Goal: Transaction & Acquisition: Book appointment/travel/reservation

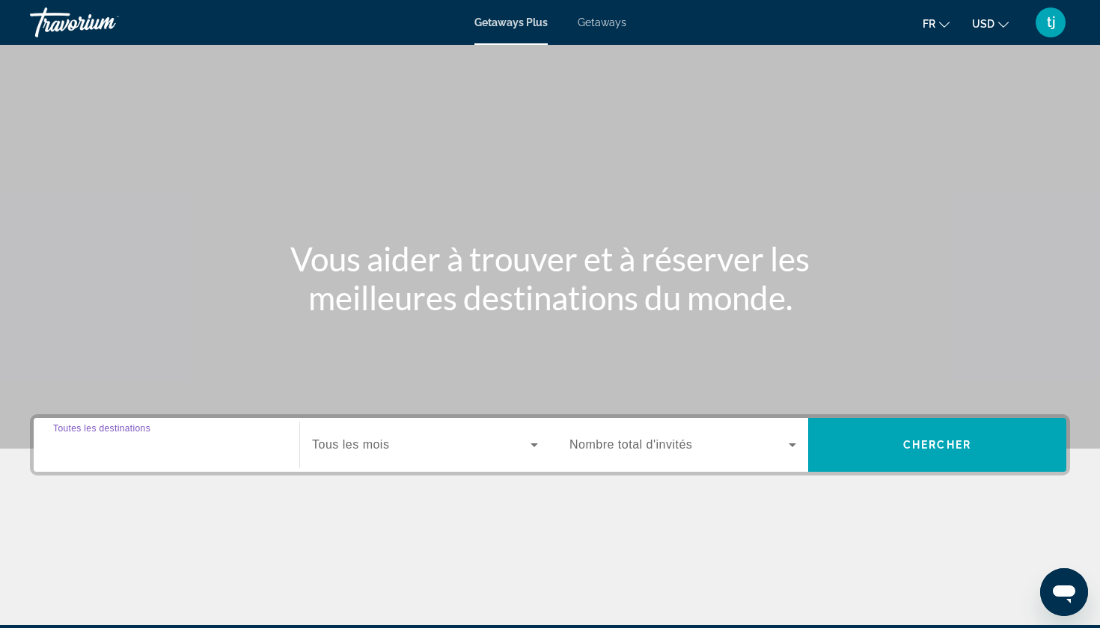
click at [247, 445] on input "Destination Toutes les destinations" at bounding box center [166, 446] width 227 height 18
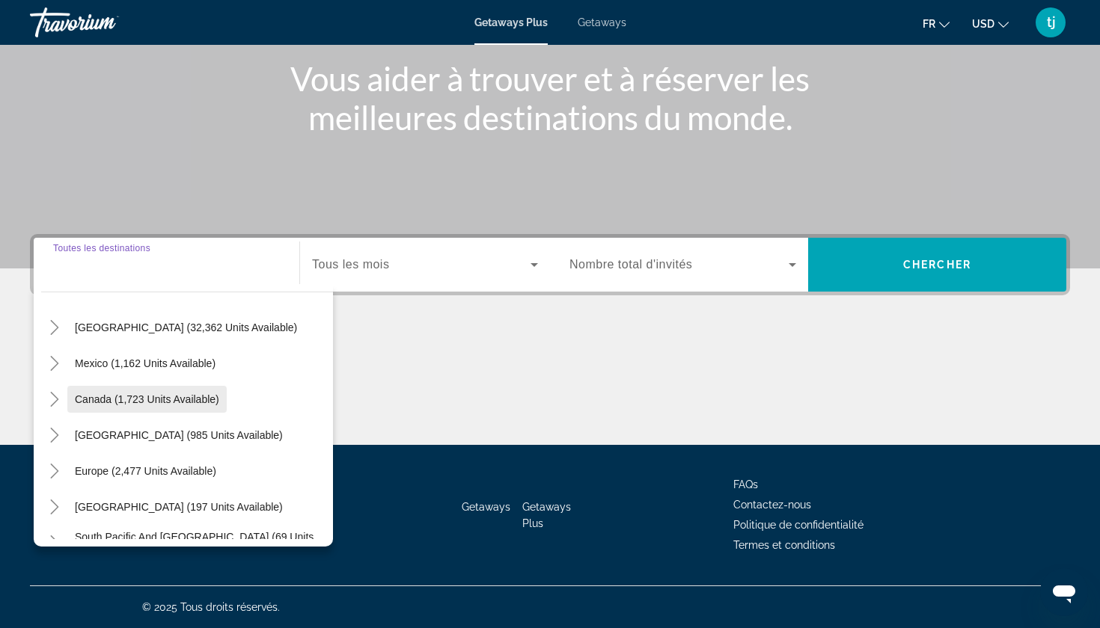
scroll to position [42, 0]
click at [154, 395] on span "Canada (1,723 units available)" at bounding box center [147, 399] width 144 height 12
type input "**********"
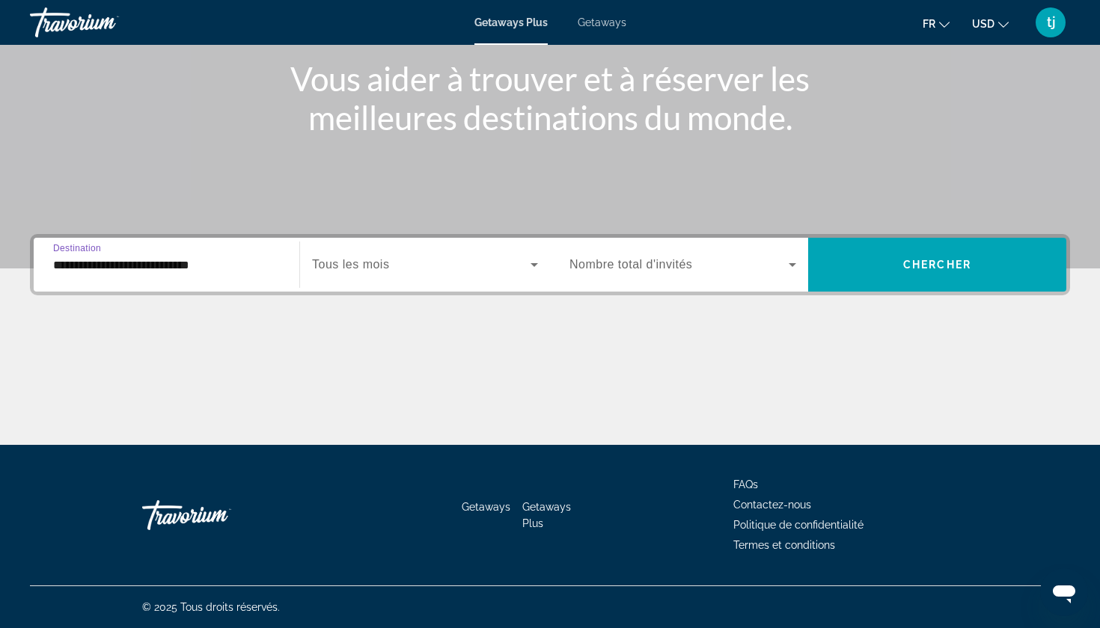
click at [387, 269] on span "Tous les mois" at bounding box center [350, 264] width 77 height 13
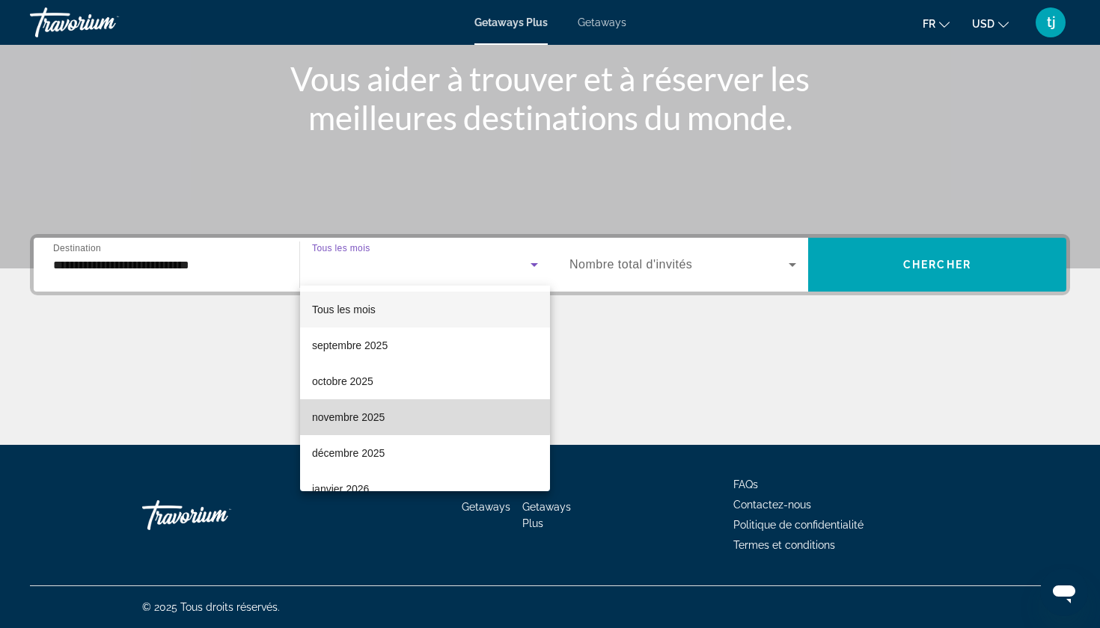
click at [387, 407] on mat-option "novembre 2025" at bounding box center [425, 417] width 250 height 36
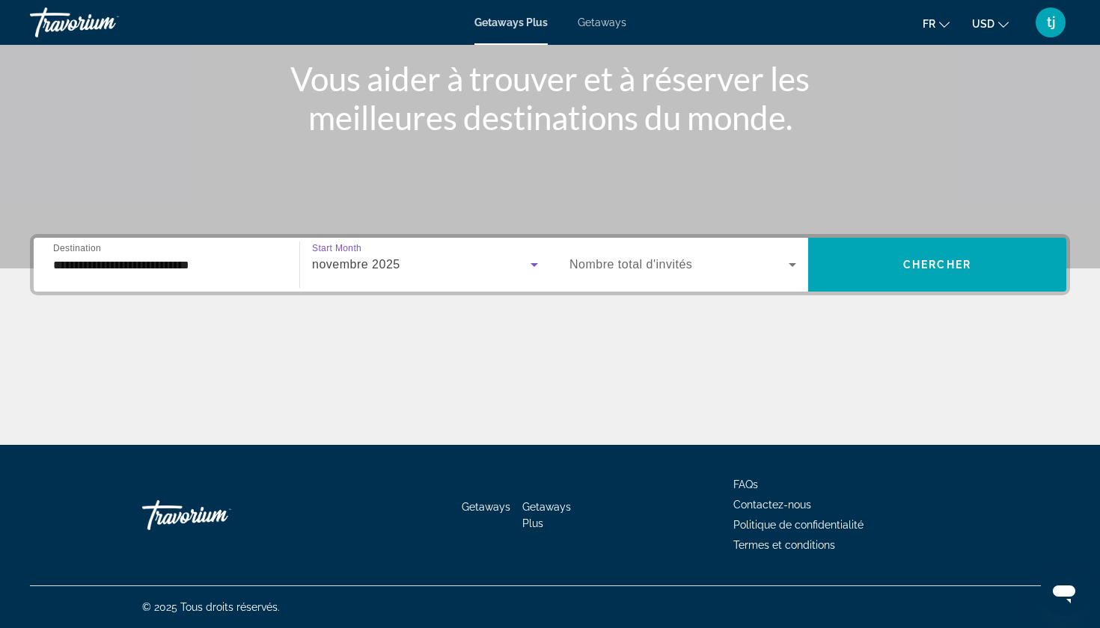
click at [615, 260] on span "Nombre total d'invités" at bounding box center [630, 264] width 123 height 13
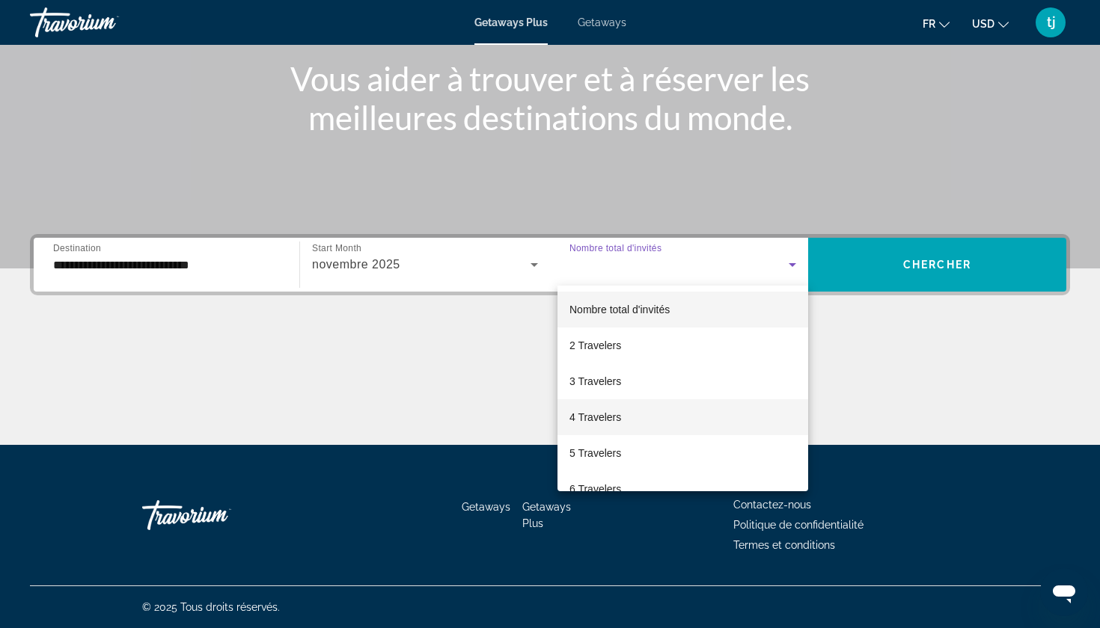
click at [635, 417] on mat-option "4 Travelers" at bounding box center [682, 417] width 251 height 36
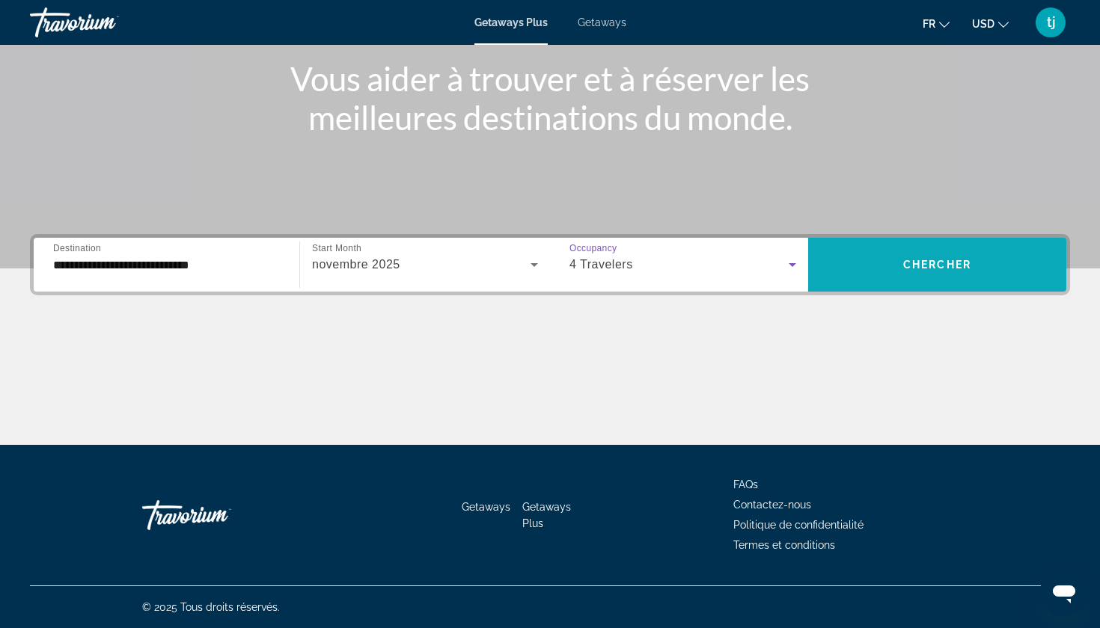
click at [890, 269] on span "Search widget" at bounding box center [937, 265] width 258 height 36
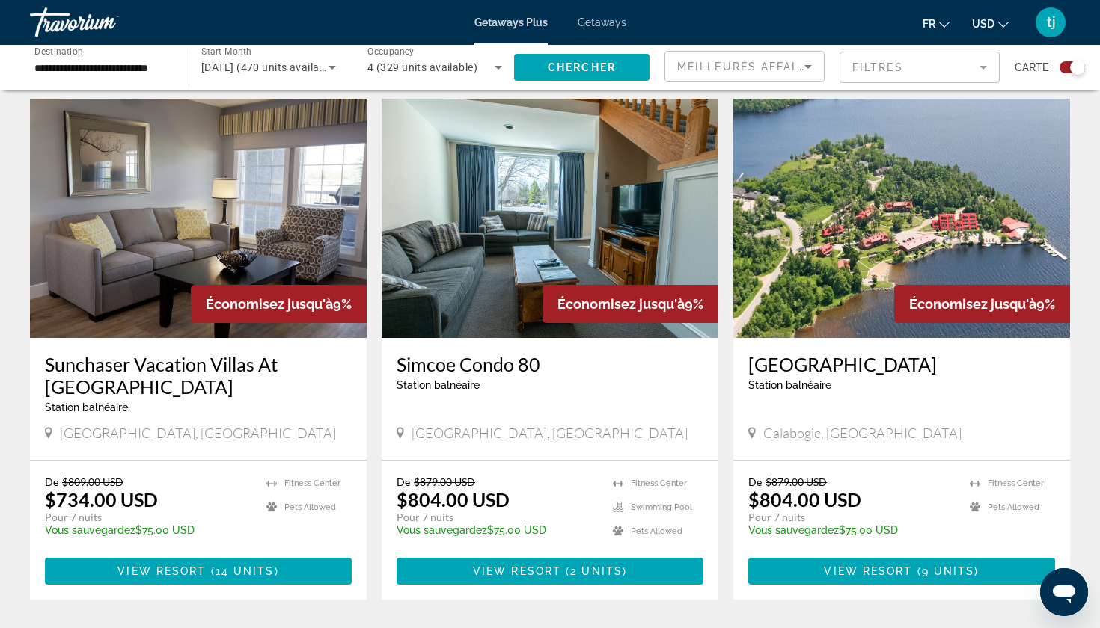
scroll to position [2093, 0]
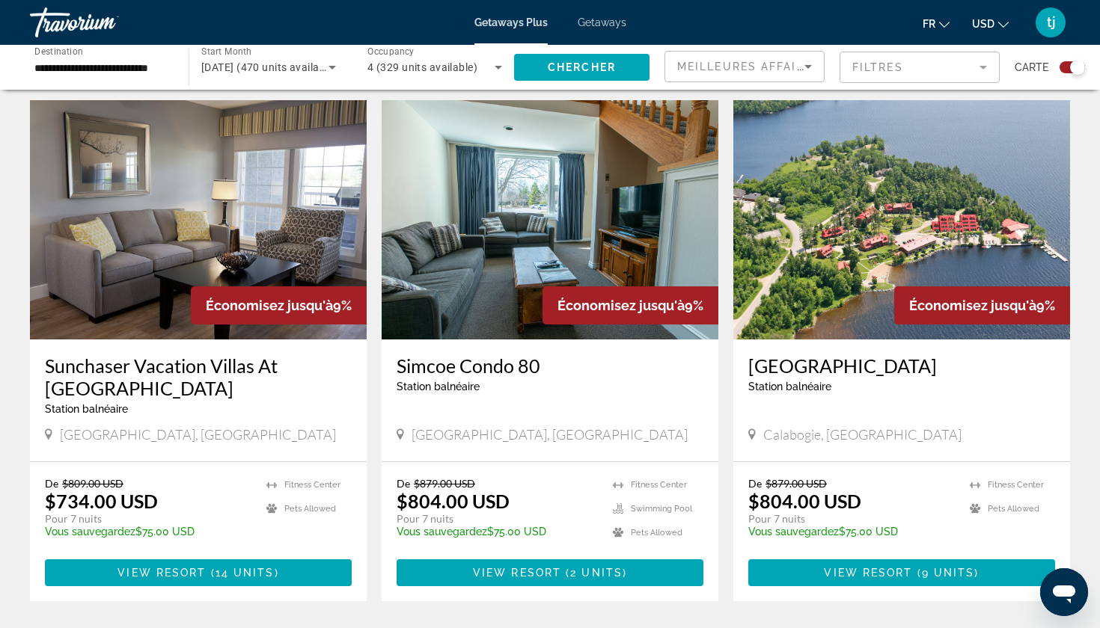
click at [584, 226] on img "Main content" at bounding box center [550, 219] width 337 height 239
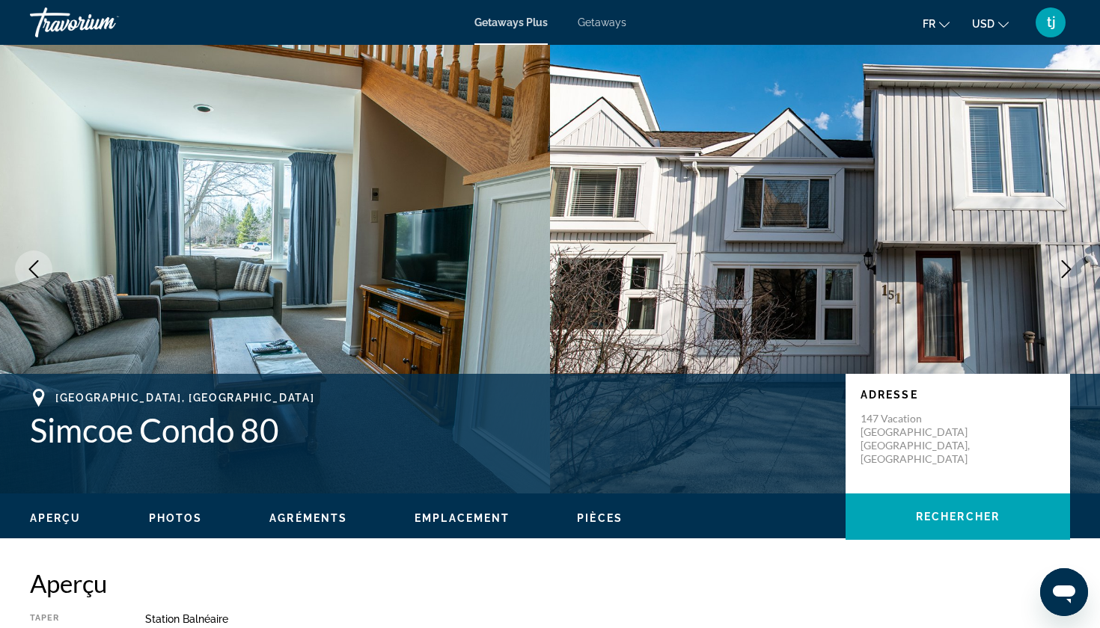
click at [179, 527] on div "Aperçu Photos Agréments Emplacement Pièces Rechercher" at bounding box center [550, 517] width 1100 height 46
click at [186, 506] on div "Aperçu Photos Agréments Emplacement Pièces Rechercher" at bounding box center [550, 517] width 1100 height 46
click at [185, 512] on button "Photos" at bounding box center [176, 518] width 54 height 13
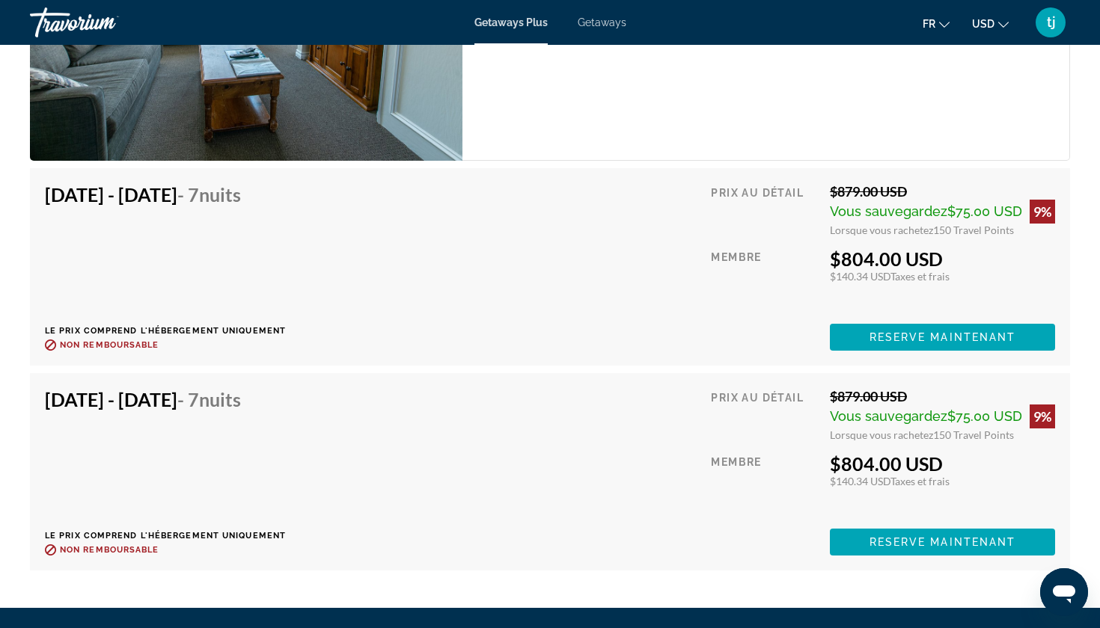
scroll to position [2787, 0]
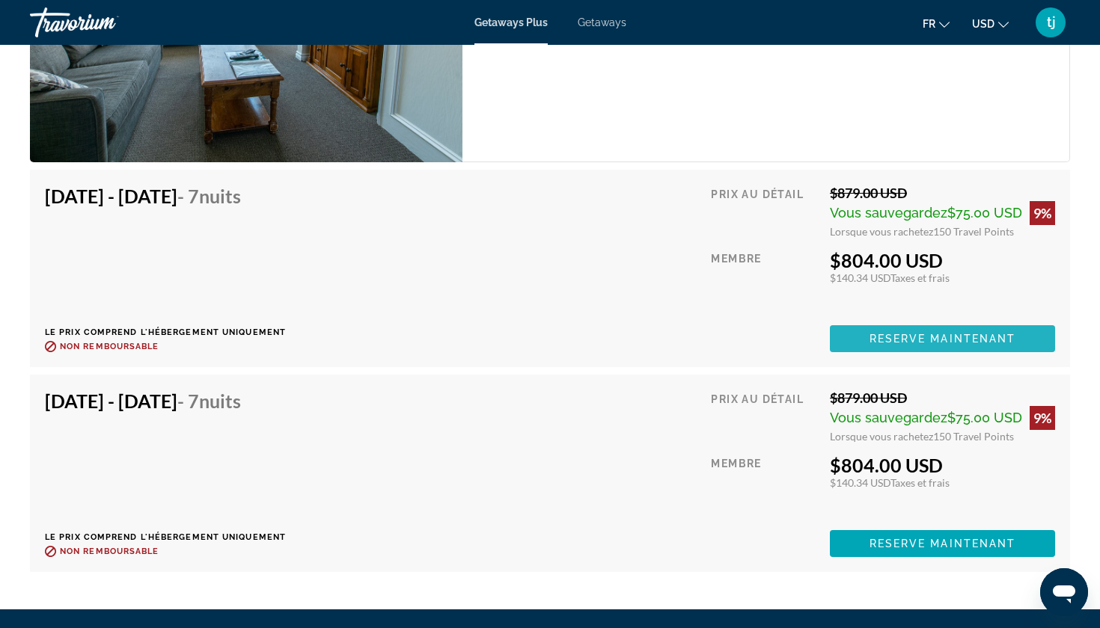
click at [901, 333] on span "Reserve maintenant" at bounding box center [942, 339] width 147 height 12
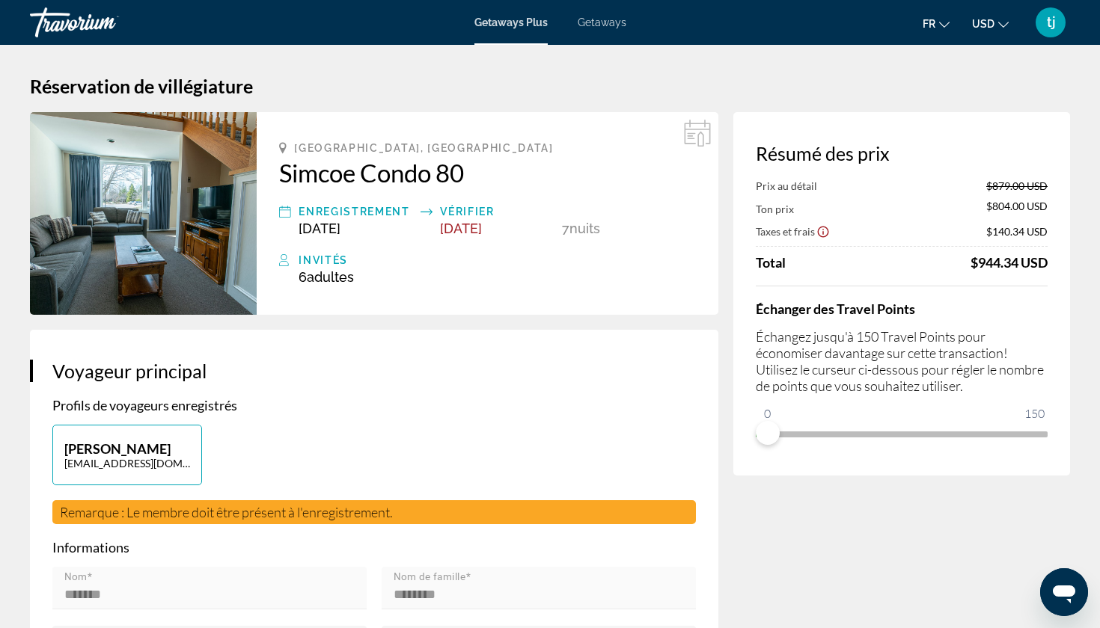
drag, startPoint x: 763, startPoint y: 458, endPoint x: 747, endPoint y: 454, distance: 16.9
click at [747, 454] on div "Résumé des prix Prix au détail $879.00 USD Ton prix $804.00 USD Taxes et frais …" at bounding box center [901, 294] width 337 height 364
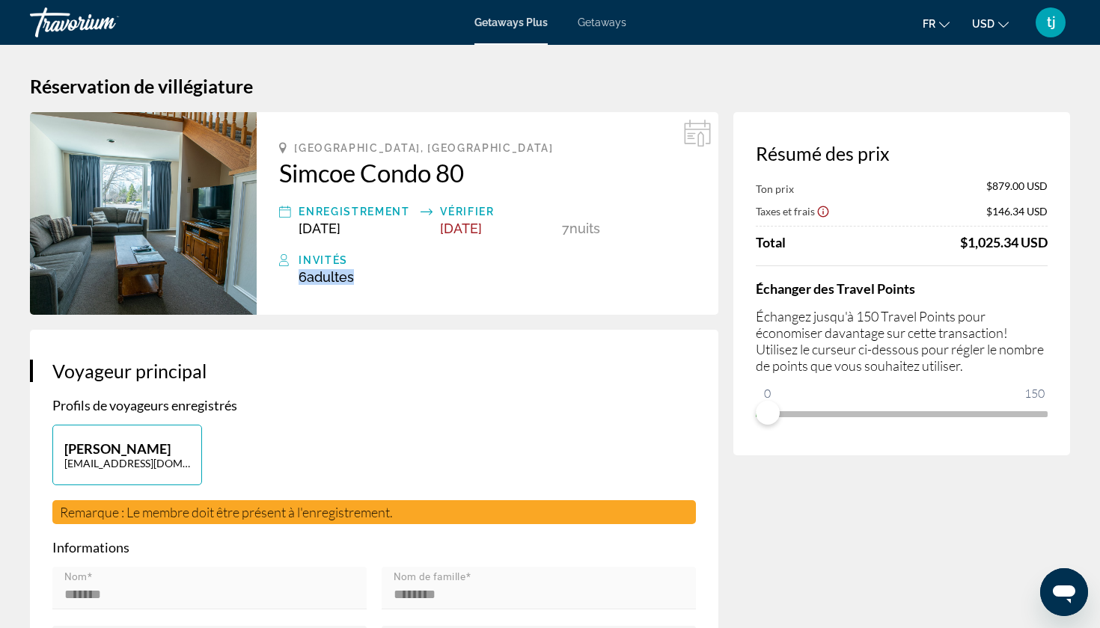
drag, startPoint x: 298, startPoint y: 276, endPoint x: 360, endPoint y: 277, distance: 61.3
click at [360, 277] on div "6 Adulte Adultes , Enfant Enfants" at bounding box center [496, 277] width 397 height 16
click at [384, 283] on div "6 Adulte Adultes , Enfant Enfants" at bounding box center [496, 277] width 397 height 16
click at [694, 132] on icon "Main content" at bounding box center [697, 133] width 27 height 27
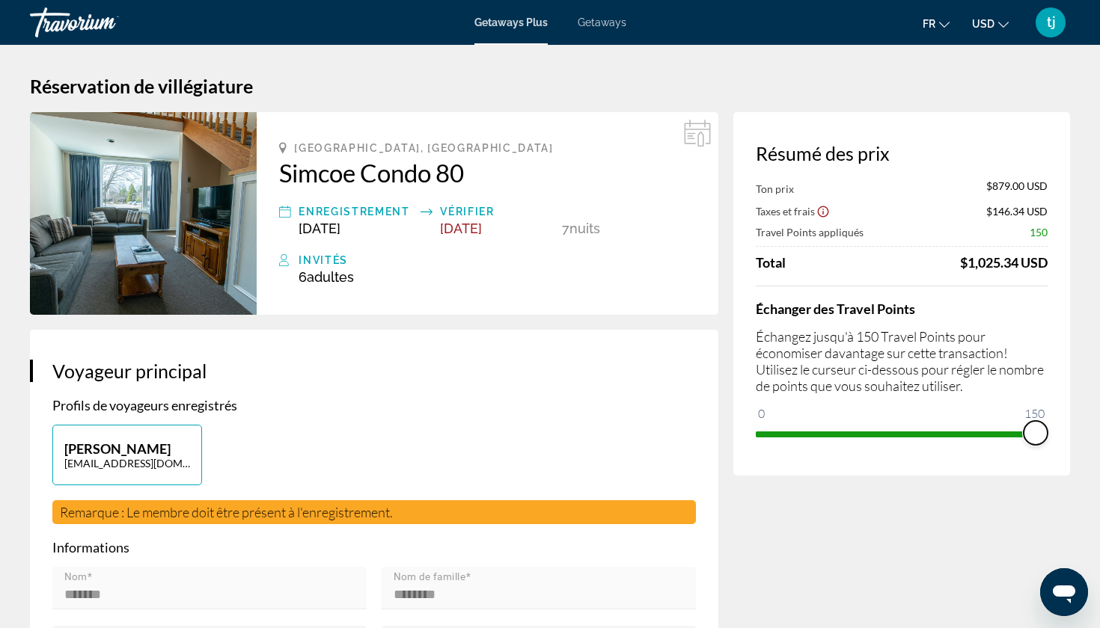
drag, startPoint x: 765, startPoint y: 408, endPoint x: 1060, endPoint y: 409, distance: 295.5
click at [1060, 409] on div "Résumé des prix Ton prix $879.00 USD Taxes et frais $146.34 USD Travel Points a…" at bounding box center [901, 294] width 337 height 364
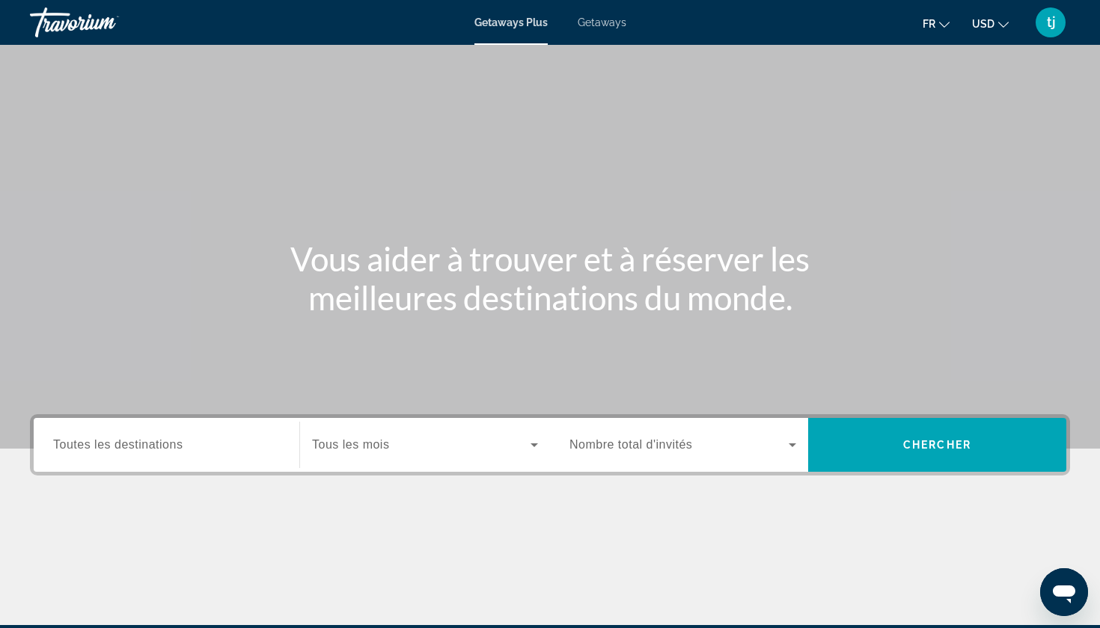
click at [143, 444] on span "Toutes les destinations" at bounding box center [117, 444] width 129 height 13
click at [143, 444] on input "Destination Toutes les destinations" at bounding box center [166, 446] width 227 height 18
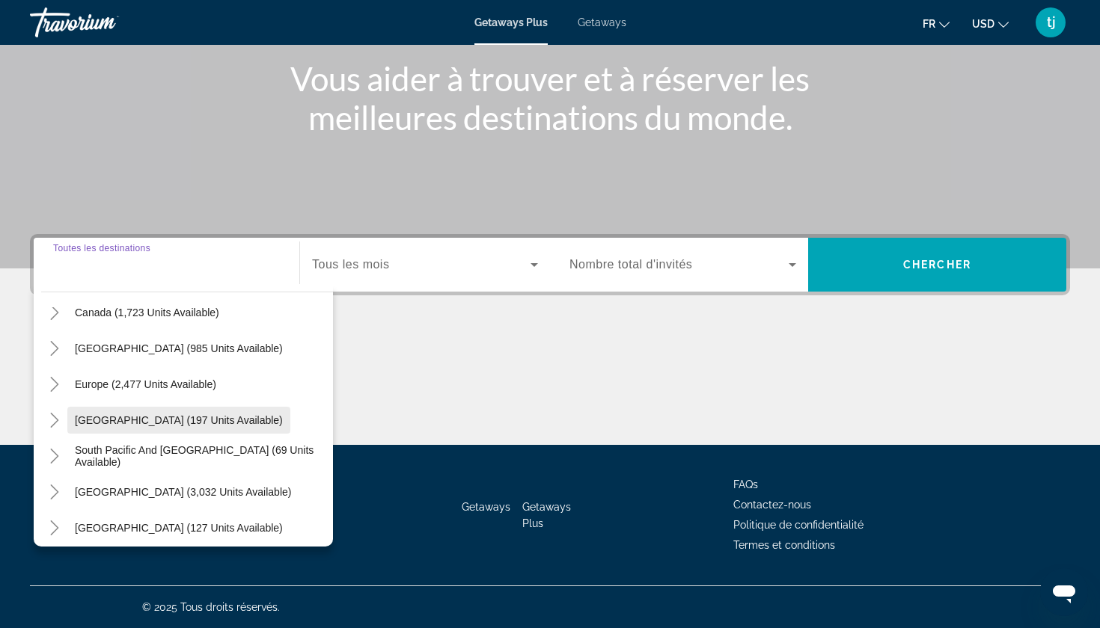
scroll to position [147, 0]
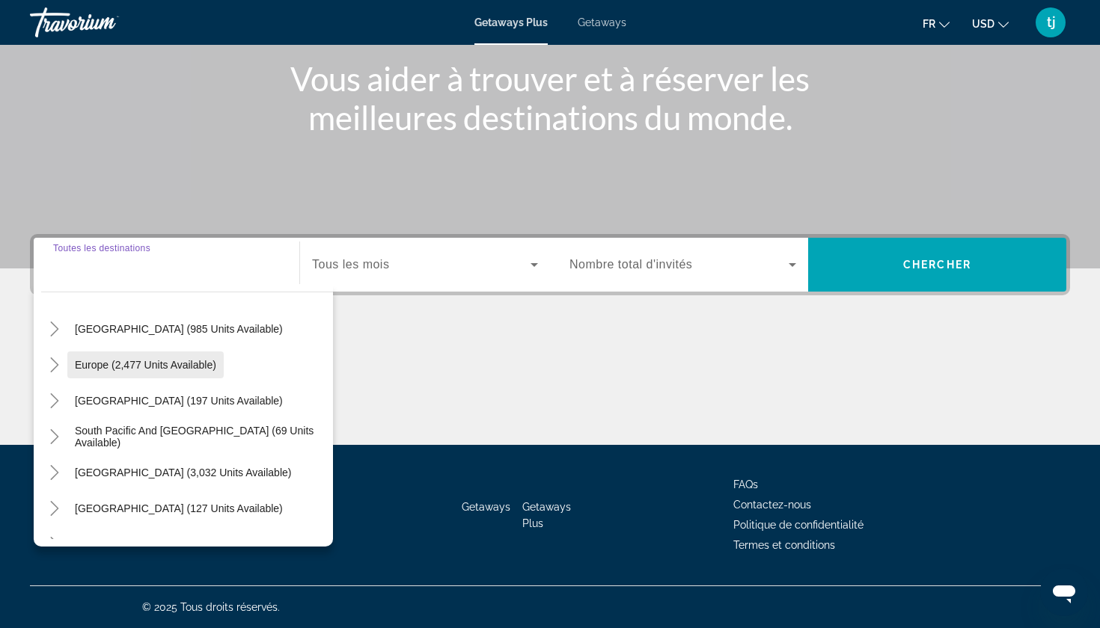
click at [118, 367] on span "Europe (2,477 units available)" at bounding box center [145, 365] width 141 height 12
type input "**********"
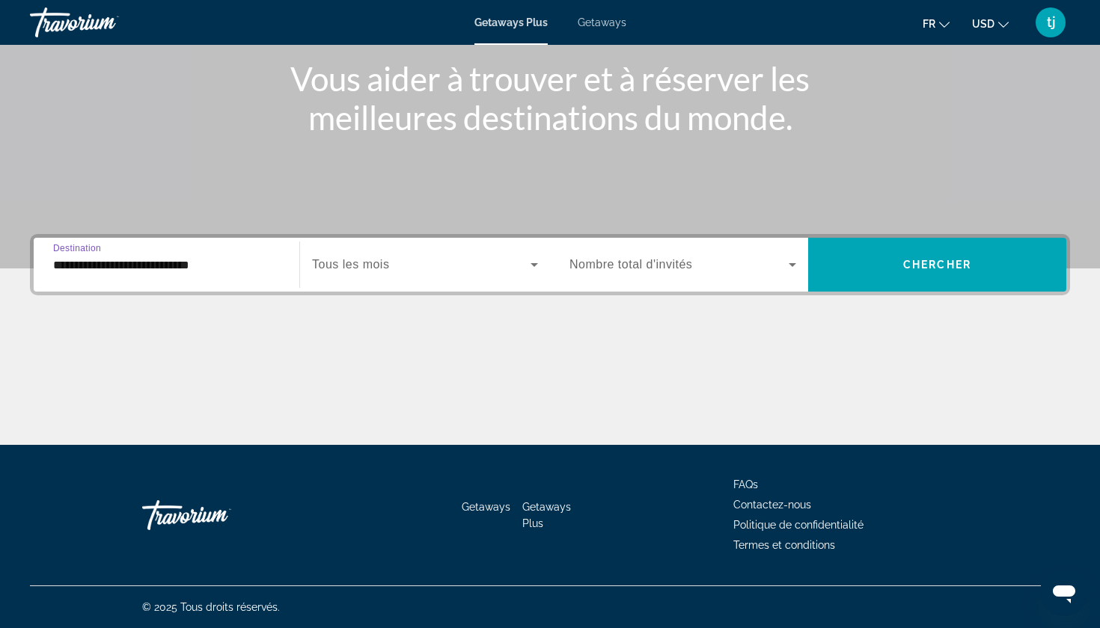
click at [132, 265] on input "**********" at bounding box center [166, 266] width 227 height 18
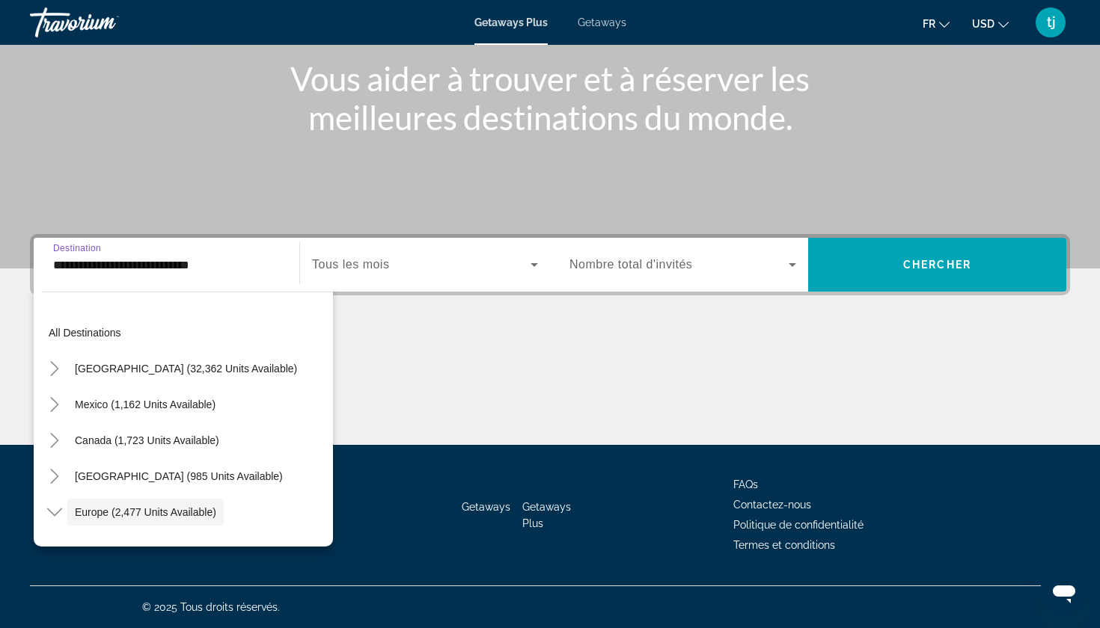
scroll to position [89, 0]
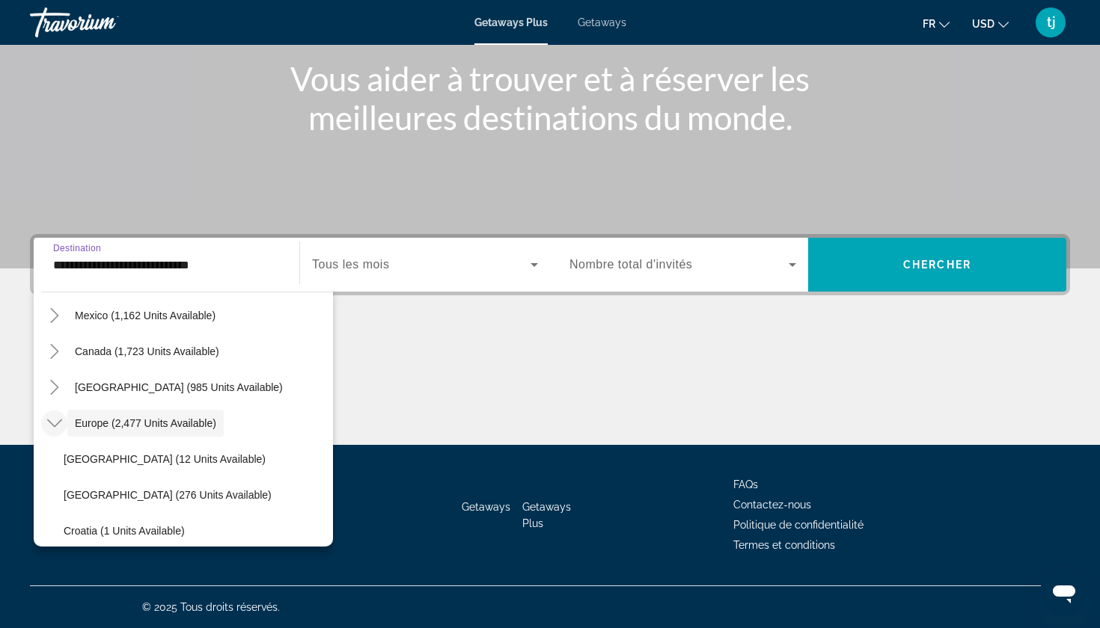
click at [56, 426] on icon "Toggle Europe (2,477 units available)" at bounding box center [53, 424] width 15 height 8
click at [470, 360] on div "Main content" at bounding box center [550, 389] width 1040 height 112
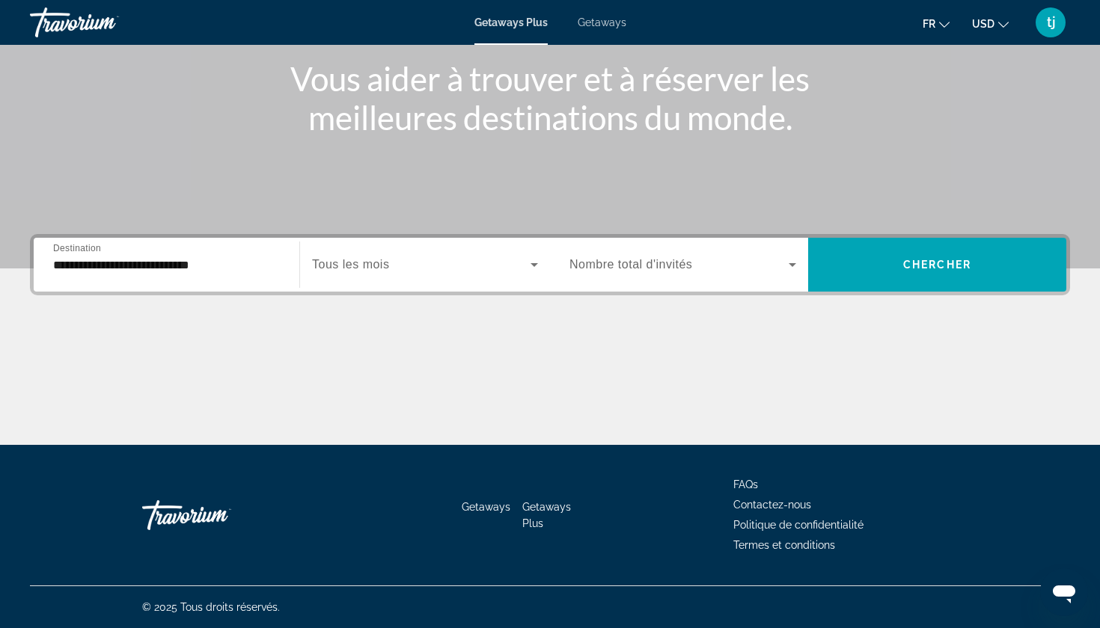
click at [437, 266] on span "Search widget" at bounding box center [421, 265] width 218 height 18
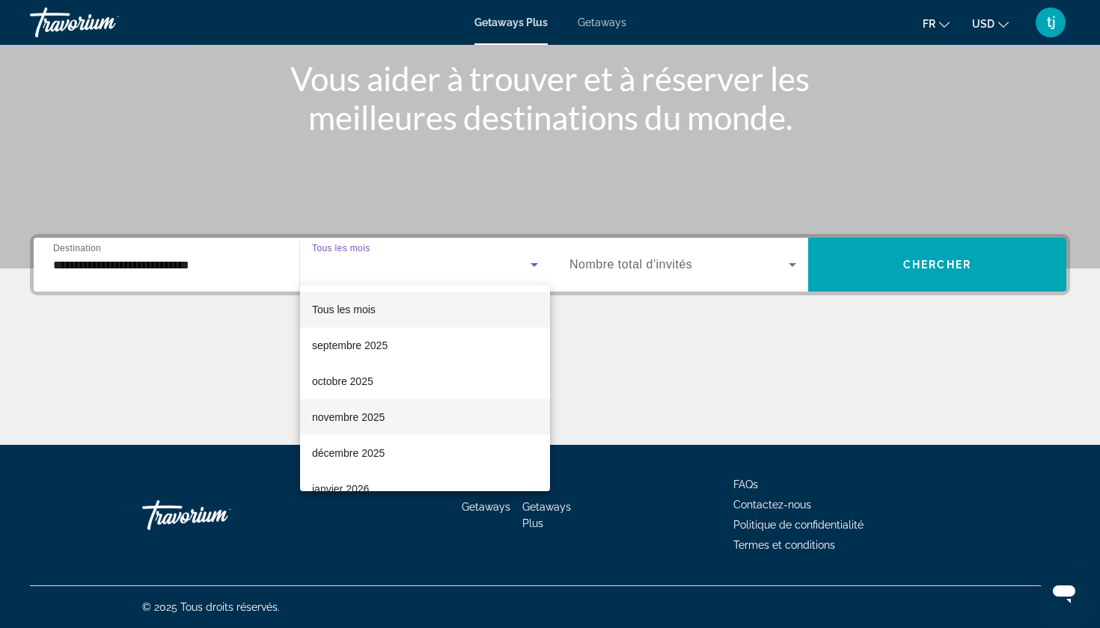
click at [378, 418] on span "novembre 2025" at bounding box center [348, 417] width 73 height 18
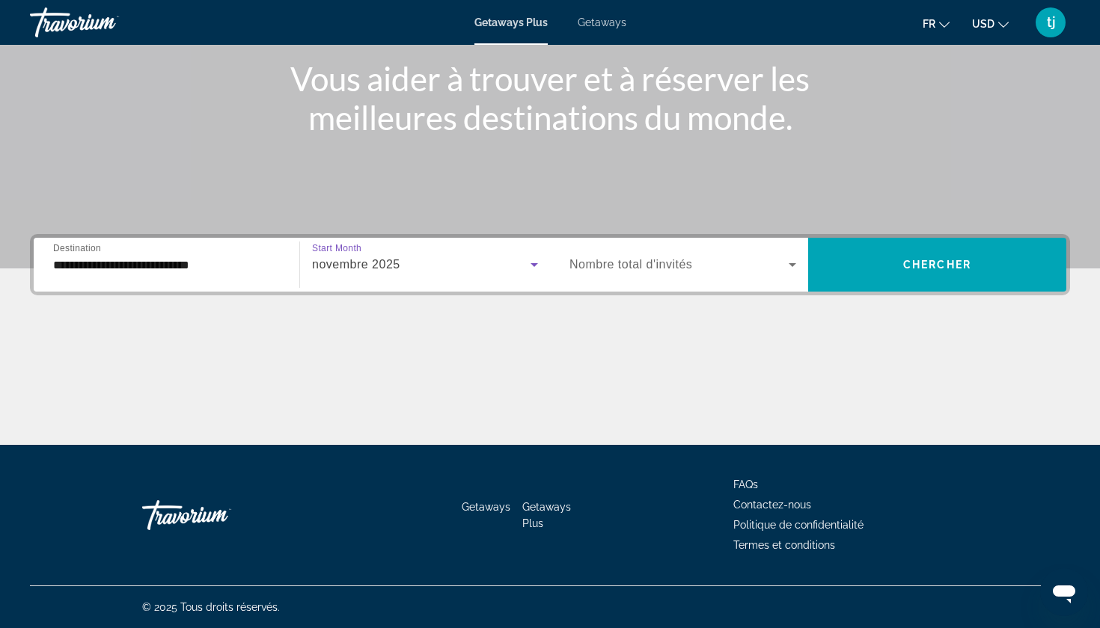
click at [652, 265] on span "Nombre total d'invités" at bounding box center [630, 264] width 123 height 13
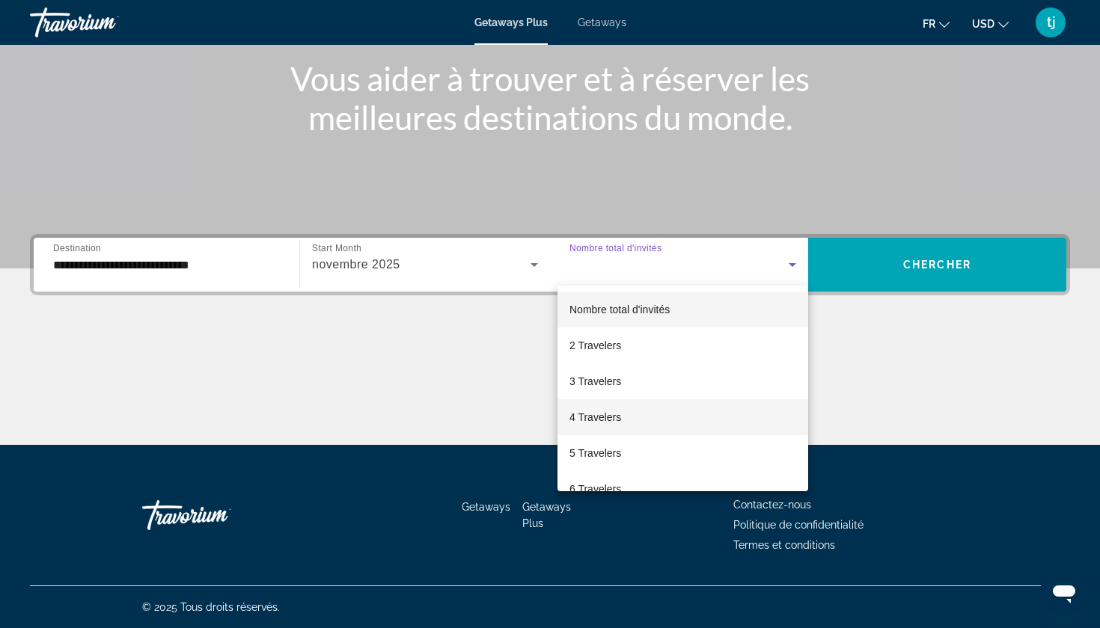
click at [625, 426] on mat-option "4 Travelers" at bounding box center [682, 417] width 251 height 36
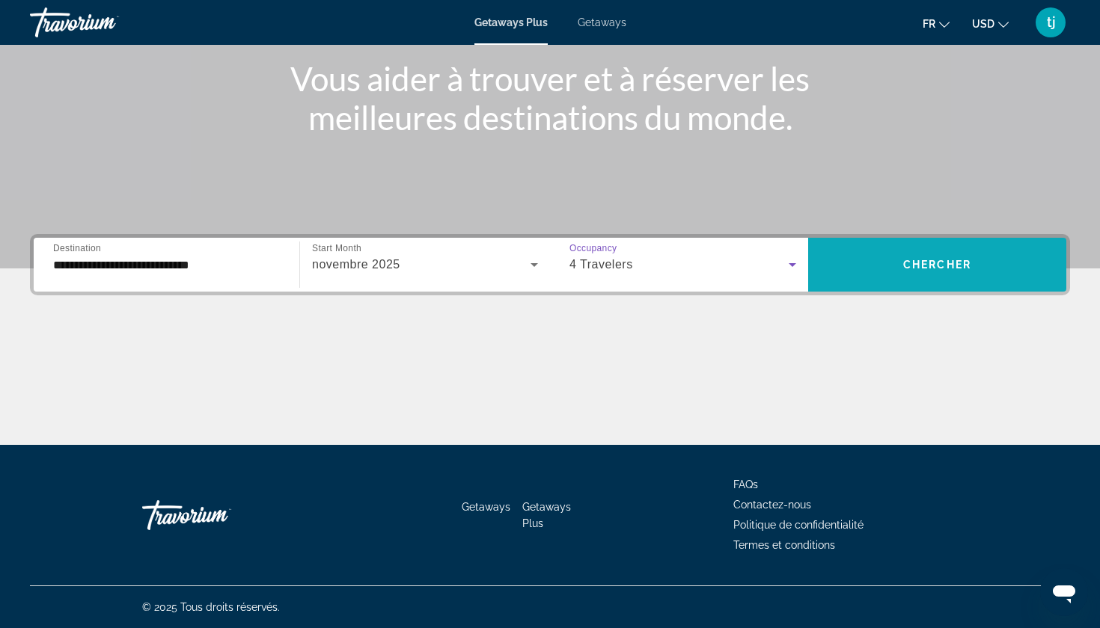
click at [901, 266] on span "Search widget" at bounding box center [937, 265] width 258 height 36
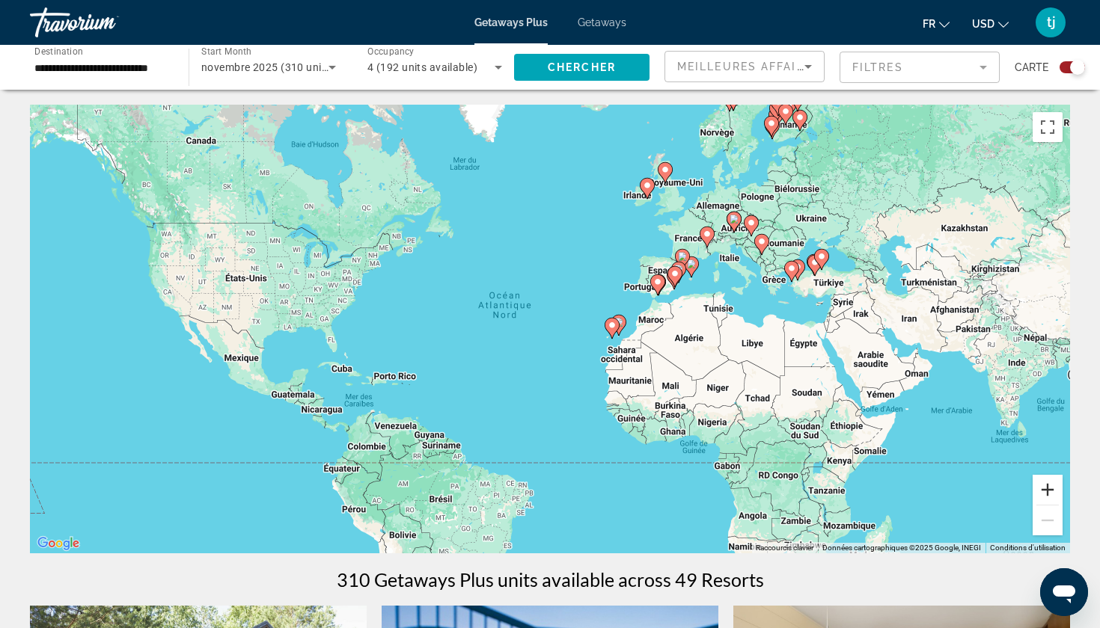
click at [1046, 490] on button "Zoom avant" at bounding box center [1047, 490] width 30 height 30
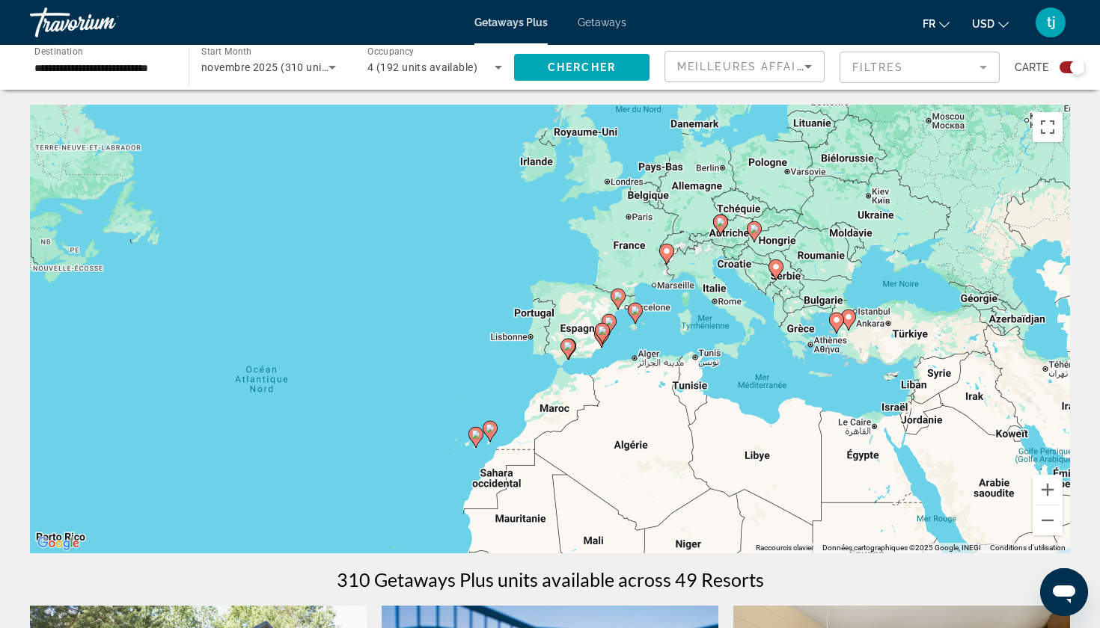
drag, startPoint x: 839, startPoint y: 334, endPoint x: 640, endPoint y: 433, distance: 222.8
click at [640, 433] on div "Pour activer le glissement avec le clavier, appuyez sur Alt+Entrée. Une fois ce…" at bounding box center [550, 329] width 1040 height 449
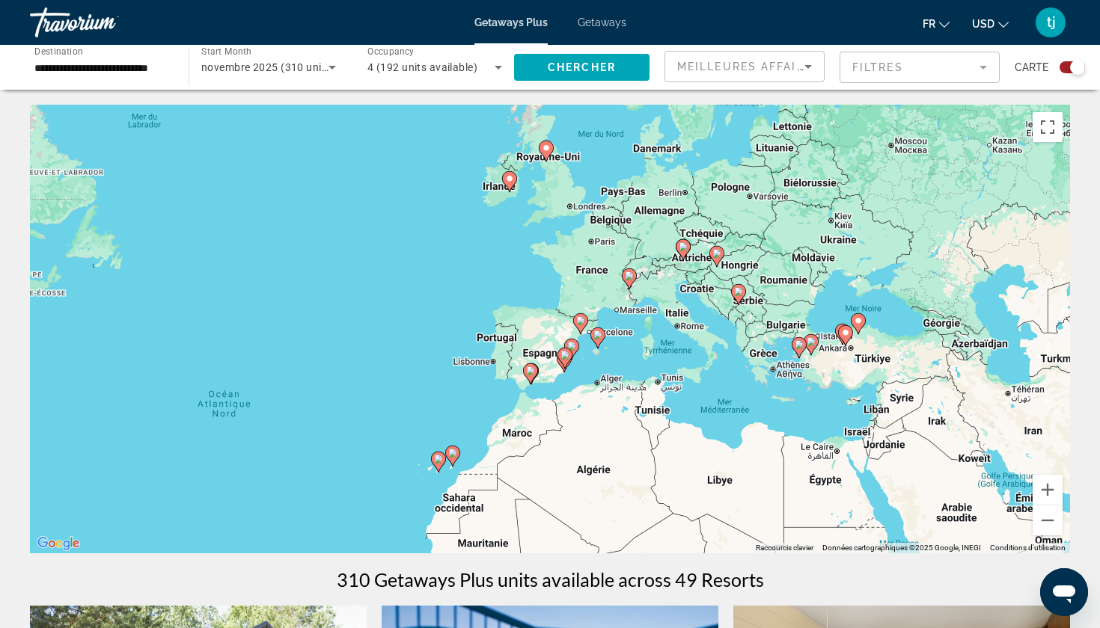
drag, startPoint x: 619, startPoint y: 445, endPoint x: 582, endPoint y: 468, distance: 43.4
click at [582, 468] on div "Pour activer le glissement avec le clavier, appuyez sur Alt+Entrée. Une fois ce…" at bounding box center [550, 329] width 1040 height 449
click at [1047, 488] on button "Zoom avant" at bounding box center [1047, 490] width 30 height 30
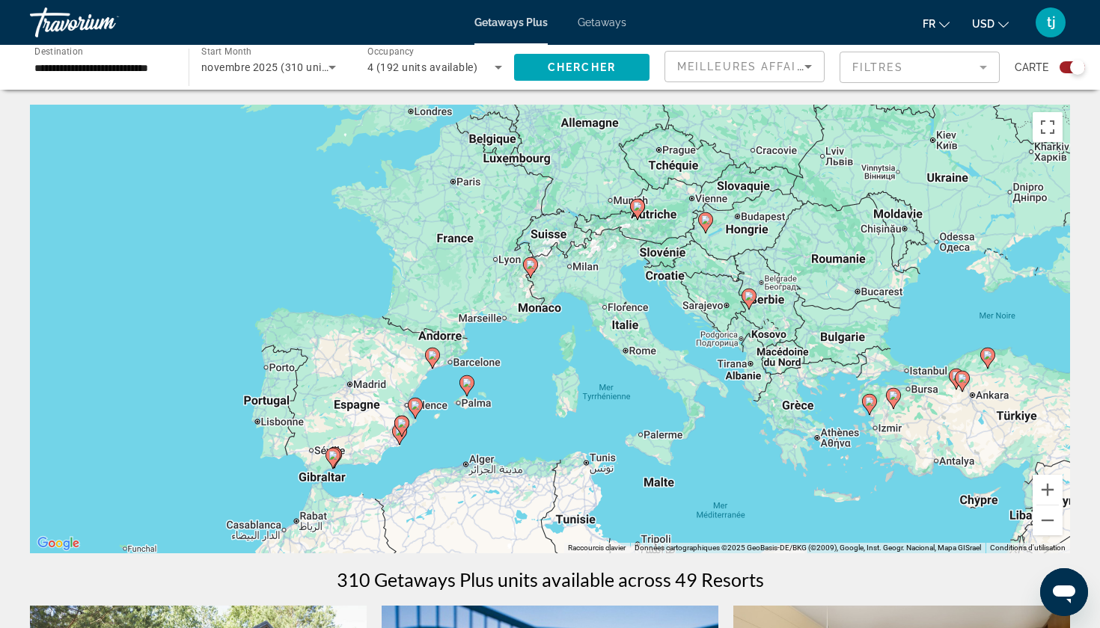
drag, startPoint x: 724, startPoint y: 336, endPoint x: 544, endPoint y: 361, distance: 182.0
click at [544, 361] on div "Pour activer le glissement avec le clavier, appuyez sur Alt+Entrée. Une fois ce…" at bounding box center [550, 329] width 1040 height 449
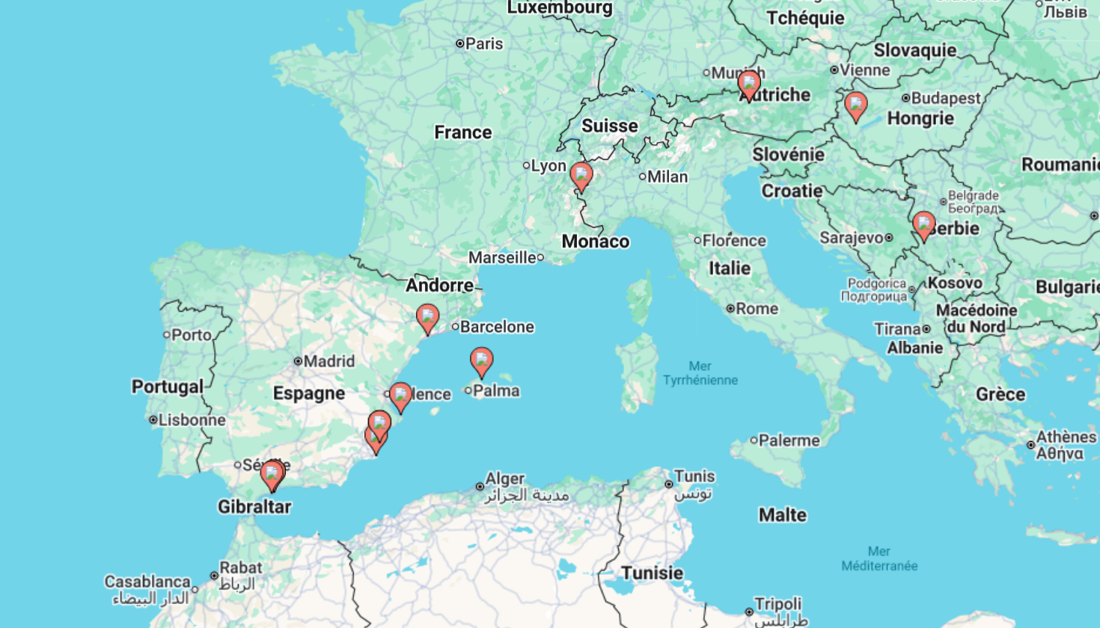
drag, startPoint x: 304, startPoint y: 283, endPoint x: 316, endPoint y: 266, distance: 21.4
click at [316, 266] on div "Pour activer le glissement avec le clavier, appuyez sur Alt+Entrée. Une fois ce…" at bounding box center [550, 329] width 1040 height 449
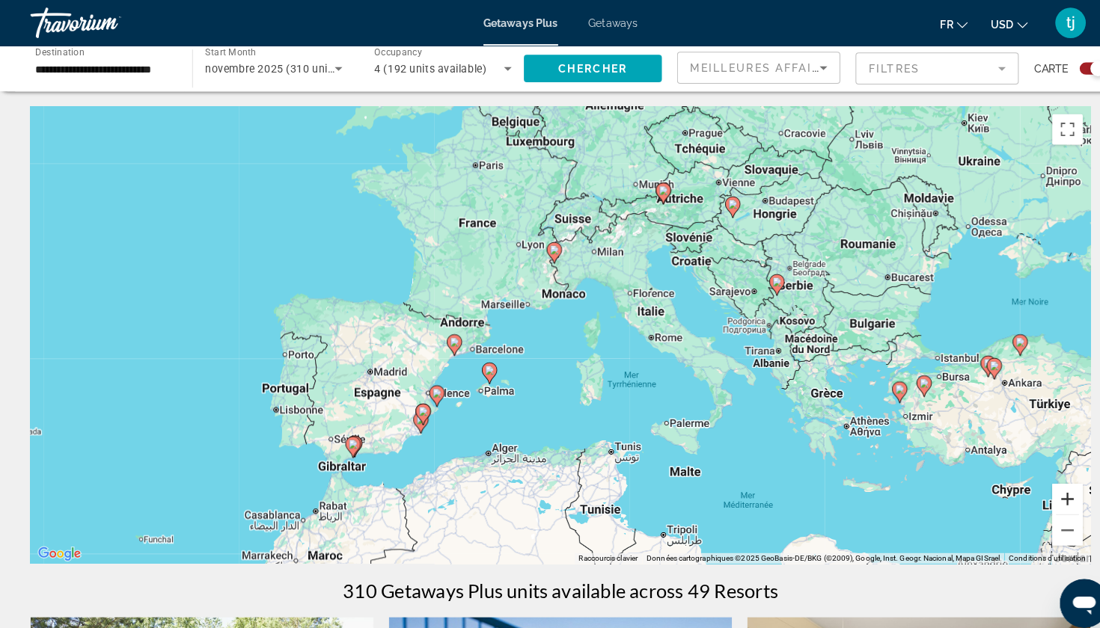
click at [1044, 489] on button "Zoom avant" at bounding box center [1047, 490] width 30 height 30
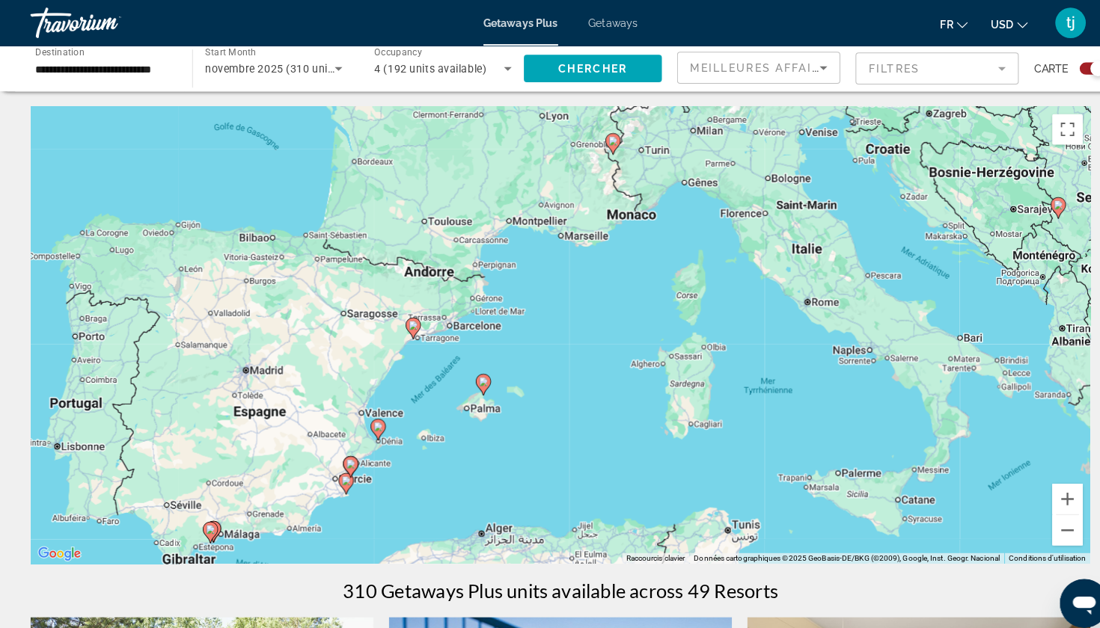
drag, startPoint x: 457, startPoint y: 431, endPoint x: 523, endPoint y: 394, distance: 75.7
click at [524, 394] on div "Pour activer le glissement avec le clavier, appuyez sur Alt+Entrée. Une fois ce…" at bounding box center [550, 329] width 1040 height 449
click at [477, 378] on image "Main content" at bounding box center [474, 374] width 9 height 9
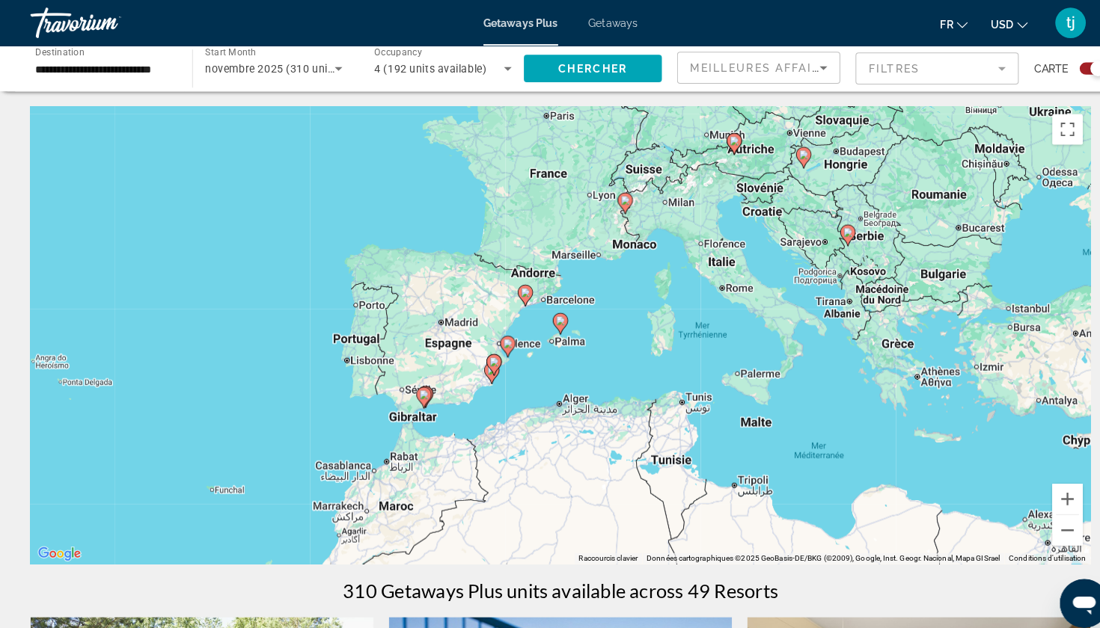
click at [552, 310] on icon "Main content" at bounding box center [549, 317] width 13 height 19
type input "**********"
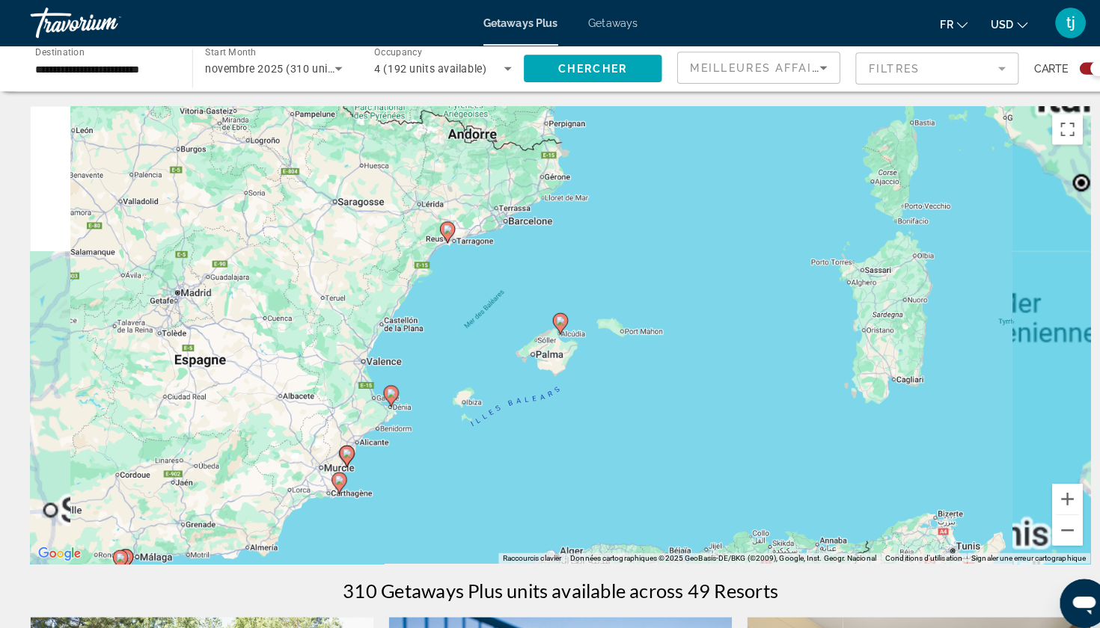
click at [552, 310] on icon "Main content" at bounding box center [549, 317] width 13 height 19
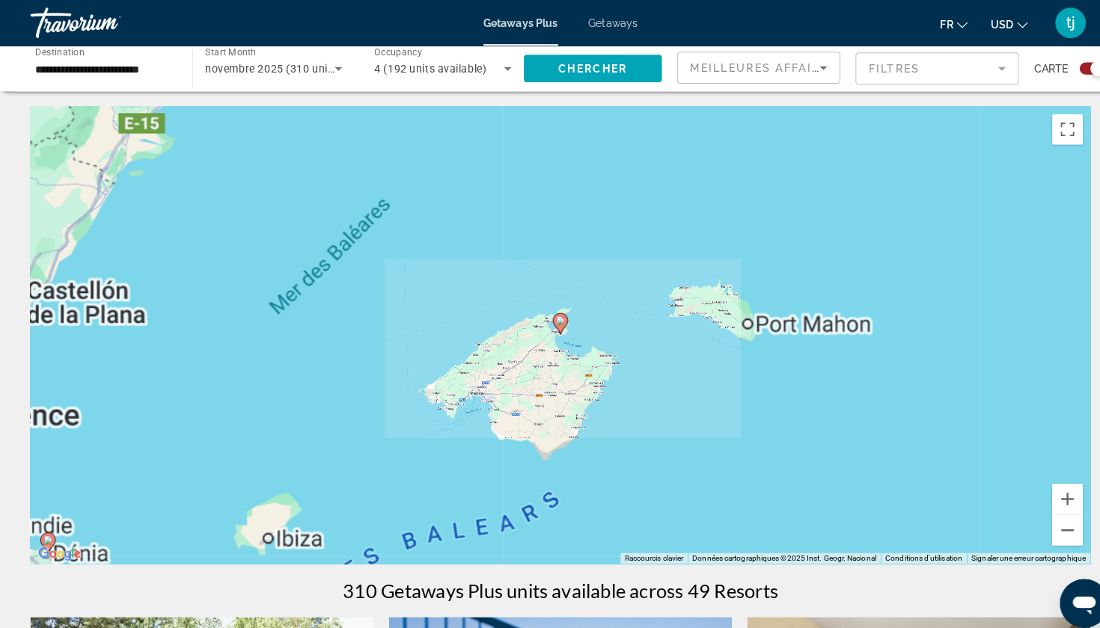
click at [552, 311] on g "Main content" at bounding box center [549, 317] width 15 height 21
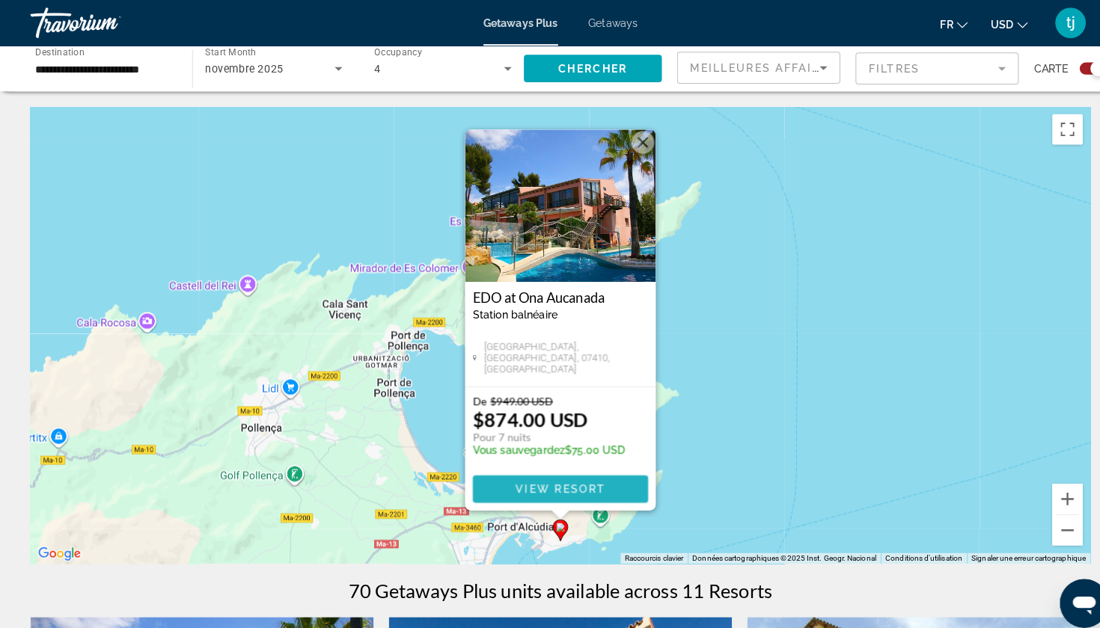
click at [530, 476] on span "View Resort" at bounding box center [550, 480] width 88 height 12
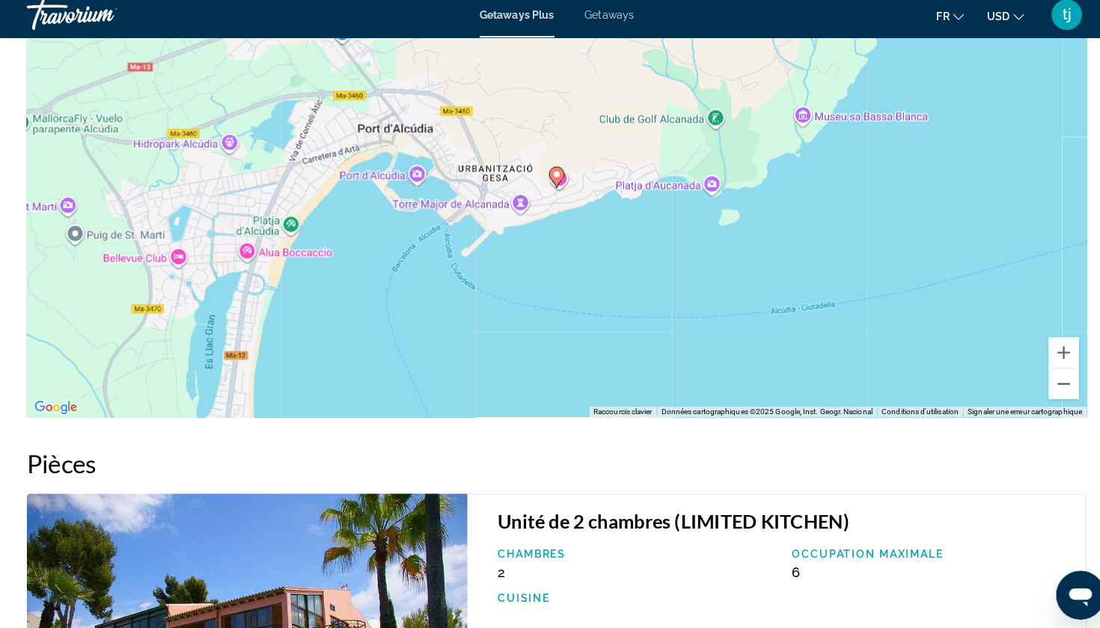
scroll to position [2036, 0]
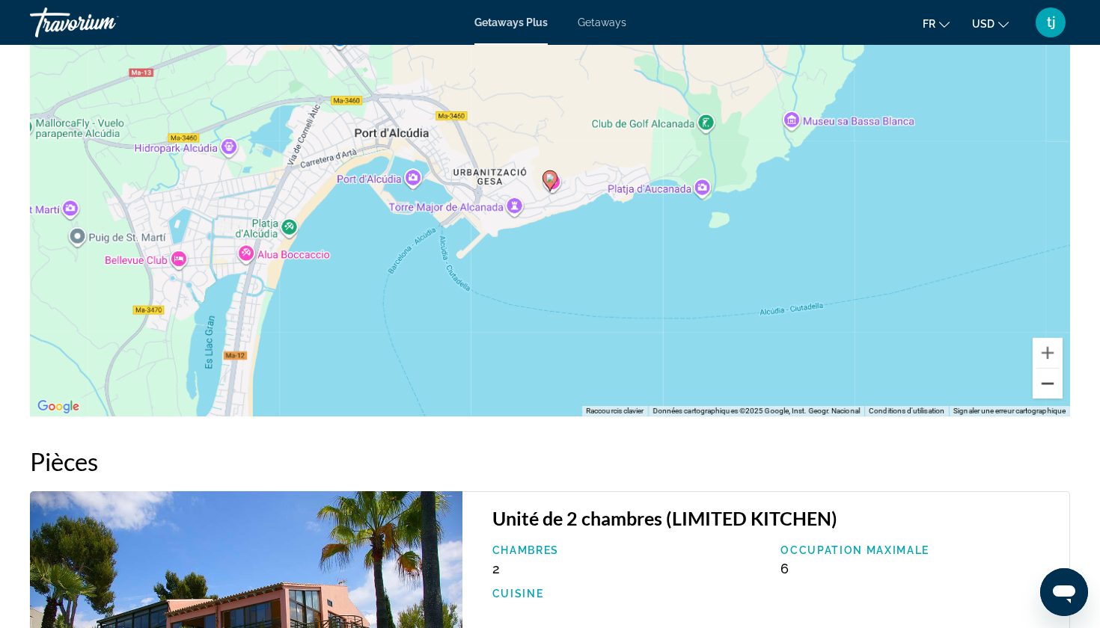
click at [1045, 387] on button "Zoom arrière" at bounding box center [1047, 384] width 30 height 30
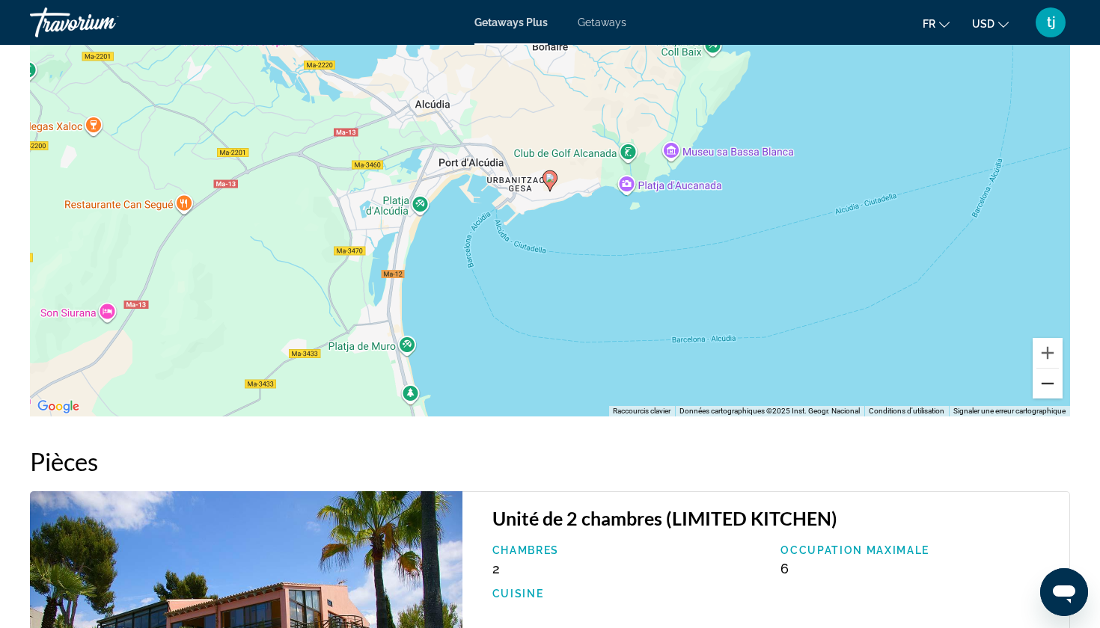
click at [1045, 387] on button "Zoom arrière" at bounding box center [1047, 384] width 30 height 30
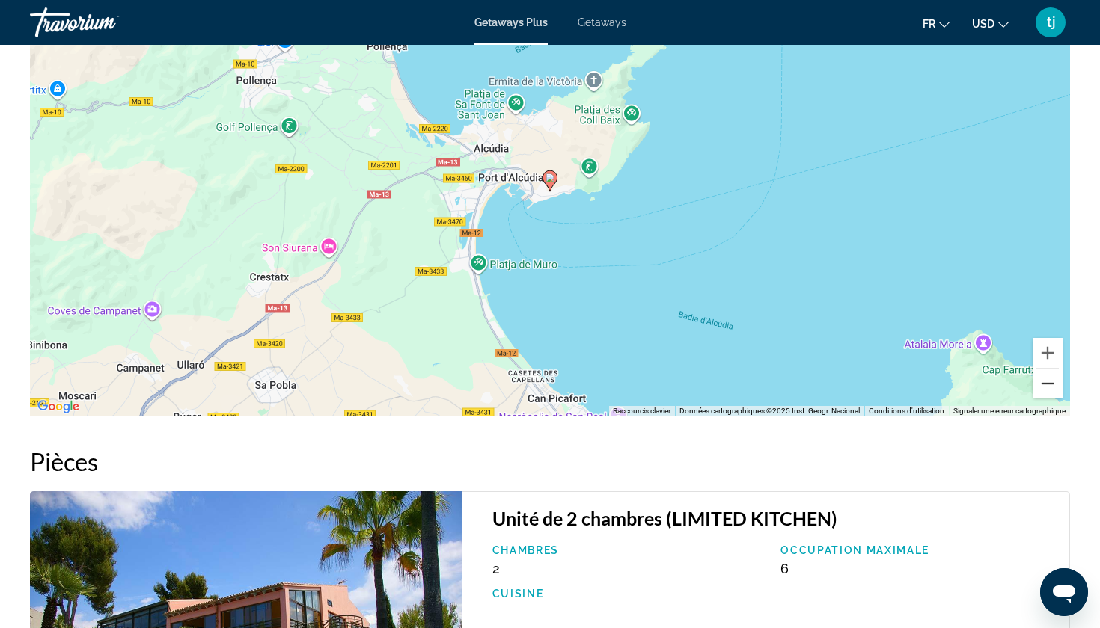
click at [1045, 387] on button "Zoom arrière" at bounding box center [1047, 384] width 30 height 30
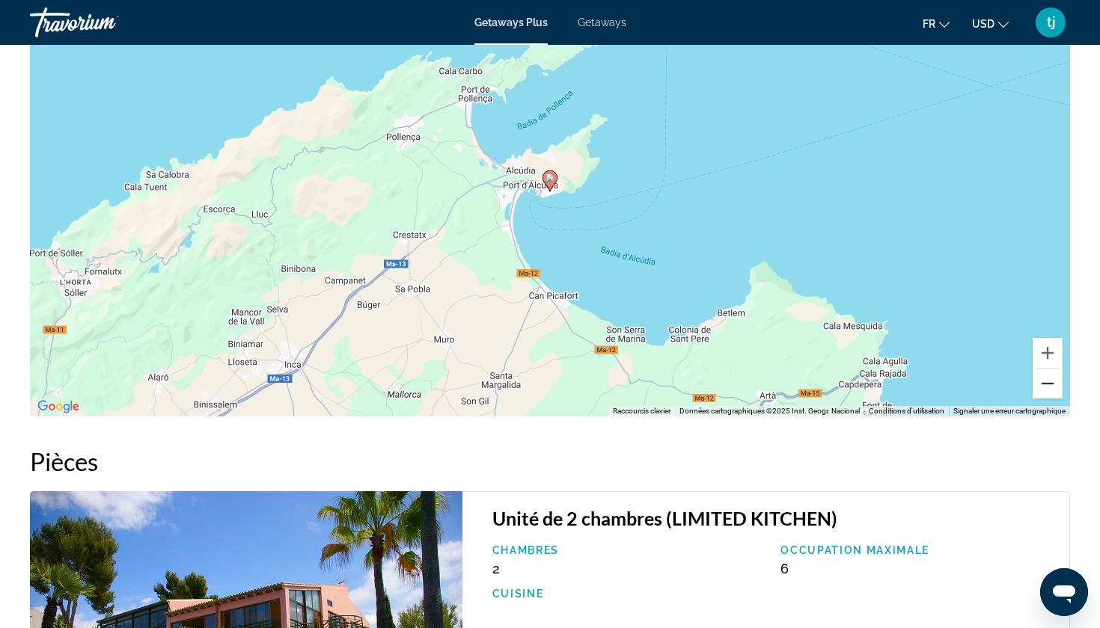
click at [1045, 387] on button "Zoom arrière" at bounding box center [1047, 384] width 30 height 30
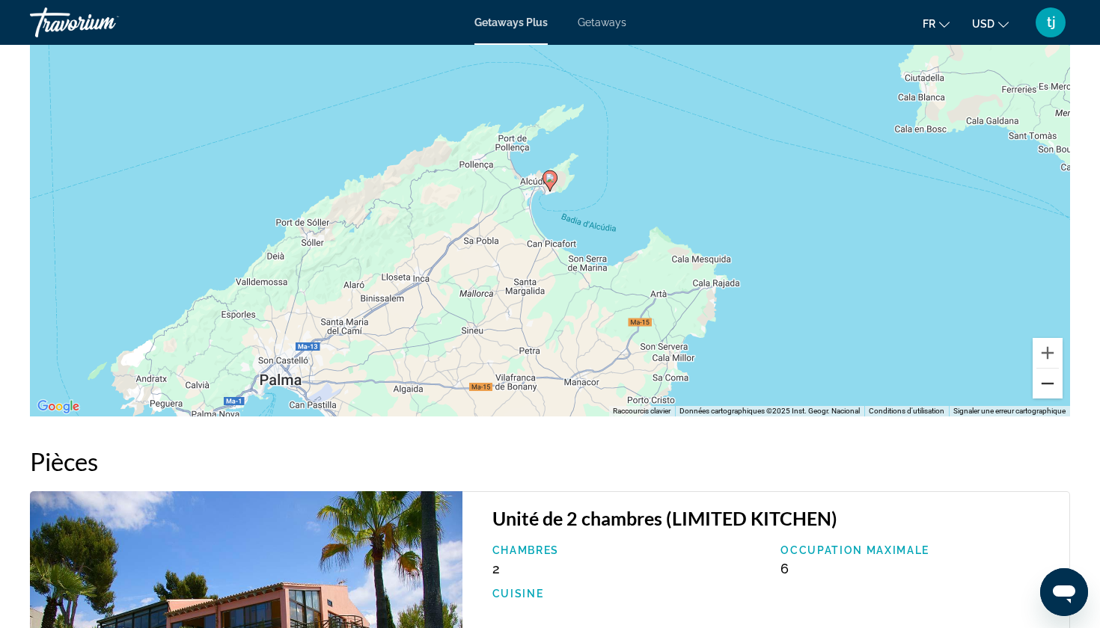
click at [1045, 386] on button "Zoom arrière" at bounding box center [1047, 384] width 30 height 30
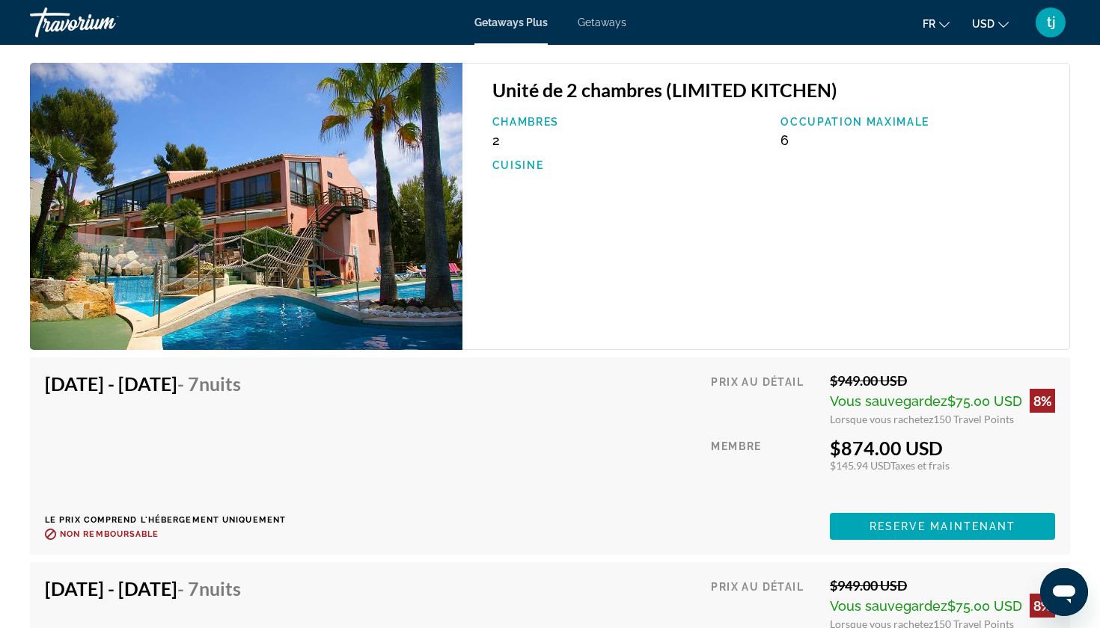
scroll to position [2464, 0]
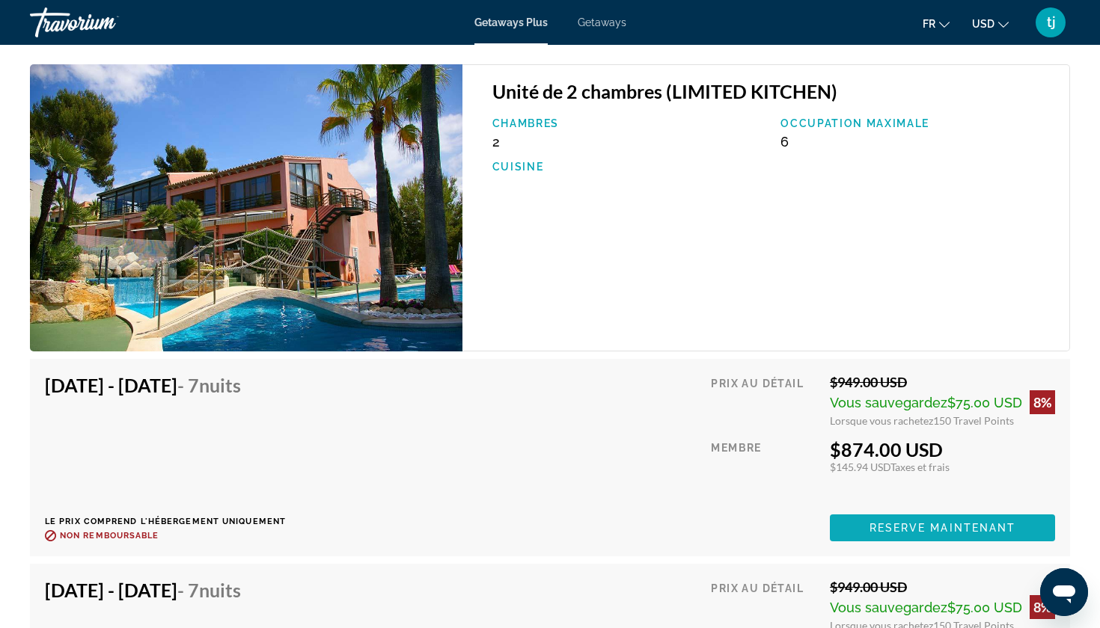
click at [869, 528] on span "Reserve maintenant" at bounding box center [942, 528] width 147 height 12
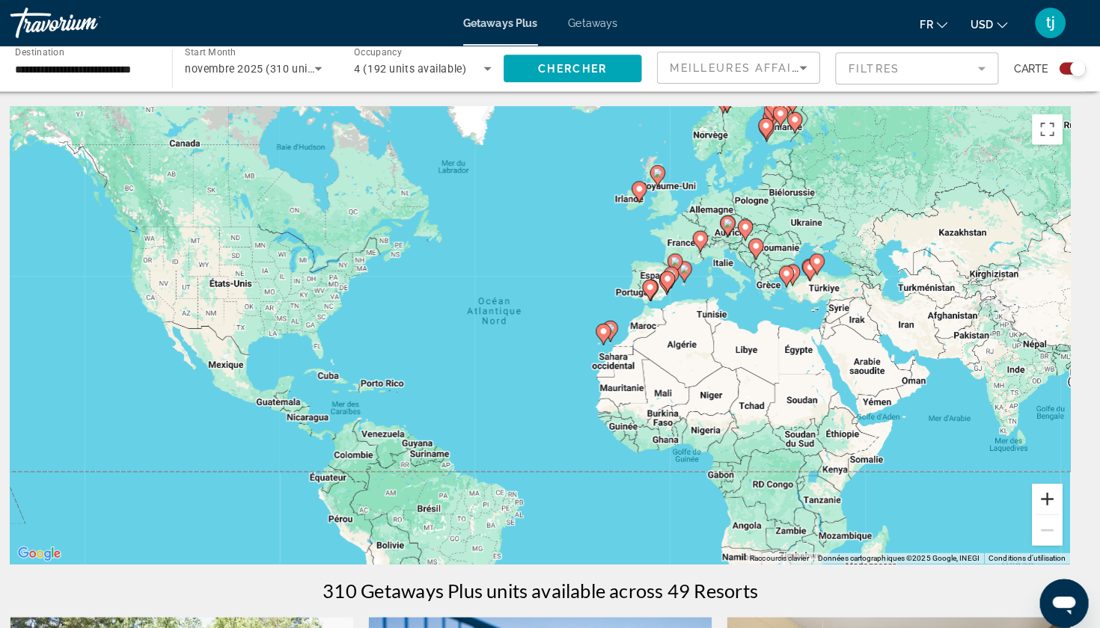
click at [1032, 493] on button "Zoom avant" at bounding box center [1047, 490] width 30 height 30
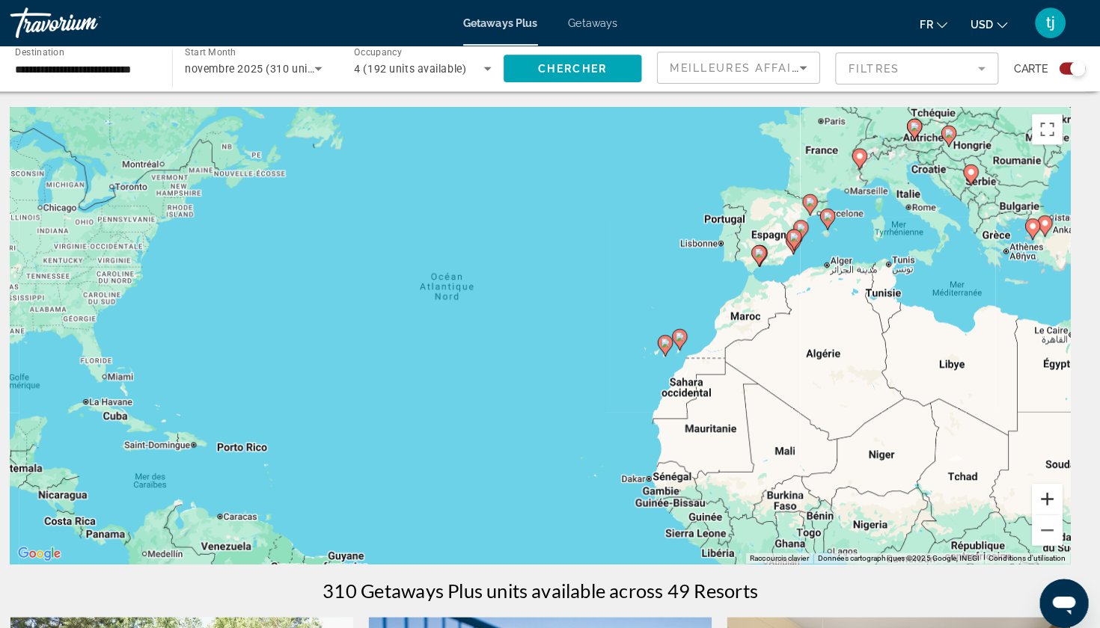
click at [1032, 491] on button "Zoom avant" at bounding box center [1047, 490] width 30 height 30
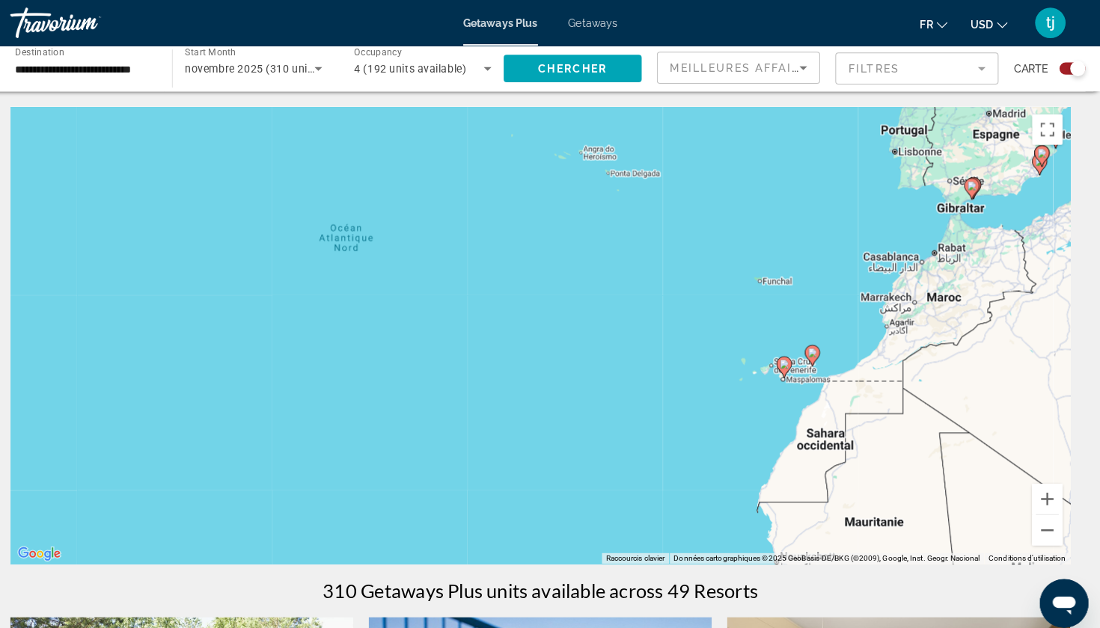
drag, startPoint x: 854, startPoint y: 382, endPoint x: 456, endPoint y: 466, distance: 406.7
click at [456, 465] on div "Pour activer le glissement avec le clavier, appuyez sur Alt+Entrée. Une fois ce…" at bounding box center [550, 329] width 1040 height 449
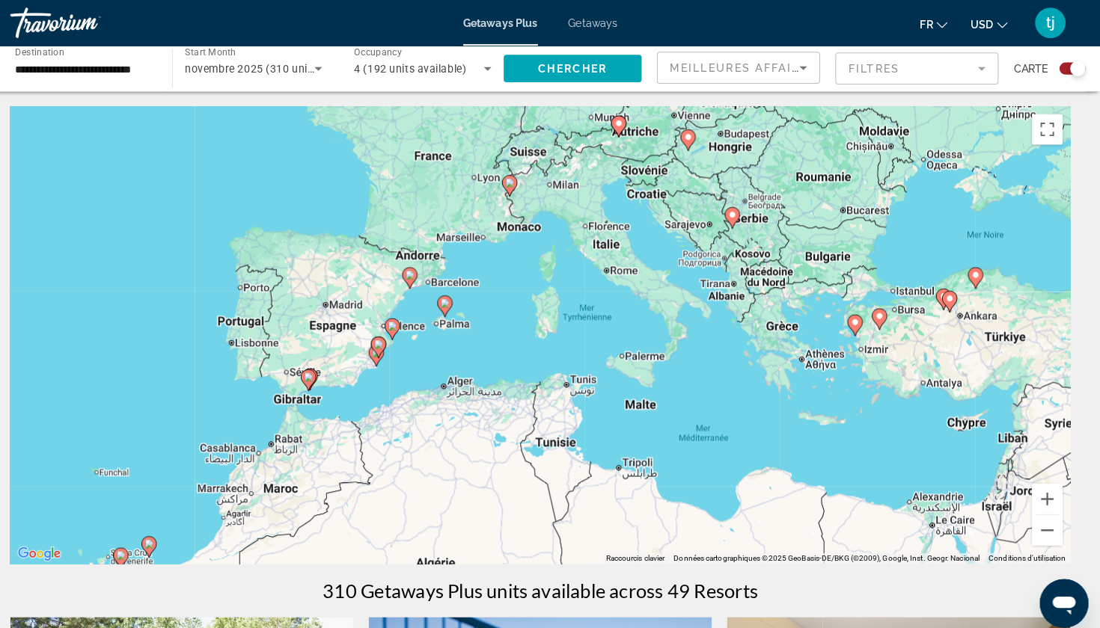
drag, startPoint x: 463, startPoint y: 467, endPoint x: 506, endPoint y: 465, distance: 43.4
click at [506, 465] on div "Pour activer le glissement avec le clavier, appuyez sur Alt+Entrée. Une fois ce…" at bounding box center [550, 329] width 1040 height 449
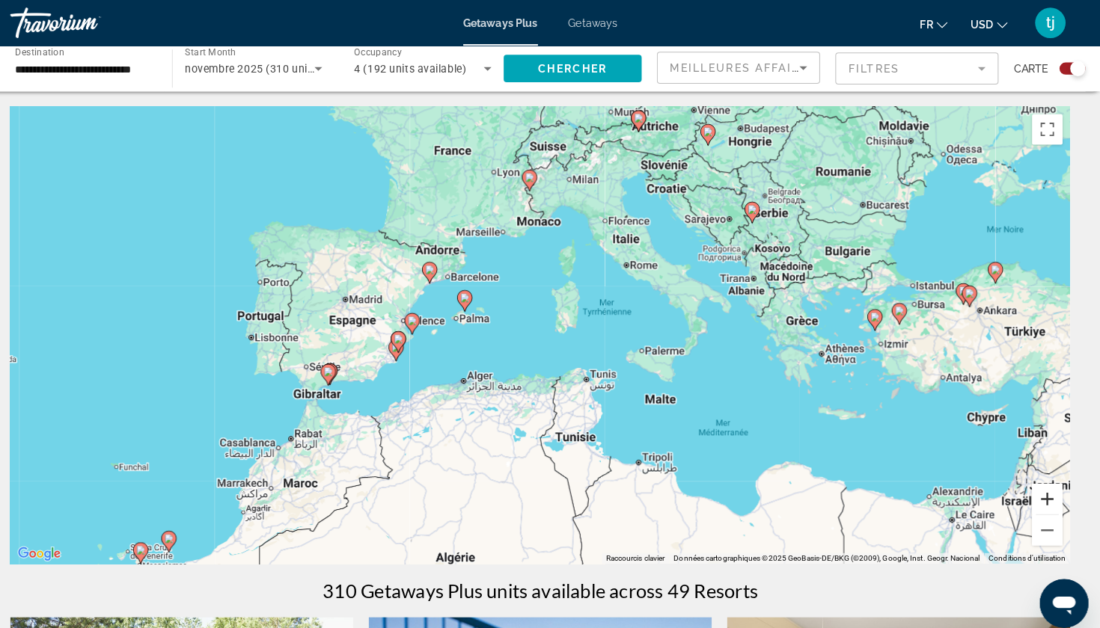
click at [1032, 489] on button "Zoom avant" at bounding box center [1047, 490] width 30 height 30
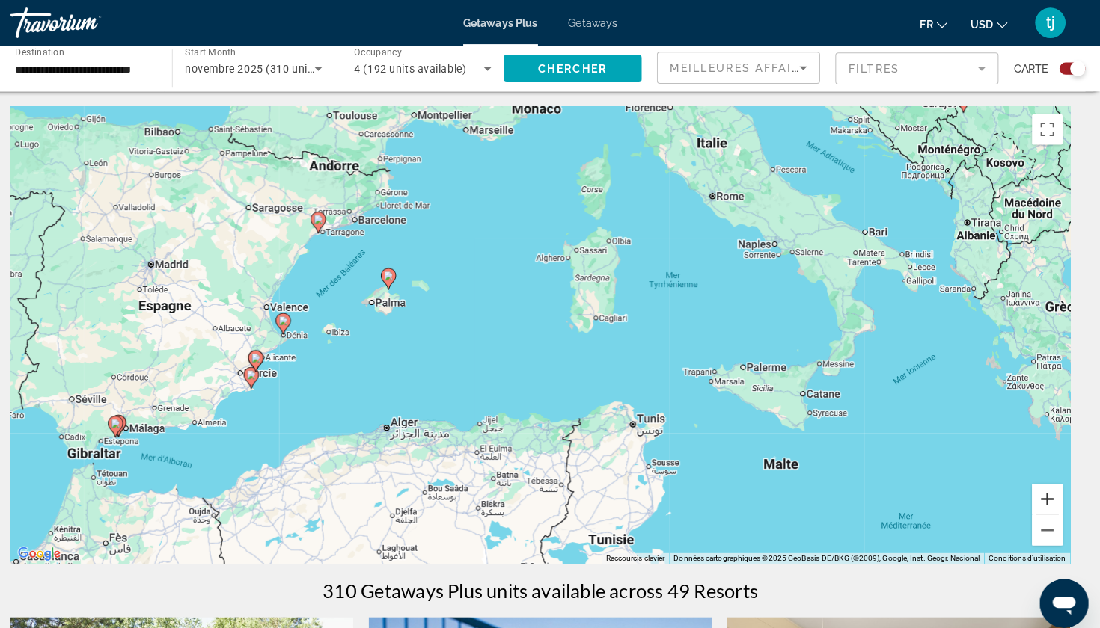
click at [1032, 488] on button "Zoom avant" at bounding box center [1047, 490] width 30 height 30
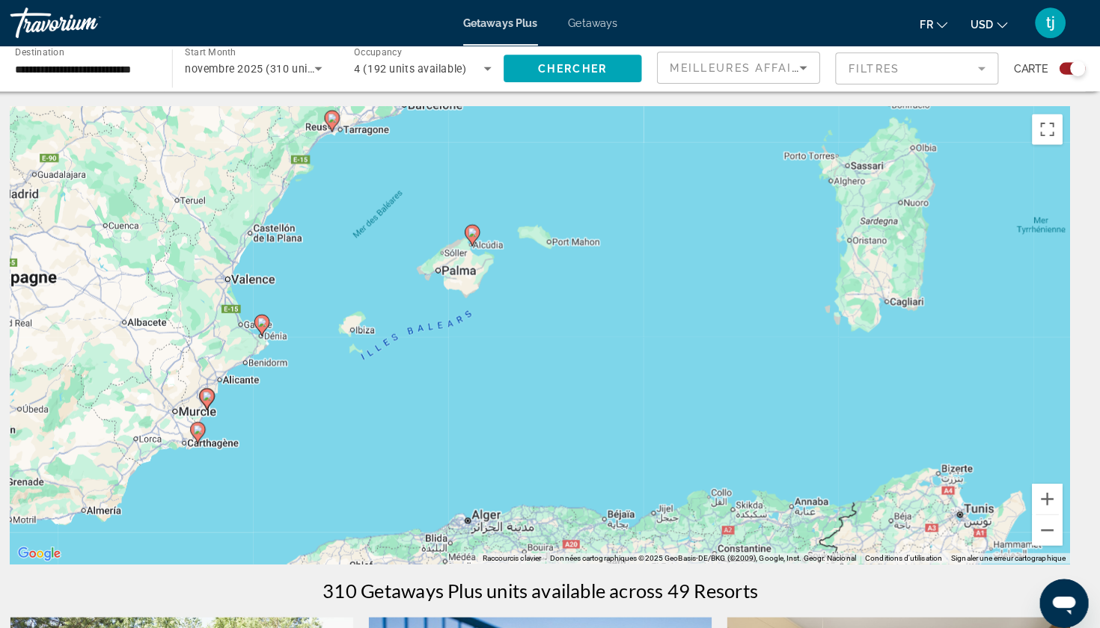
drag, startPoint x: 272, startPoint y: 361, endPoint x: 498, endPoint y: 360, distance: 225.9
click at [499, 361] on div "Pour activer le glissement avec le clavier, appuyez sur Alt+Entrée. Une fois ce…" at bounding box center [550, 329] width 1040 height 449
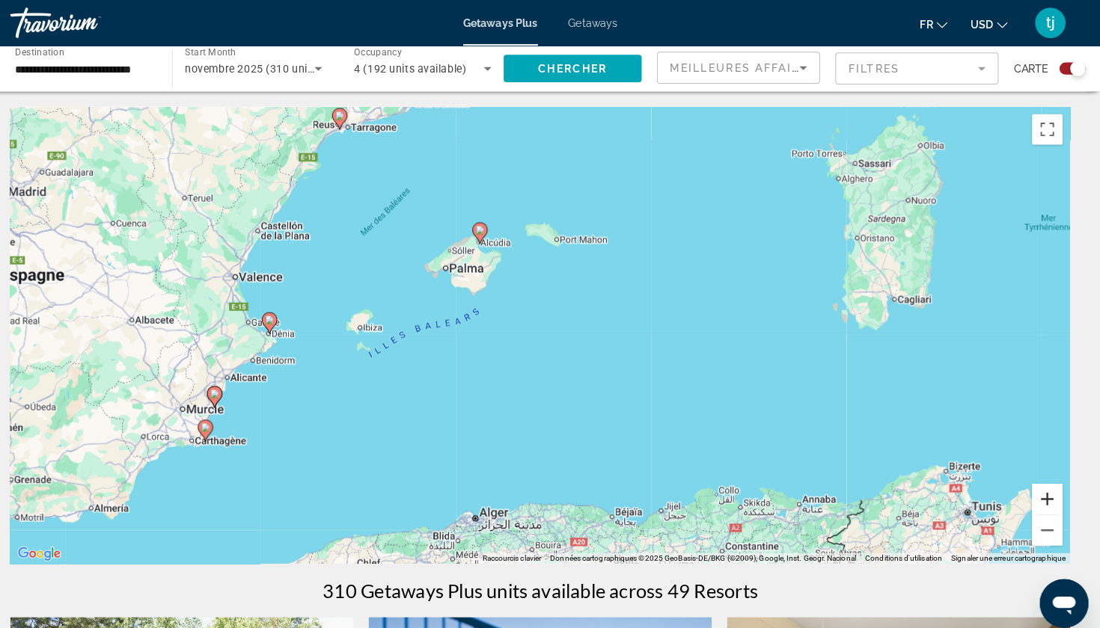
click at [1033, 495] on button "Zoom avant" at bounding box center [1047, 490] width 30 height 30
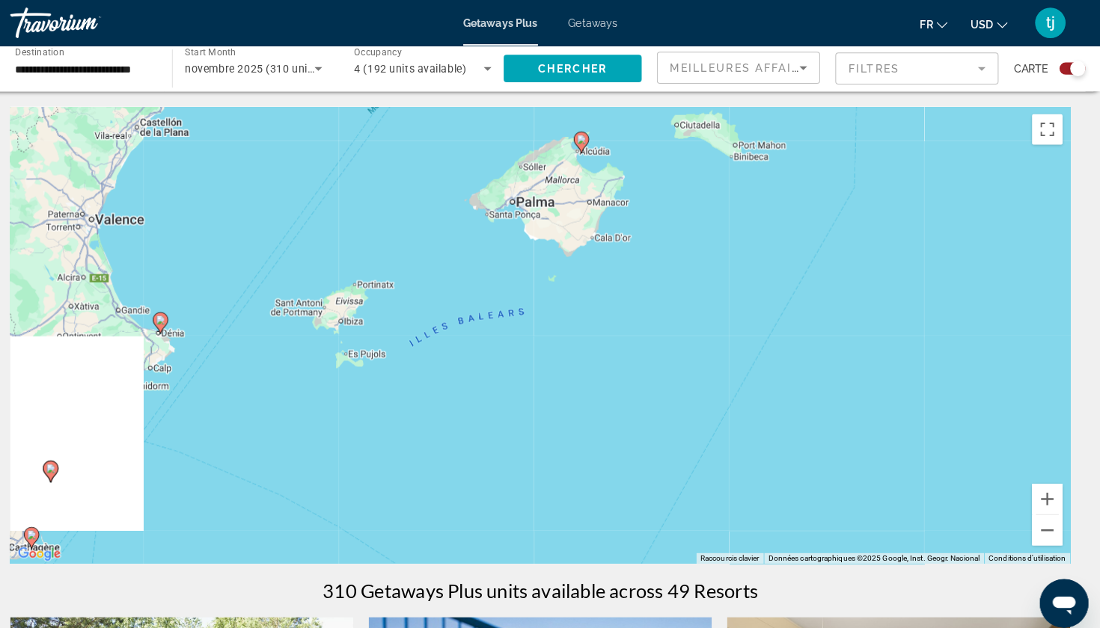
drag, startPoint x: 390, startPoint y: 345, endPoint x: 656, endPoint y: 345, distance: 266.3
click at [656, 345] on div "Pour activer le glissement avec le clavier, appuyez sur Alt+Entrée. Une fois ce…" at bounding box center [550, 329] width 1040 height 449
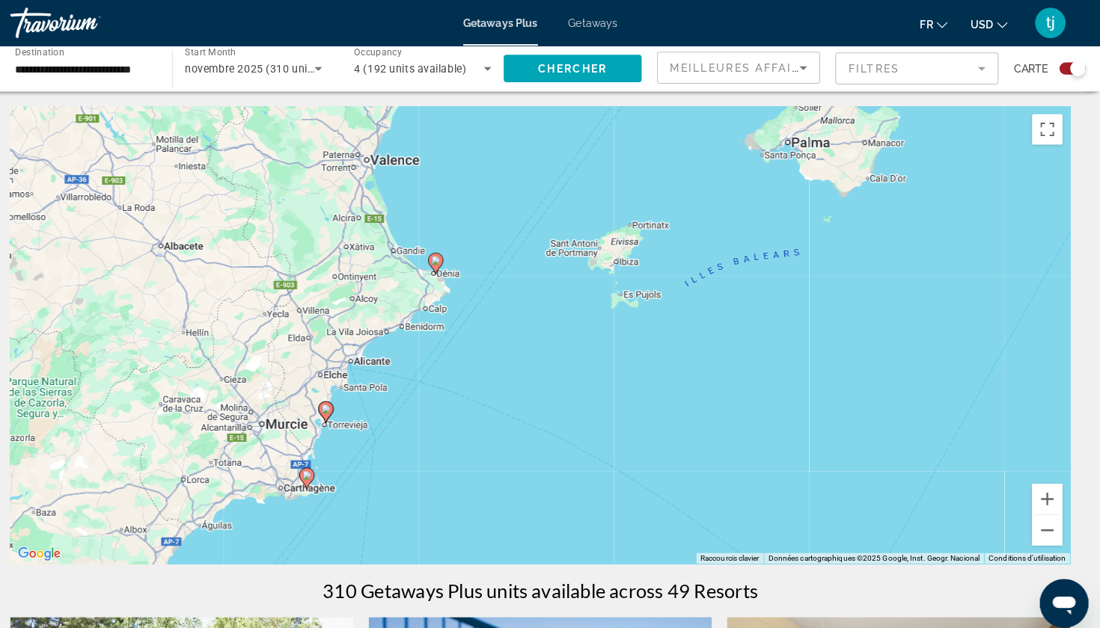
drag, startPoint x: 322, startPoint y: 370, endPoint x: 607, endPoint y: 470, distance: 301.4
click at [607, 470] on div "Pour activer le glissement avec le clavier, appuyez sur Alt+Entrée. Une fois ce…" at bounding box center [550, 329] width 1040 height 449
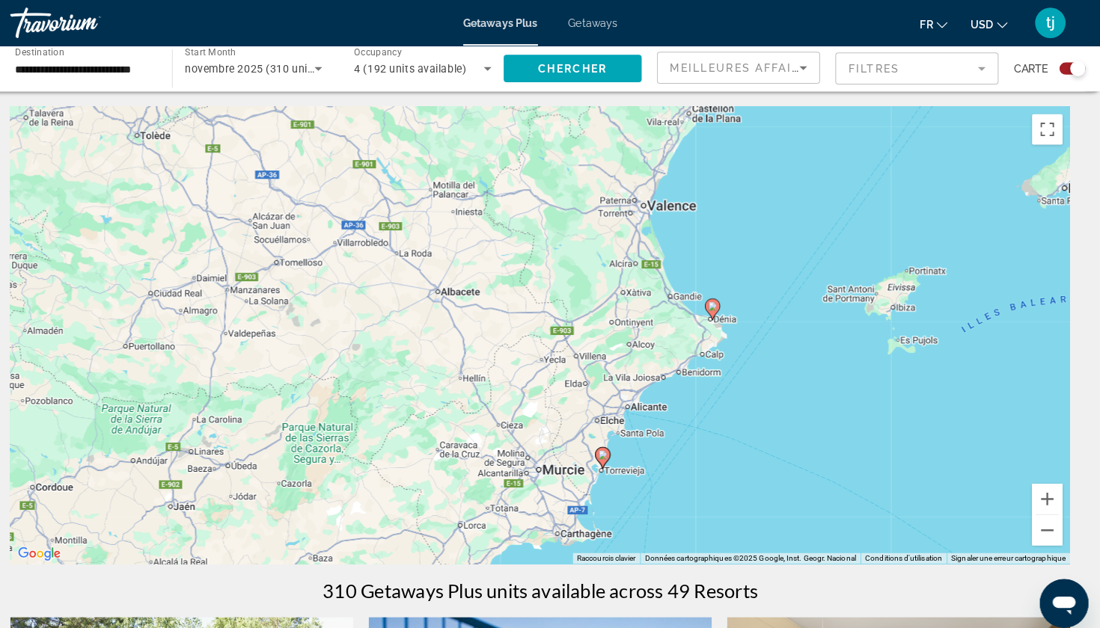
drag, startPoint x: 361, startPoint y: 442, endPoint x: 493, endPoint y: 283, distance: 206.7
click at [493, 283] on div "Pour activer le glissement avec le clavier, appuyez sur Alt+Entrée. Une fois ce…" at bounding box center [550, 329] width 1040 height 449
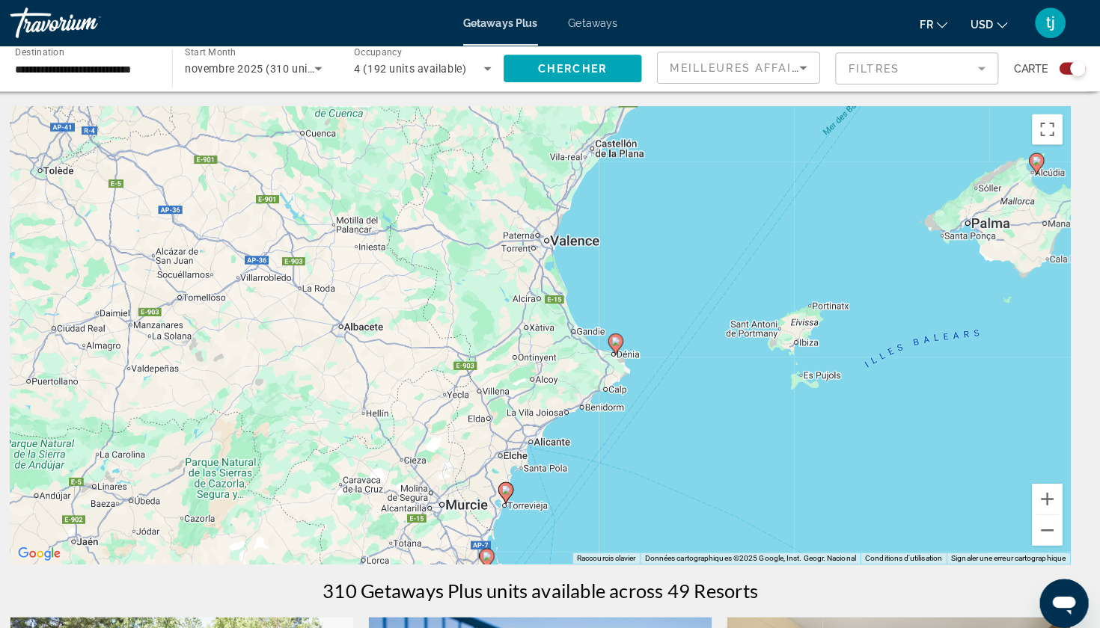
drag, startPoint x: 497, startPoint y: 255, endPoint x: 386, endPoint y: 351, distance: 147.0
click at [387, 351] on div "Pour activer le glissement avec le clavier, appuyez sur Alt+Entrée. Une fois ce…" at bounding box center [550, 329] width 1040 height 449
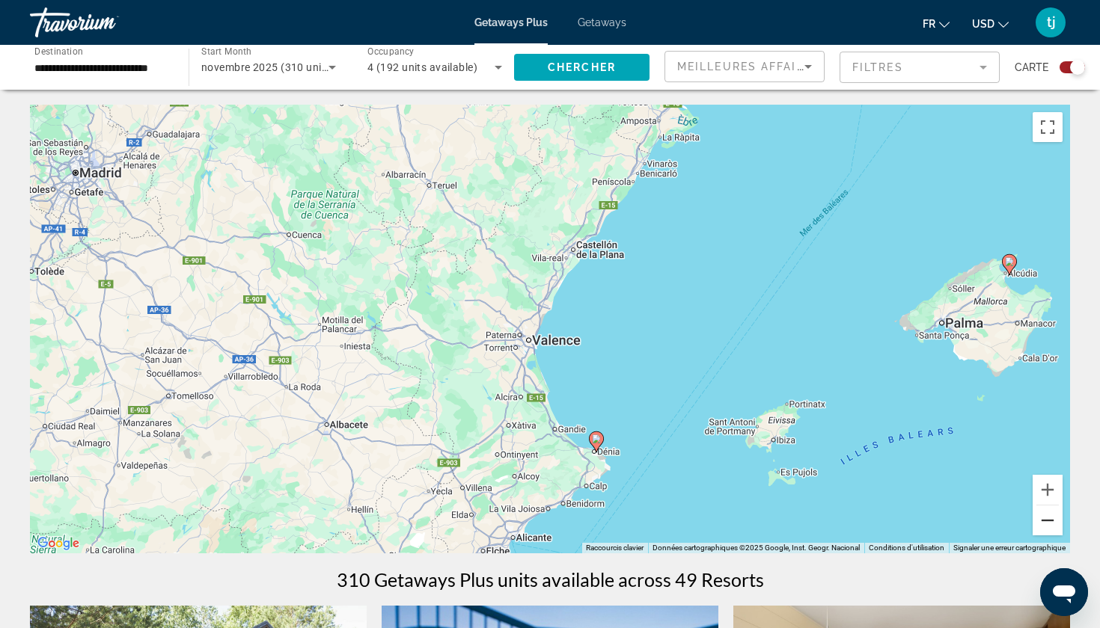
click at [1051, 535] on button "Zoom arrière" at bounding box center [1047, 521] width 30 height 30
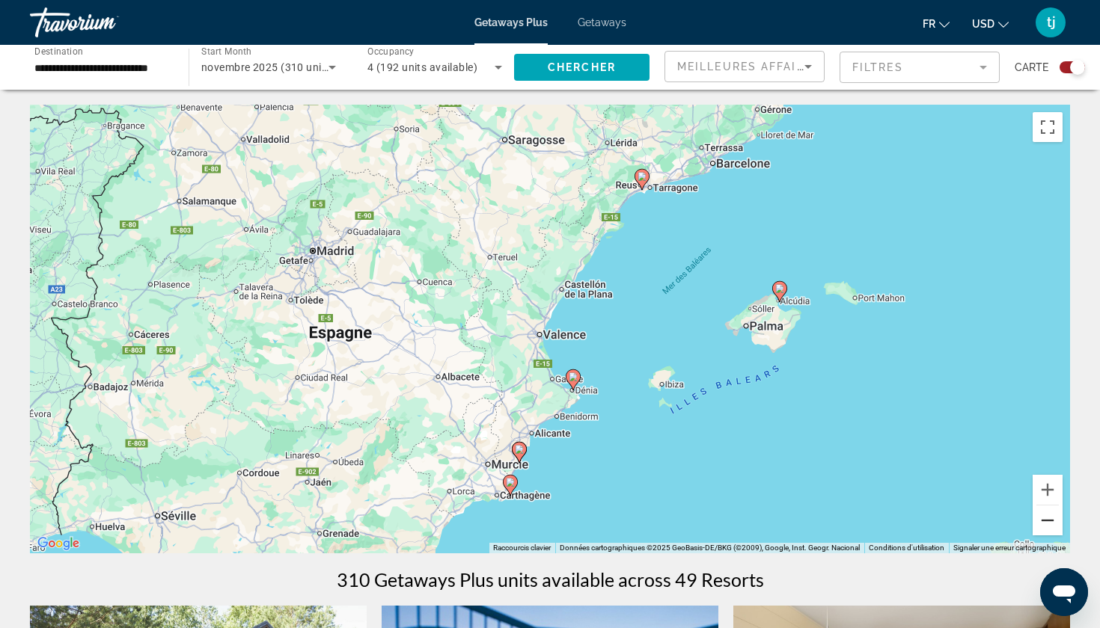
click at [1051, 535] on button "Zoom arrière" at bounding box center [1047, 521] width 30 height 30
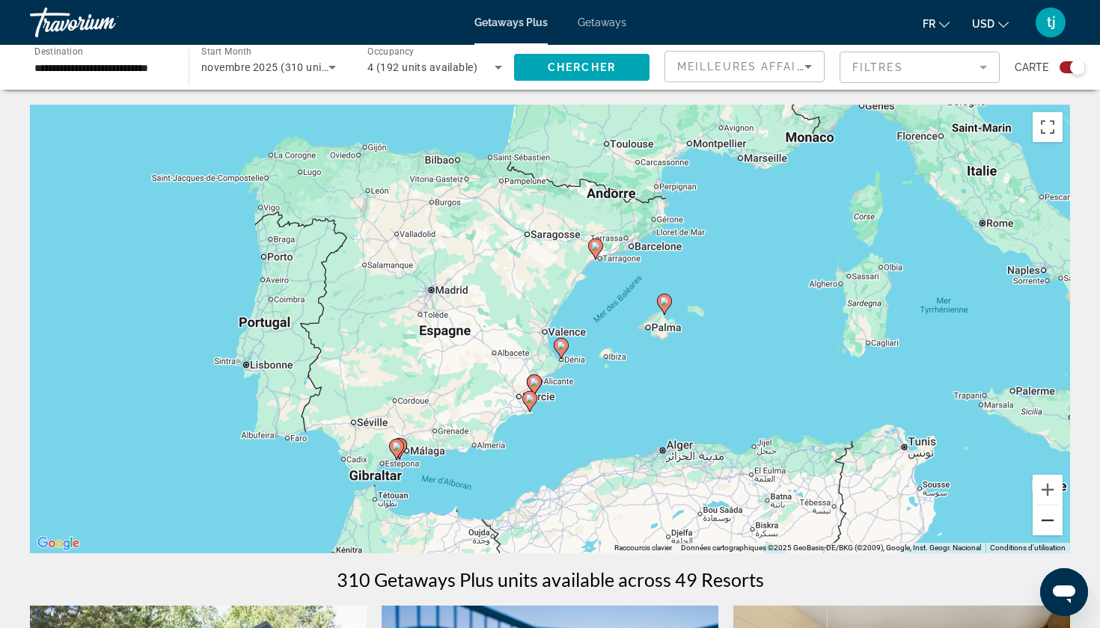
click at [1051, 534] on button "Zoom arrière" at bounding box center [1047, 521] width 30 height 30
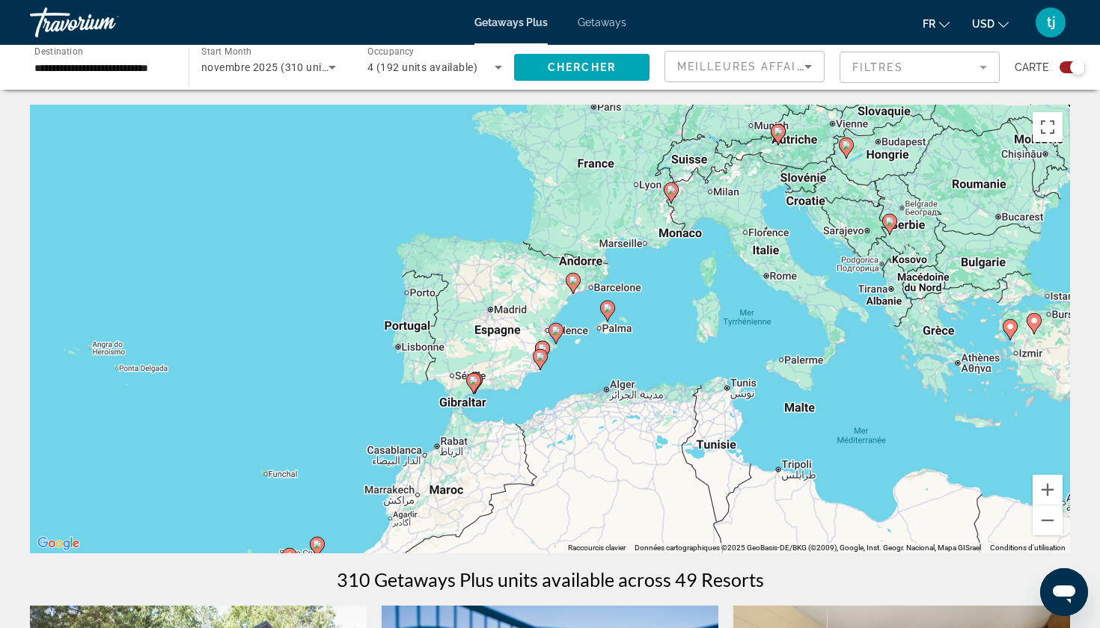
click at [572, 281] on image "Main content" at bounding box center [573, 280] width 9 height 9
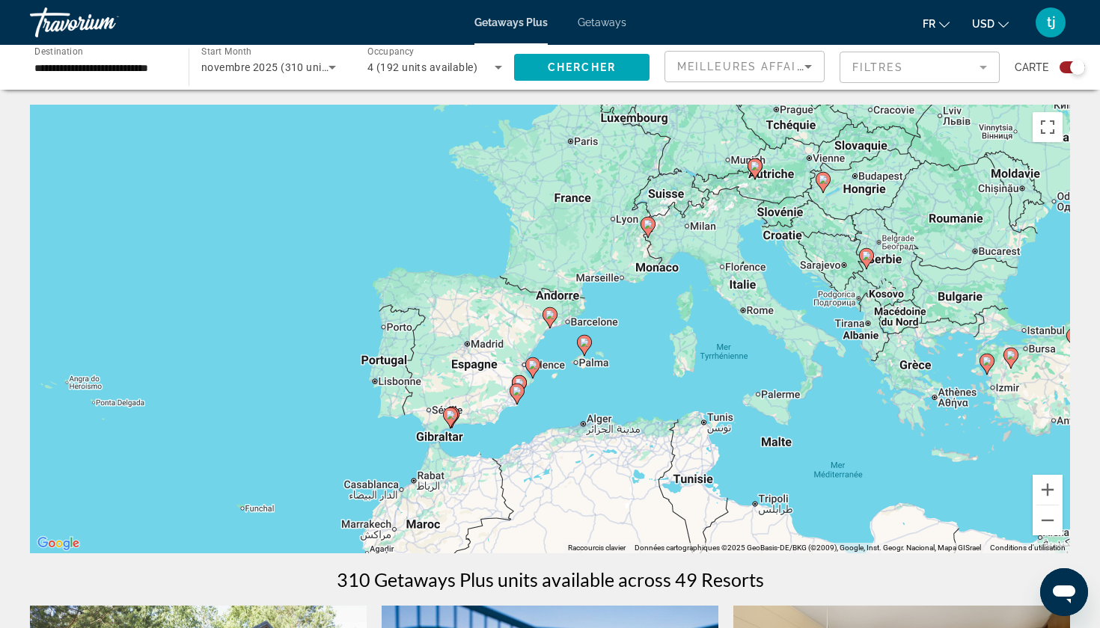
click at [551, 319] on icon "Main content" at bounding box center [549, 317] width 13 height 19
type input "**********"
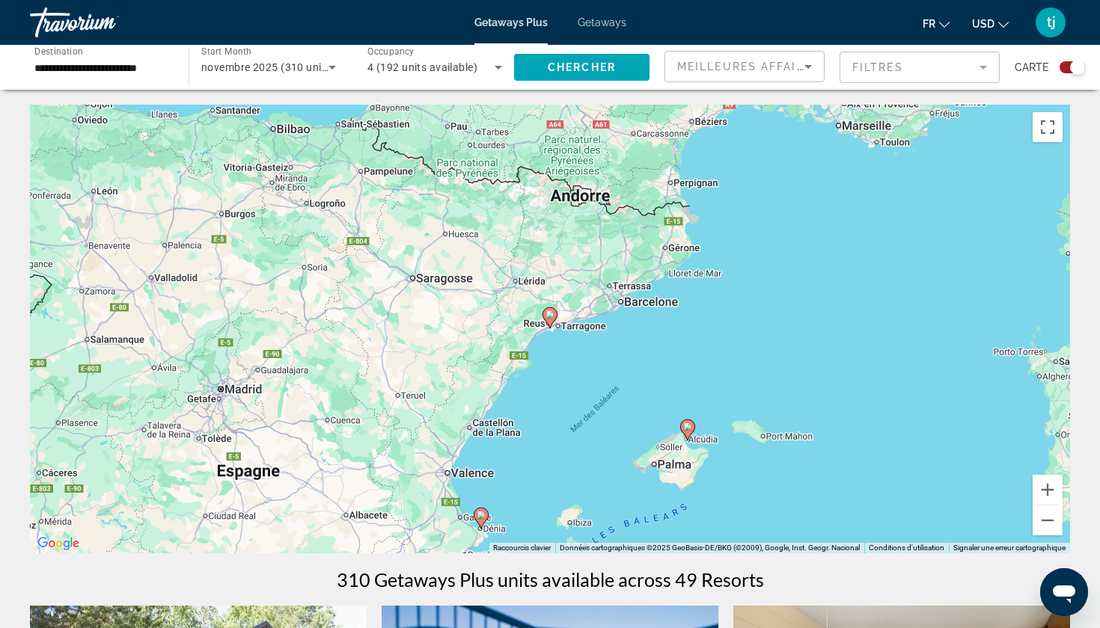
click at [551, 319] on icon "Main content" at bounding box center [549, 317] width 13 height 19
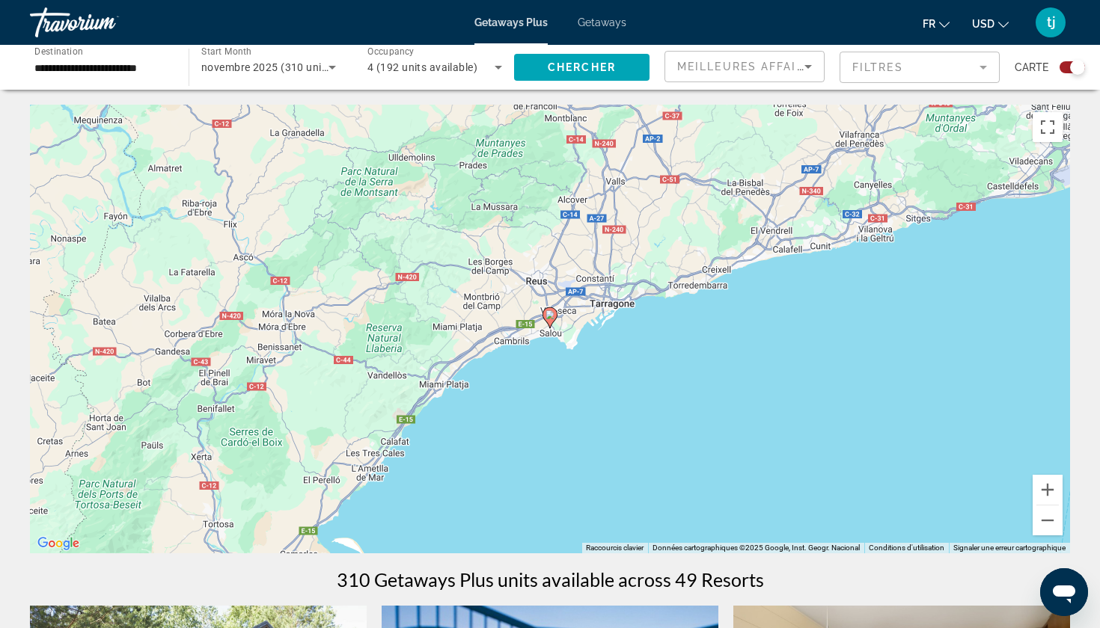
click at [552, 319] on icon "Main content" at bounding box center [549, 317] width 13 height 19
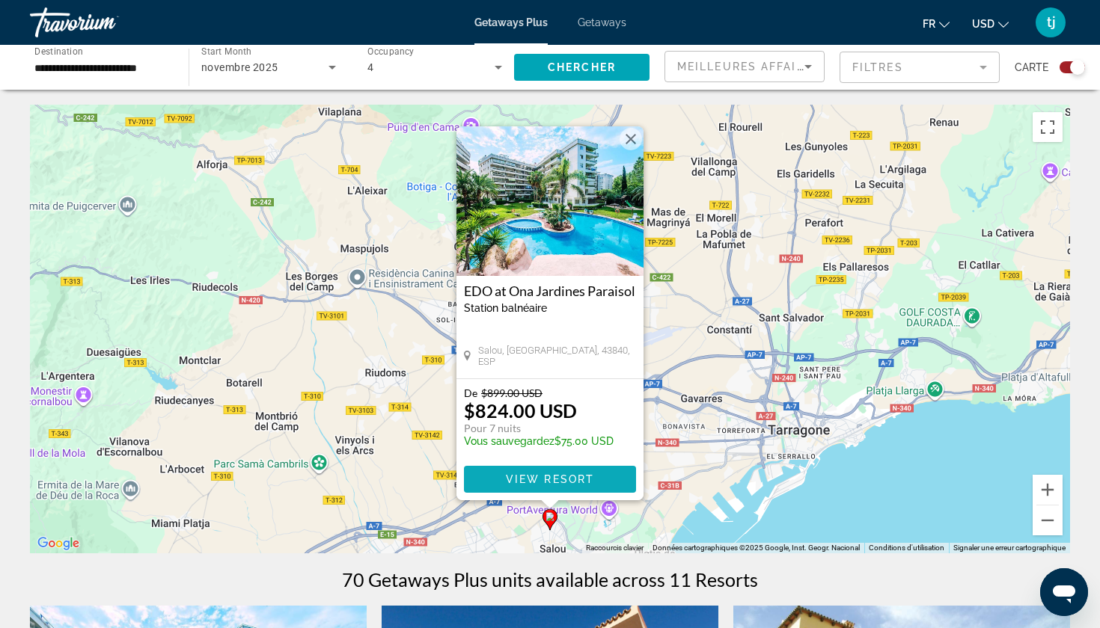
click at [560, 478] on span "View Resort" at bounding box center [550, 480] width 88 height 12
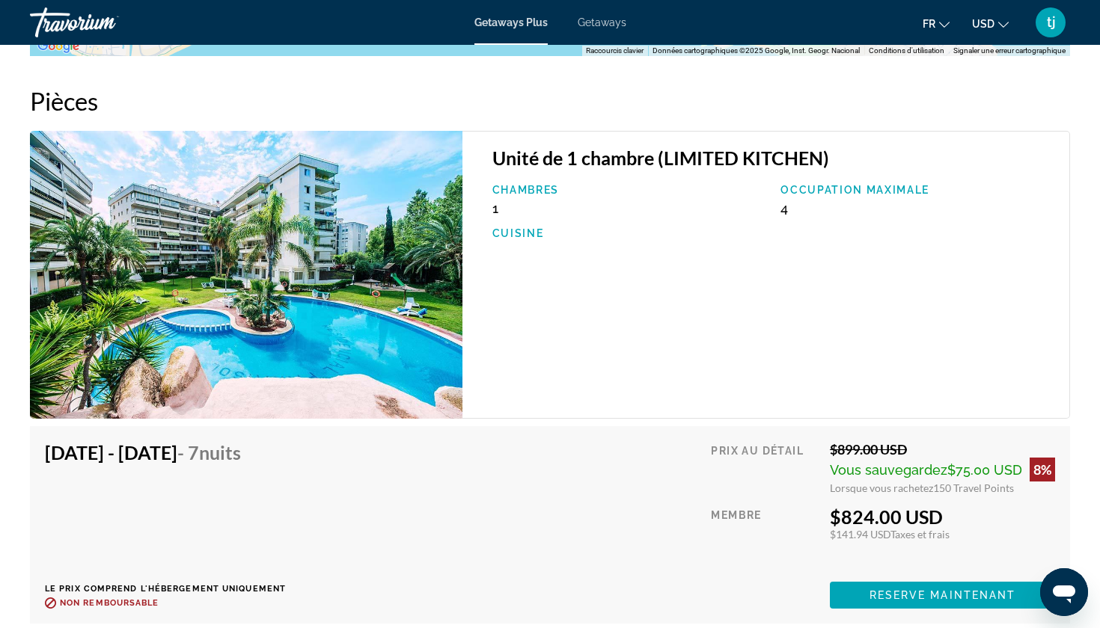
scroll to position [2380, 0]
click at [873, 590] on span "Reserve maintenant" at bounding box center [942, 596] width 147 height 12
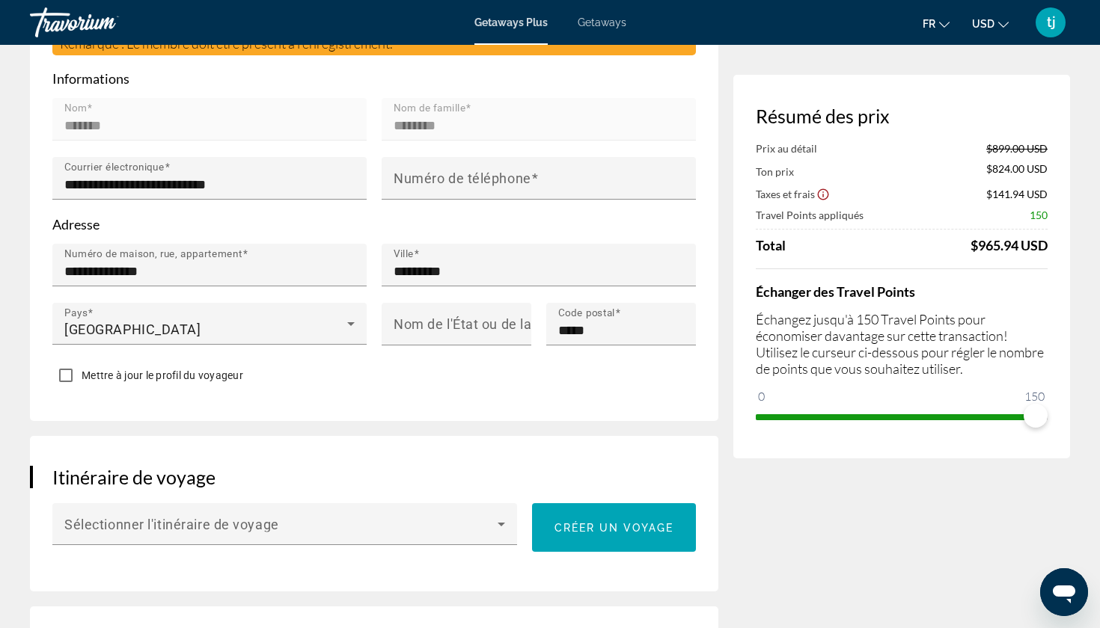
scroll to position [466, 0]
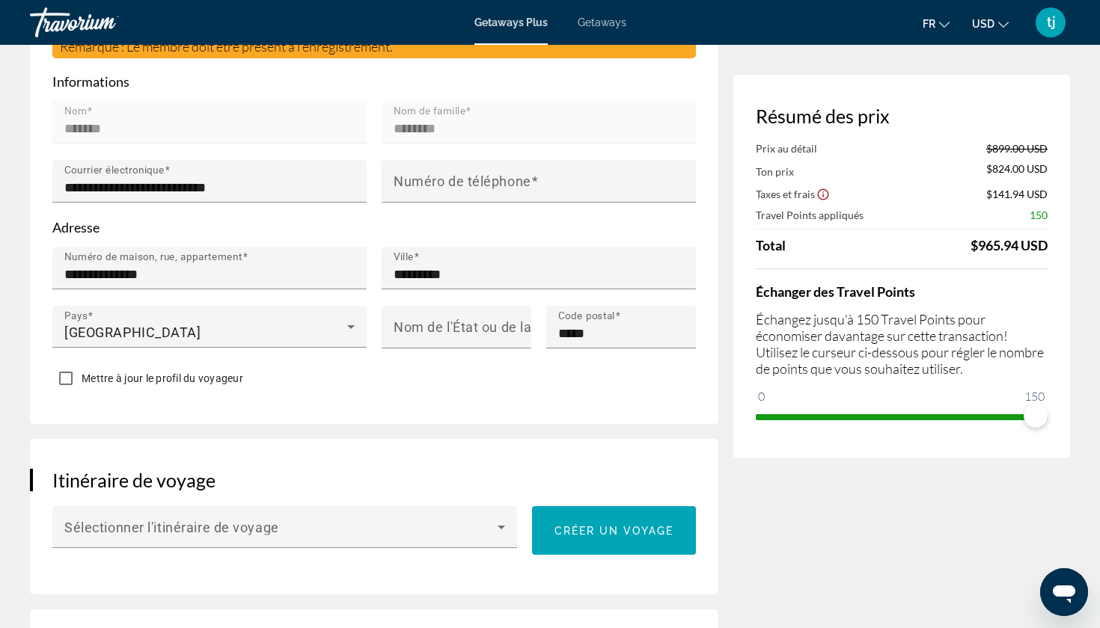
click at [429, 500] on div "Itinéraire de voyage Sélectionner l'itinéraire de voyage Créer un voyage" at bounding box center [374, 517] width 688 height 156
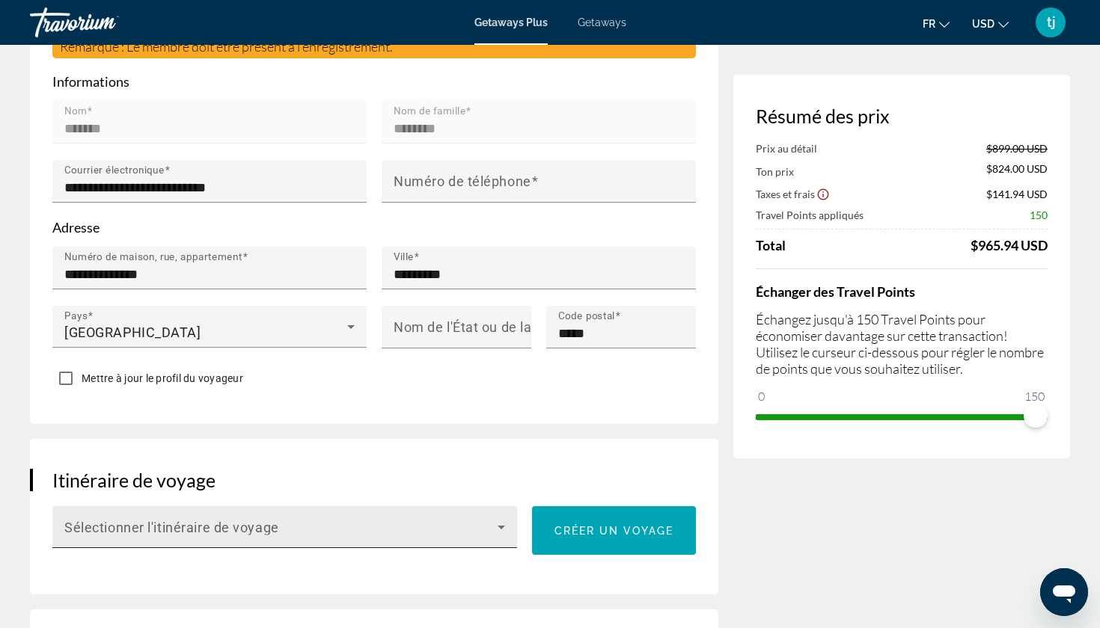
click at [428, 507] on div "Sélectionner l'itinéraire de voyage" at bounding box center [284, 527] width 441 height 42
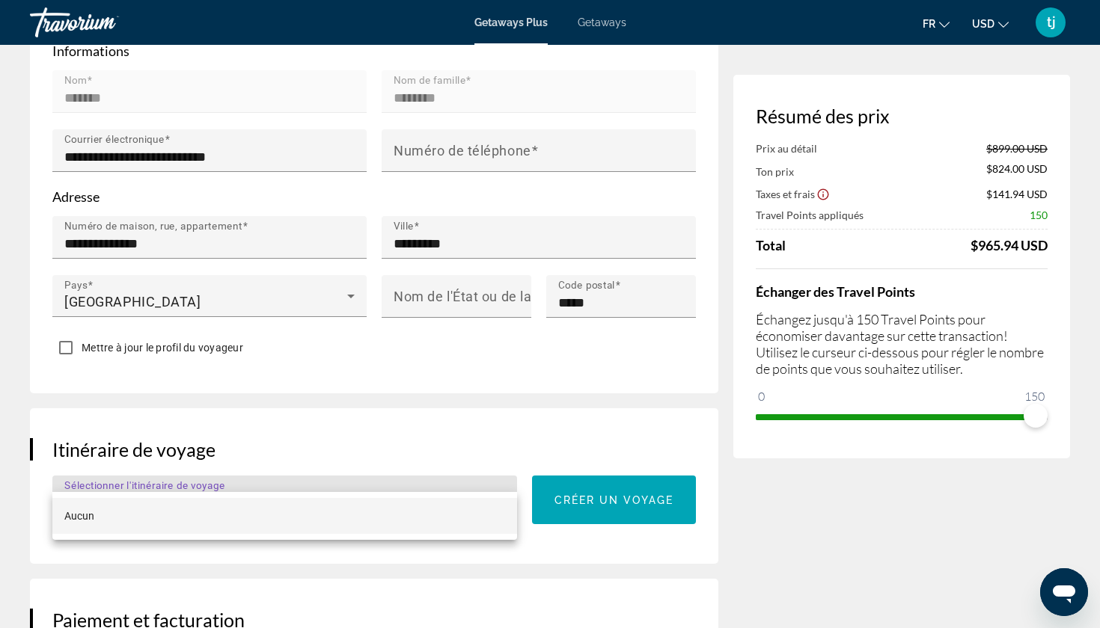
scroll to position [519, 0]
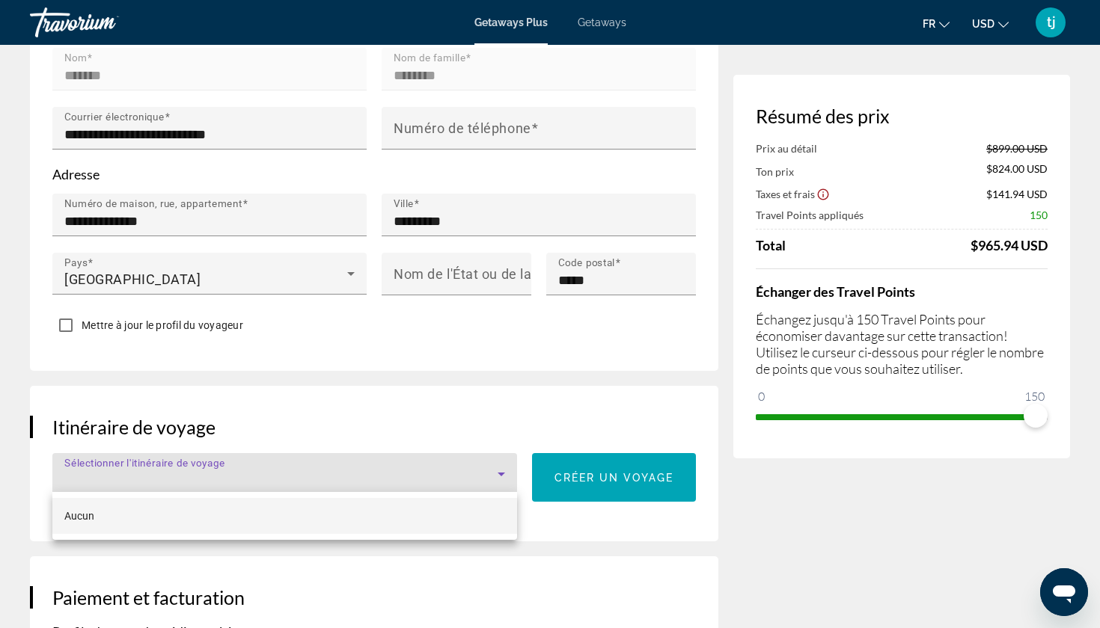
click at [823, 527] on div at bounding box center [550, 314] width 1100 height 628
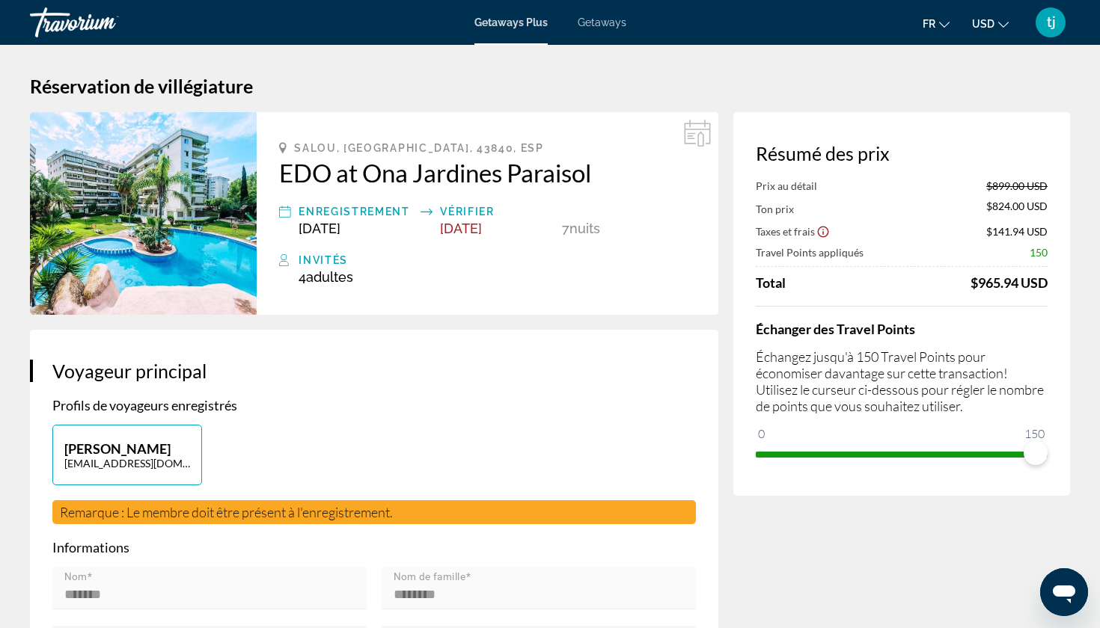
scroll to position [0, 0]
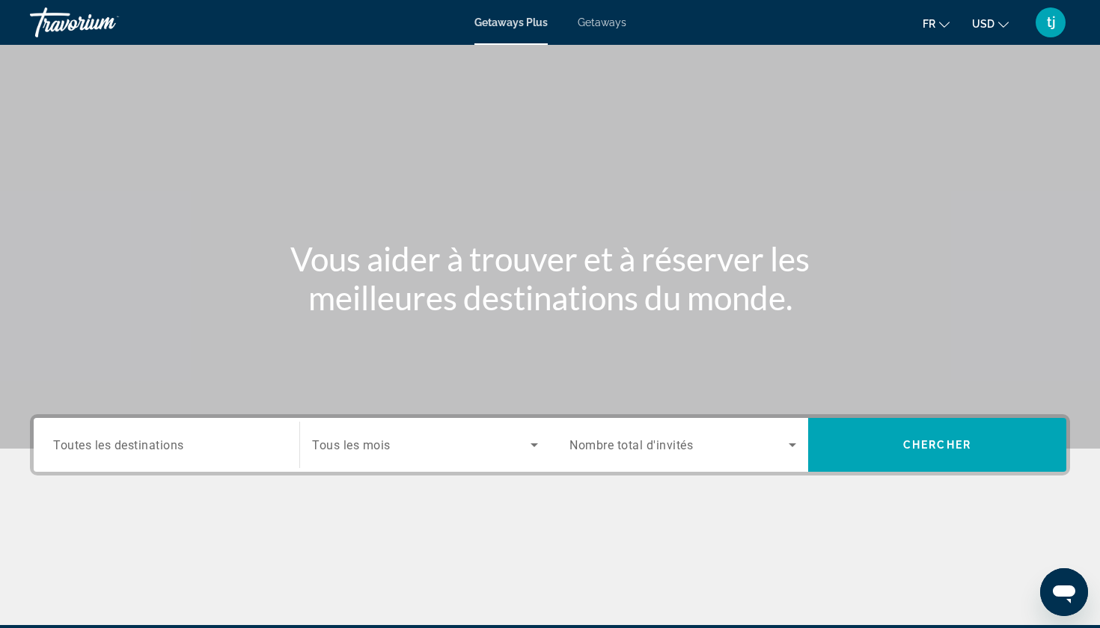
click at [193, 453] on div "Search widget" at bounding box center [166, 445] width 227 height 43
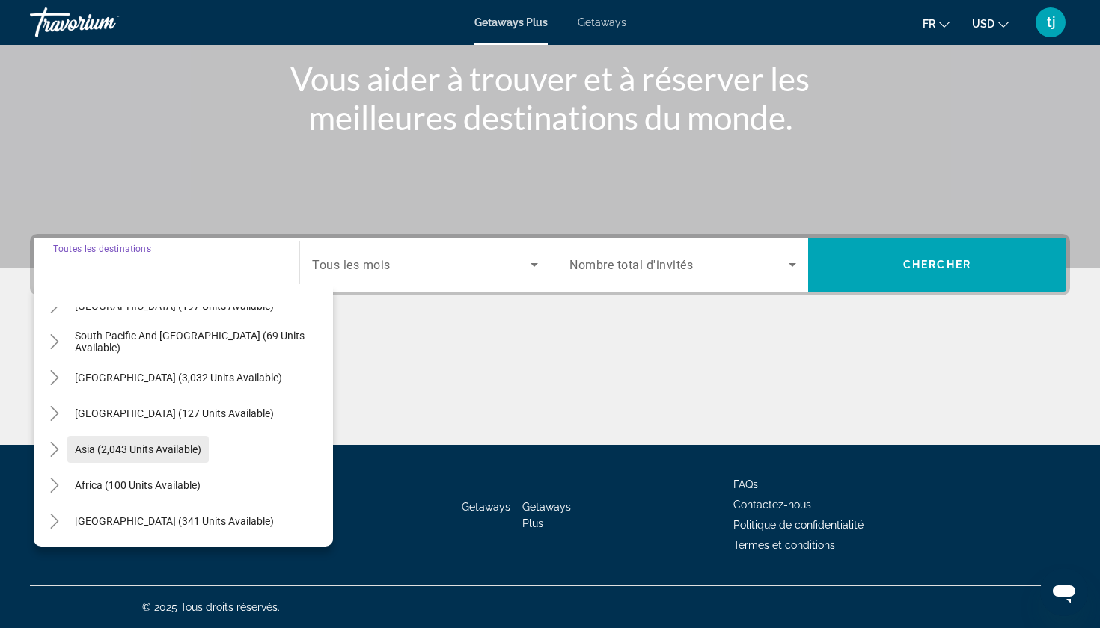
scroll to position [180, 0]
click at [52, 450] on icon "Toggle Asia (2,043 units available)" at bounding box center [54, 449] width 15 height 15
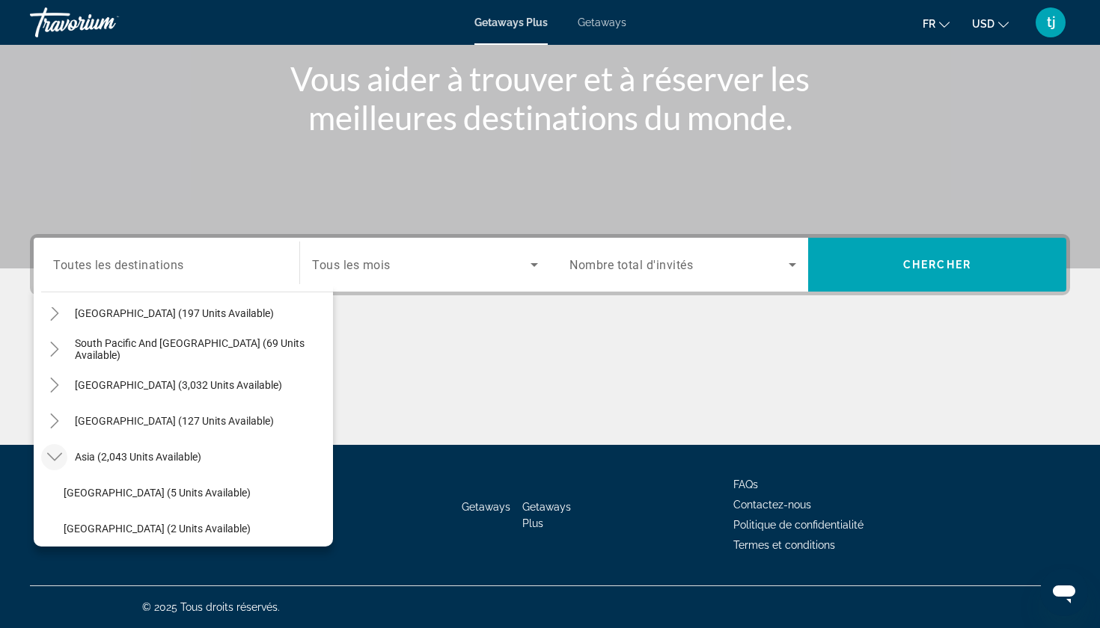
scroll to position [219, 0]
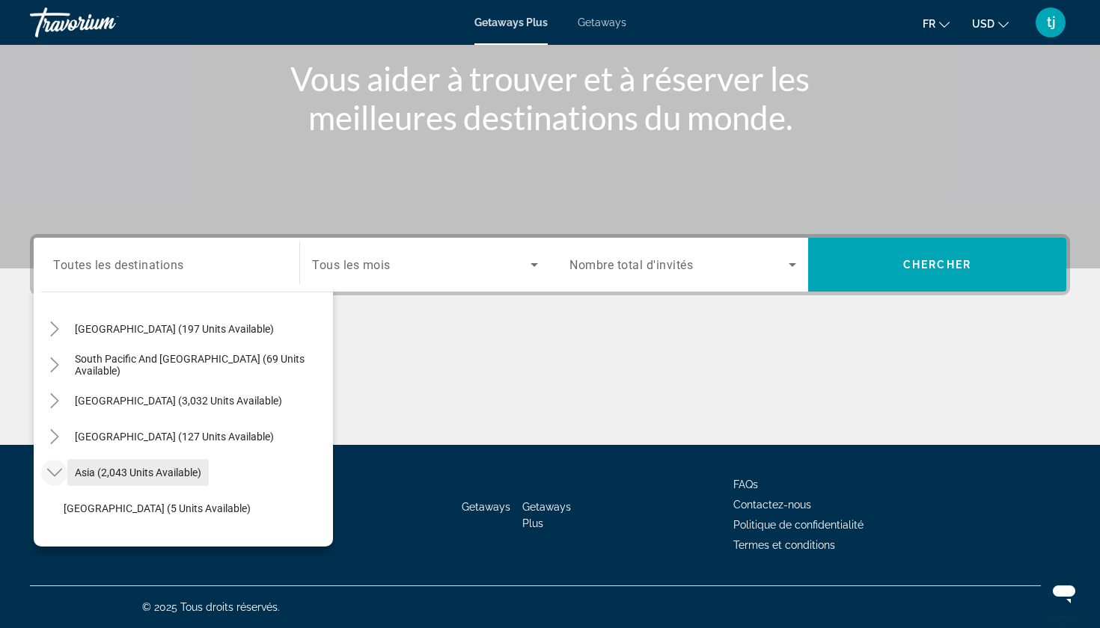
click at [126, 474] on span "Asia (2,043 units available)" at bounding box center [138, 473] width 126 height 12
type input "**********"
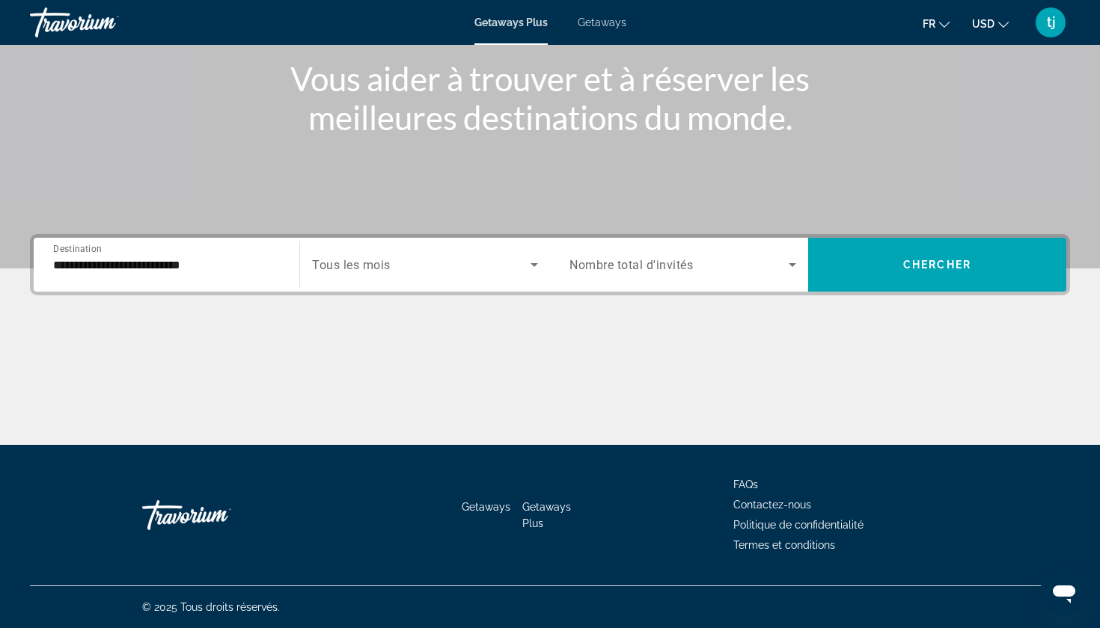
click at [423, 285] on div "Search widget" at bounding box center [425, 265] width 226 height 42
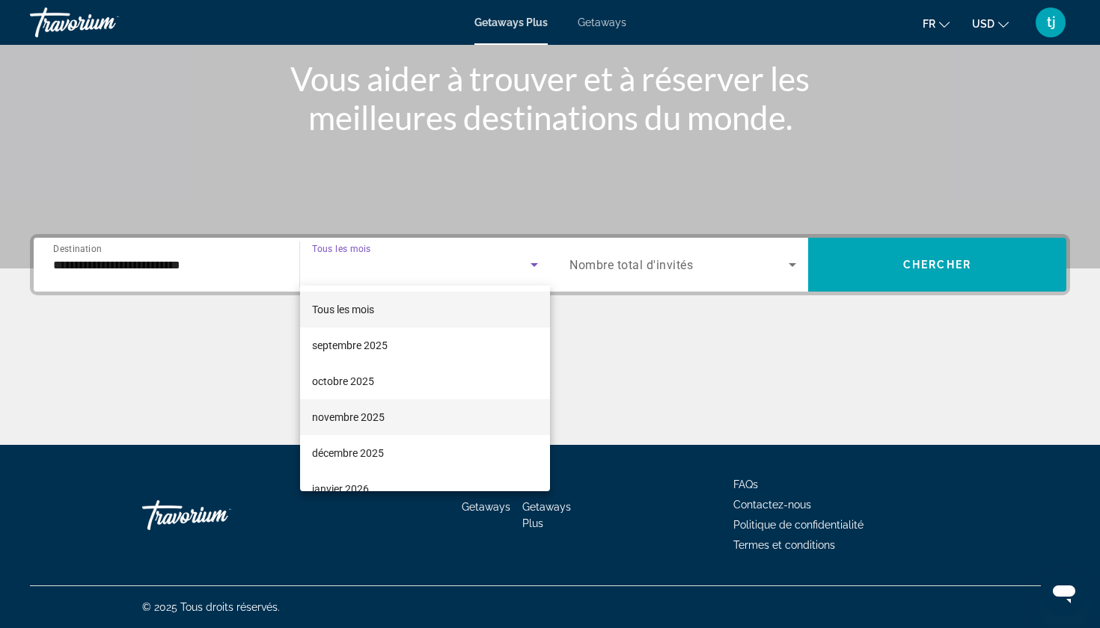
click at [376, 407] on mat-option "novembre 2025" at bounding box center [425, 417] width 250 height 36
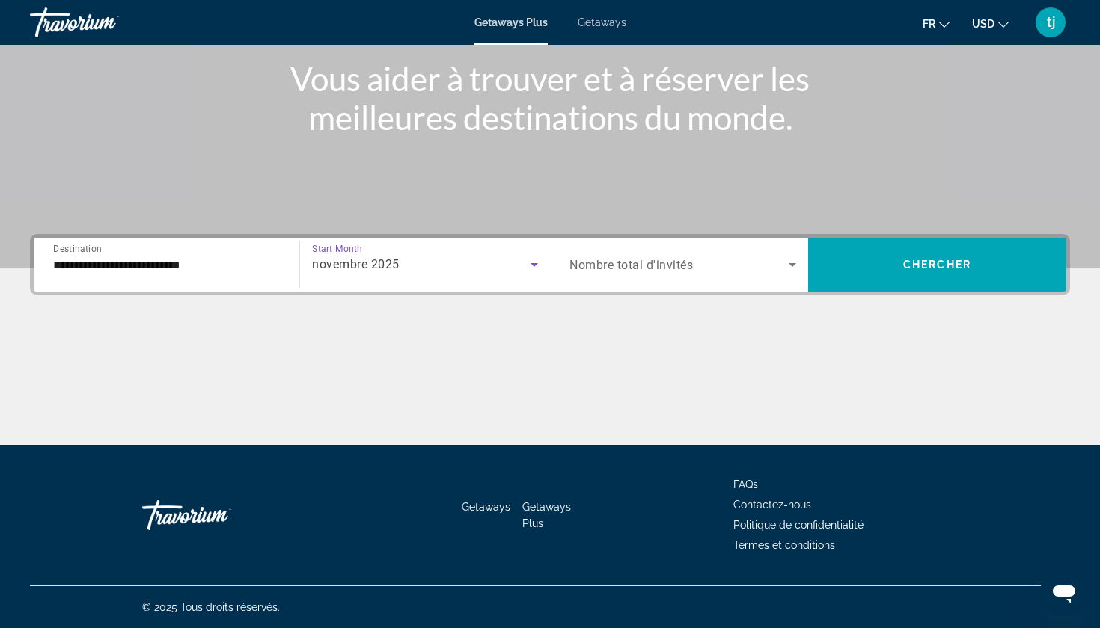
click at [679, 279] on div "Search widget" at bounding box center [682, 265] width 227 height 42
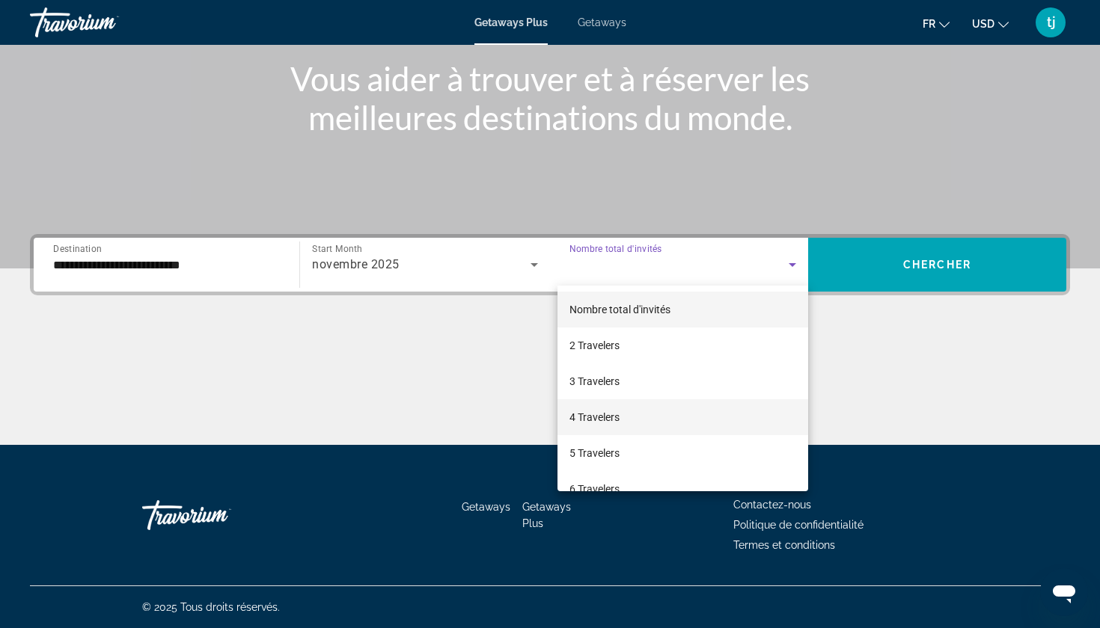
click at [610, 412] on span "4 Travelers" at bounding box center [594, 417] width 50 height 18
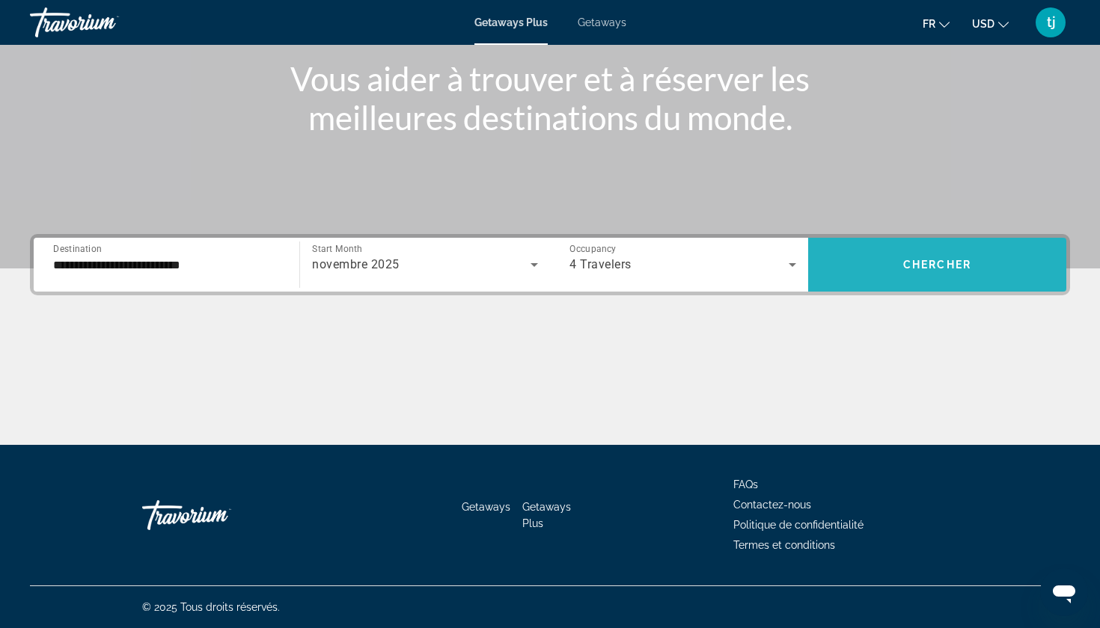
click at [887, 272] on span "Search widget" at bounding box center [937, 265] width 258 height 36
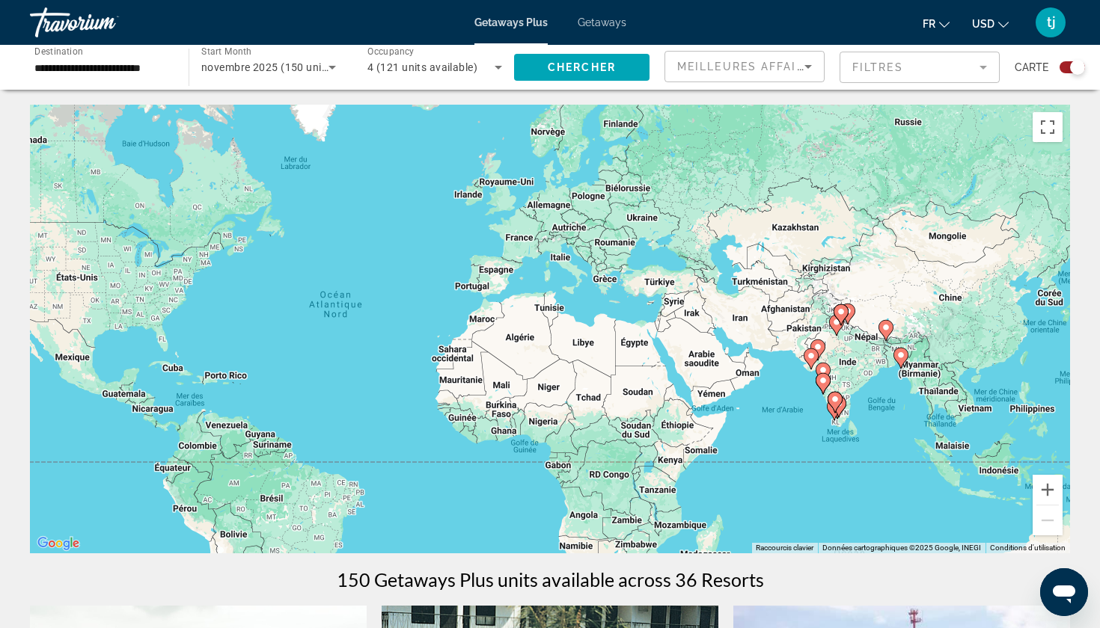
drag, startPoint x: 919, startPoint y: 471, endPoint x: 738, endPoint y: 482, distance: 182.1
click at [738, 480] on div "Pour activer le glissement avec le clavier, appuyez sur Alt+Entrée. Une fois ce…" at bounding box center [550, 329] width 1040 height 449
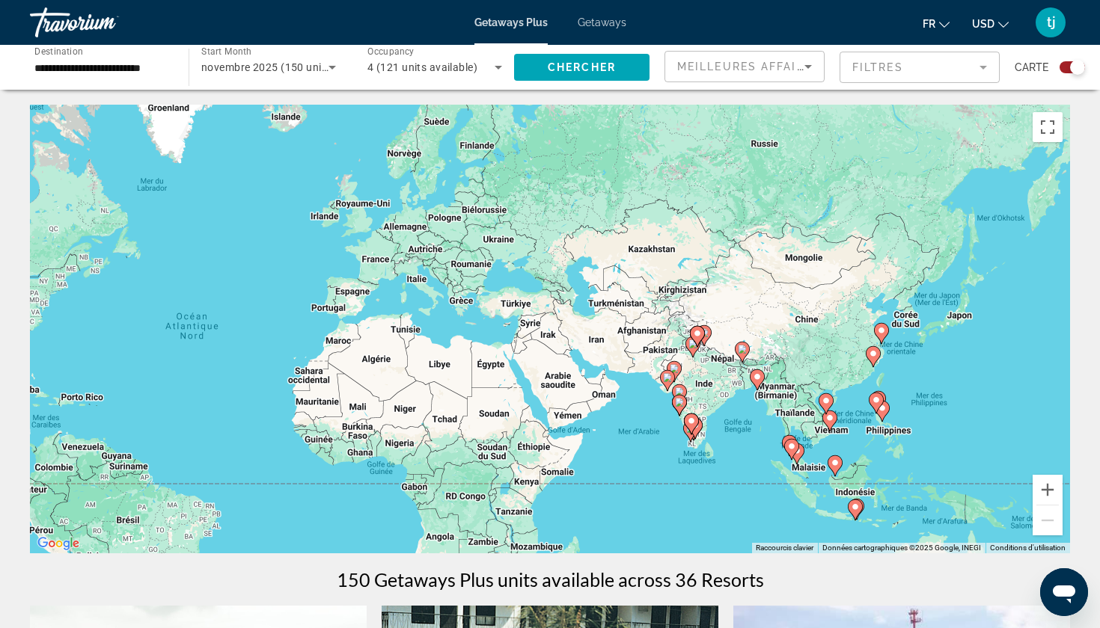
drag, startPoint x: 738, startPoint y: 482, endPoint x: 612, endPoint y: 491, distance: 126.0
click at [612, 490] on div "Pour activer le glissement avec le clavier, appuyez sur Alt+Entrée. Une fois ce…" at bounding box center [550, 329] width 1040 height 449
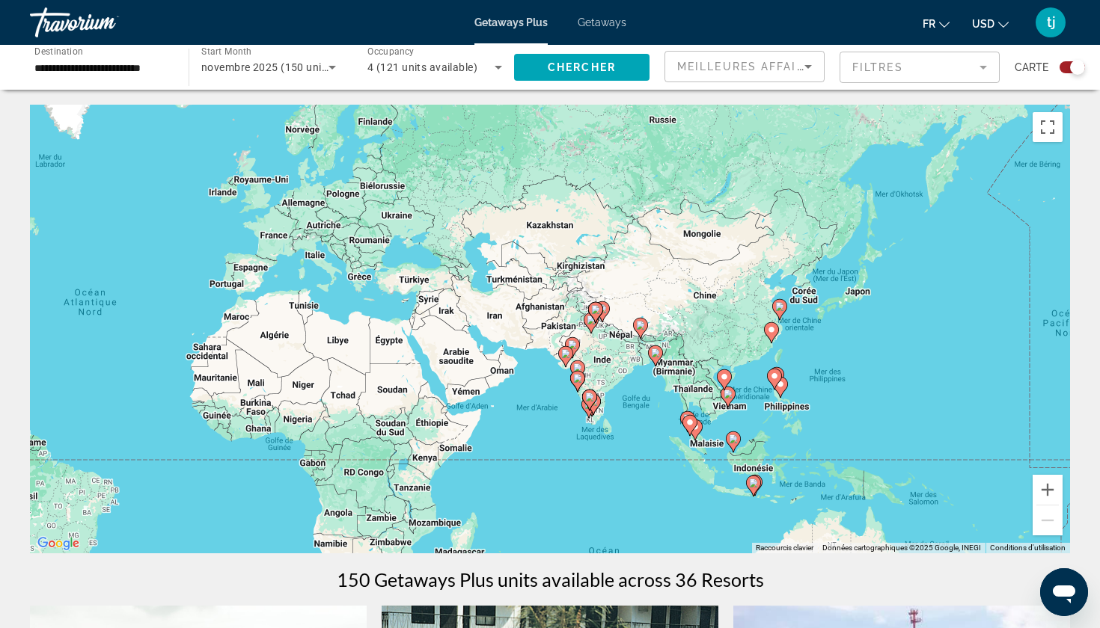
drag, startPoint x: 982, startPoint y: 443, endPoint x: 882, endPoint y: 414, distance: 104.2
click at [882, 414] on div "Pour activer le glissement avec le clavier, appuyez sur Alt+Entrée. Une fois ce…" at bounding box center [550, 329] width 1040 height 449
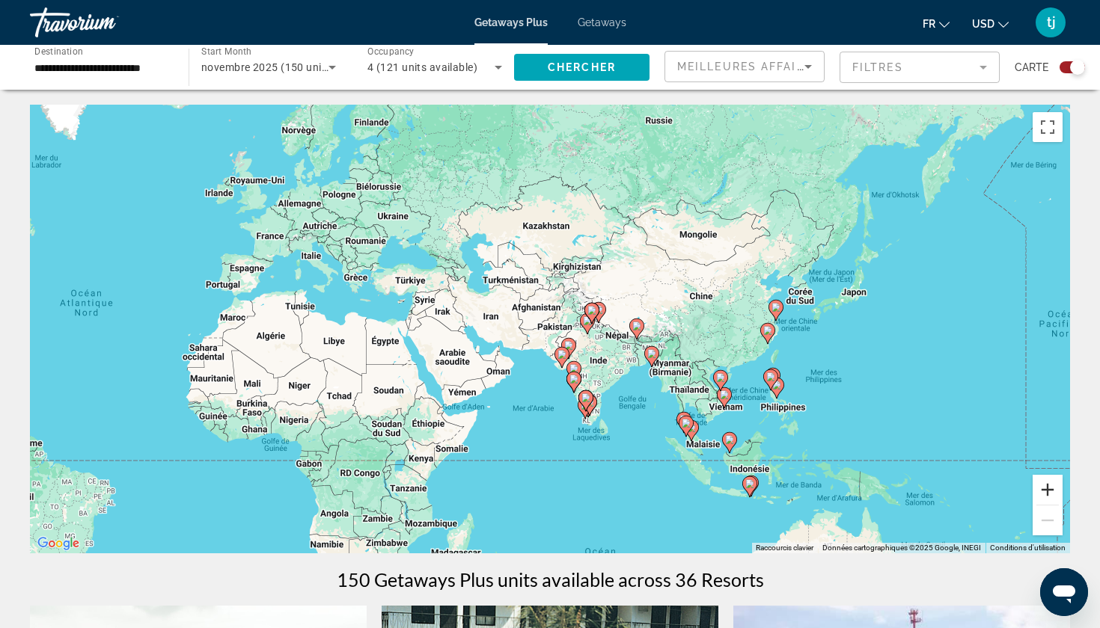
click at [1055, 485] on button "Zoom avant" at bounding box center [1047, 490] width 30 height 30
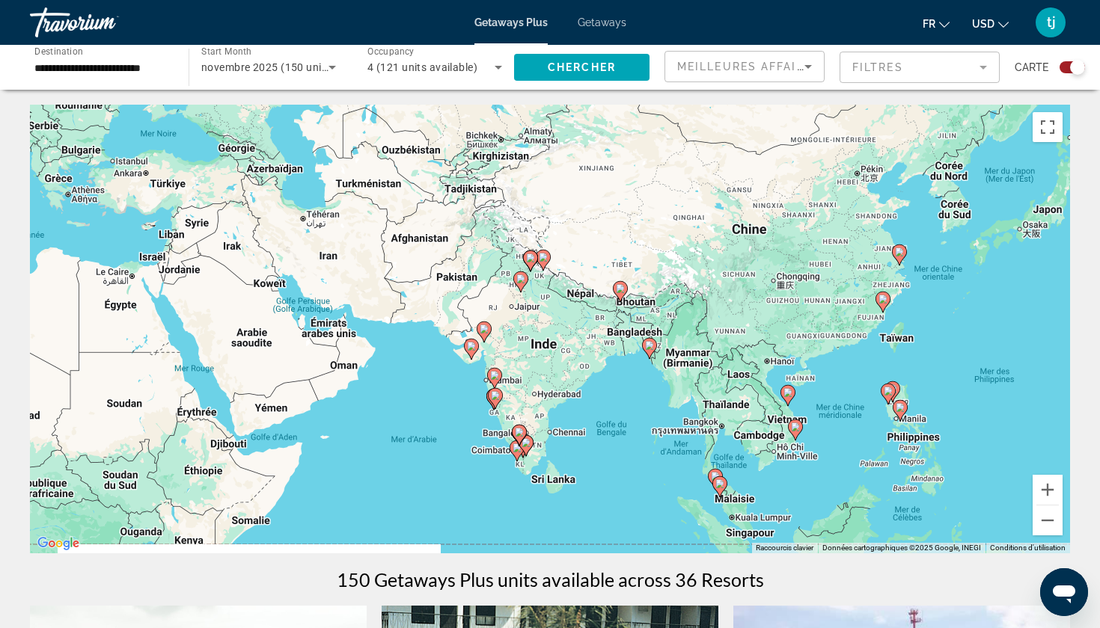
drag, startPoint x: 922, startPoint y: 411, endPoint x: 794, endPoint y: 344, distance: 144.6
click at [793, 342] on div "Pour activer le glissement avec le clavier, appuyez sur Alt+Entrée. Une fois ce…" at bounding box center [550, 329] width 1040 height 449
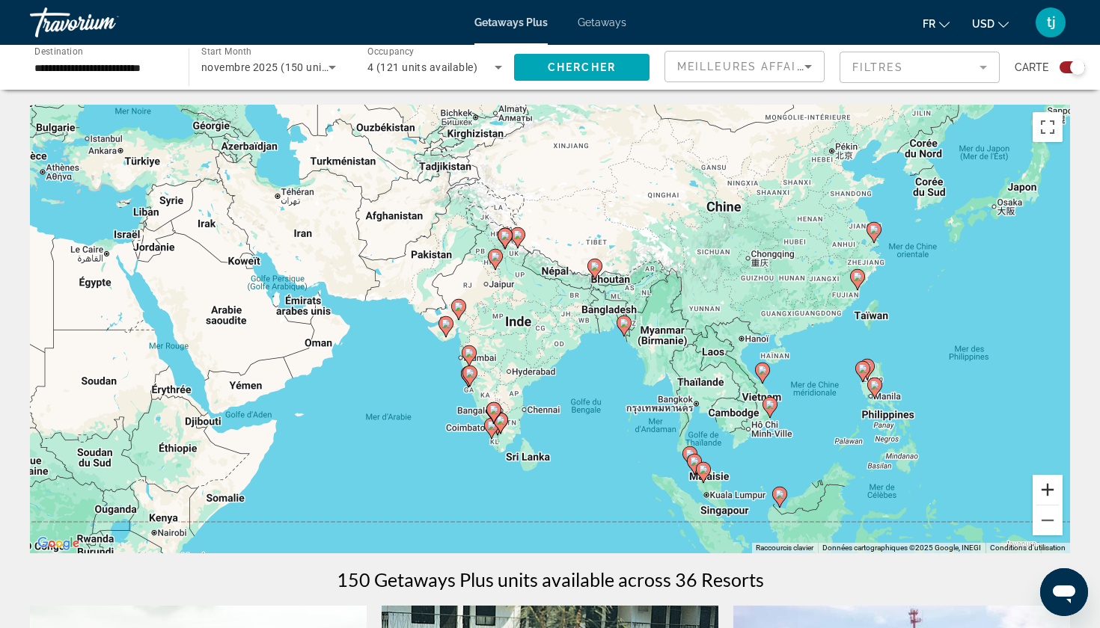
click at [1051, 489] on button "Zoom avant" at bounding box center [1047, 490] width 30 height 30
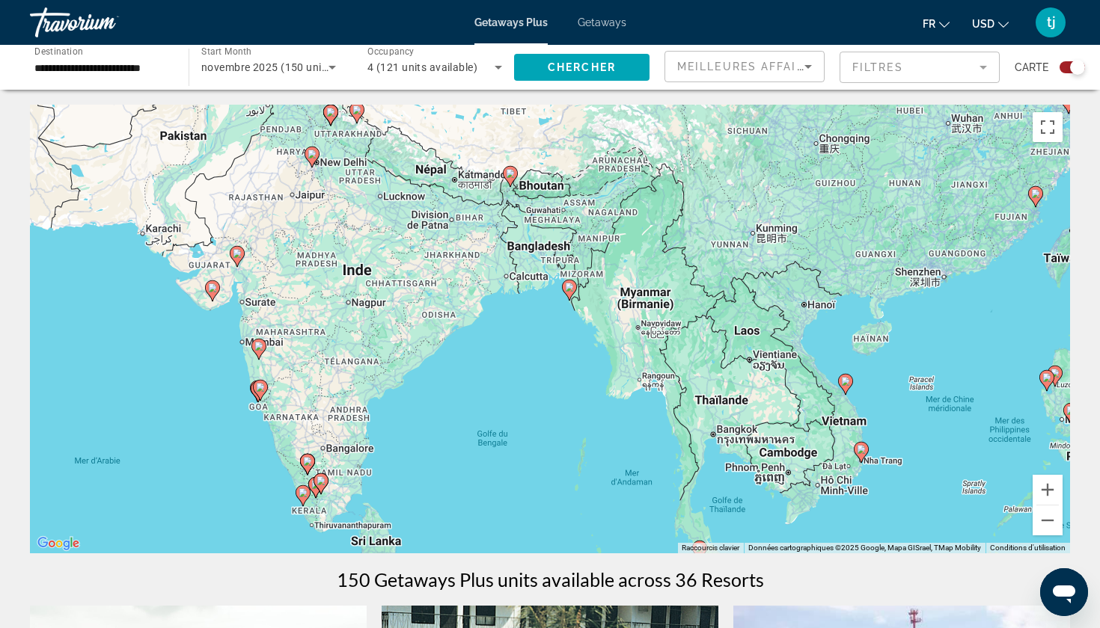
drag, startPoint x: 900, startPoint y: 406, endPoint x: 770, endPoint y: 362, distance: 137.5
click at [770, 362] on div "Pour activer le glissement avec le clavier, appuyez sur Alt+Entrée. Une fois ce…" at bounding box center [550, 329] width 1040 height 449
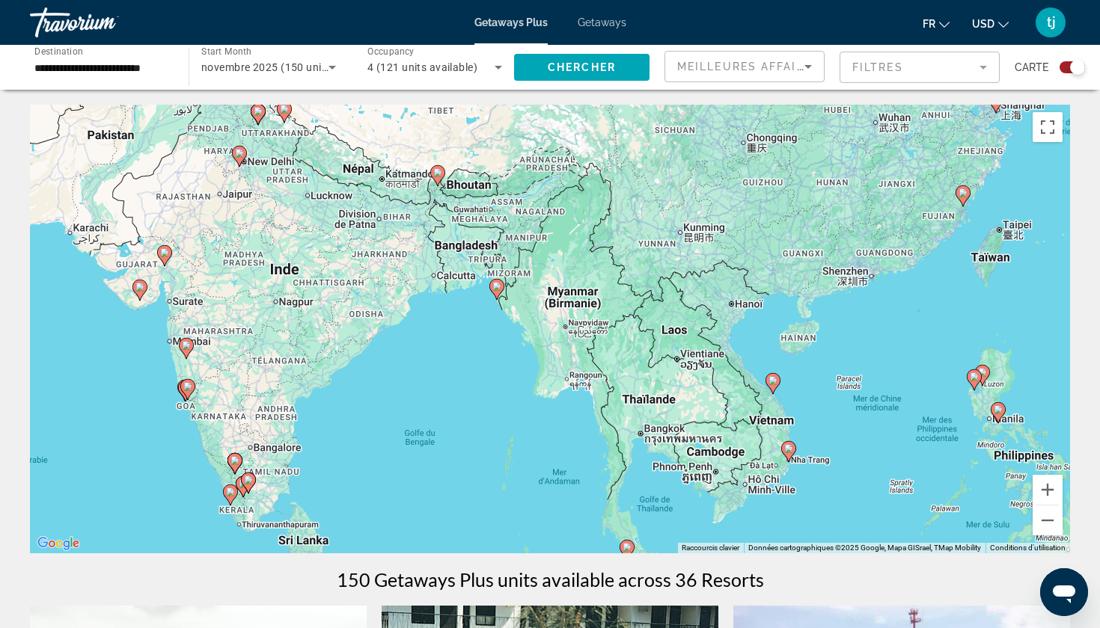
drag, startPoint x: 720, startPoint y: 341, endPoint x: 646, endPoint y: 342, distance: 74.1
click at [646, 342] on div "Pour activer le glissement avec le clavier, appuyez sur Alt+Entrée. Une fois ce…" at bounding box center [550, 329] width 1040 height 449
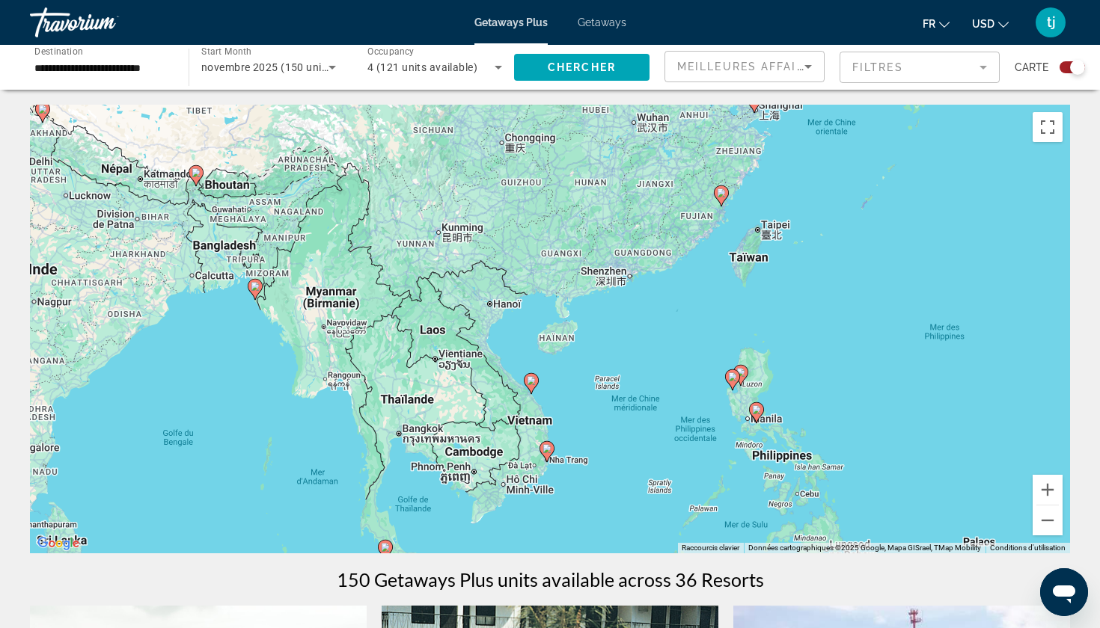
drag, startPoint x: 796, startPoint y: 379, endPoint x: 554, endPoint y: 378, distance: 241.6
click at [554, 378] on div "Pour activer le glissement avec le clavier, appuyez sur Alt+Entrée. Une fois ce…" at bounding box center [550, 329] width 1040 height 449
click at [1047, 486] on button "Zoom avant" at bounding box center [1047, 490] width 30 height 30
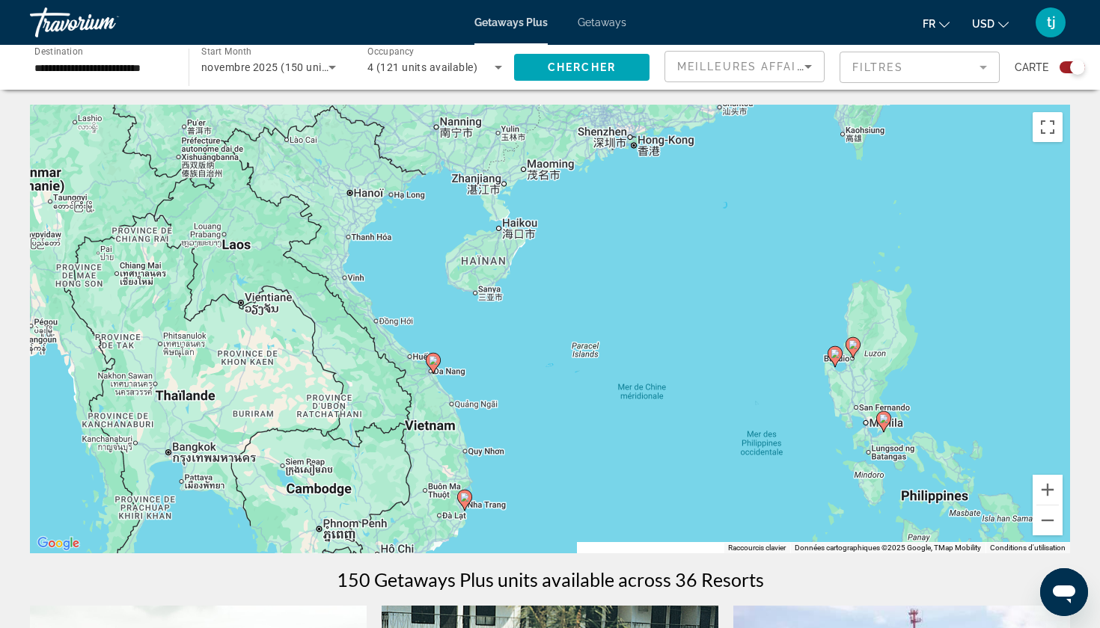
drag, startPoint x: 885, startPoint y: 364, endPoint x: 805, endPoint y: 276, distance: 119.2
click at [805, 276] on div "Pour activer le glissement avec le clavier, appuyez sur Alt+Entrée. Une fois ce…" at bounding box center [550, 329] width 1040 height 449
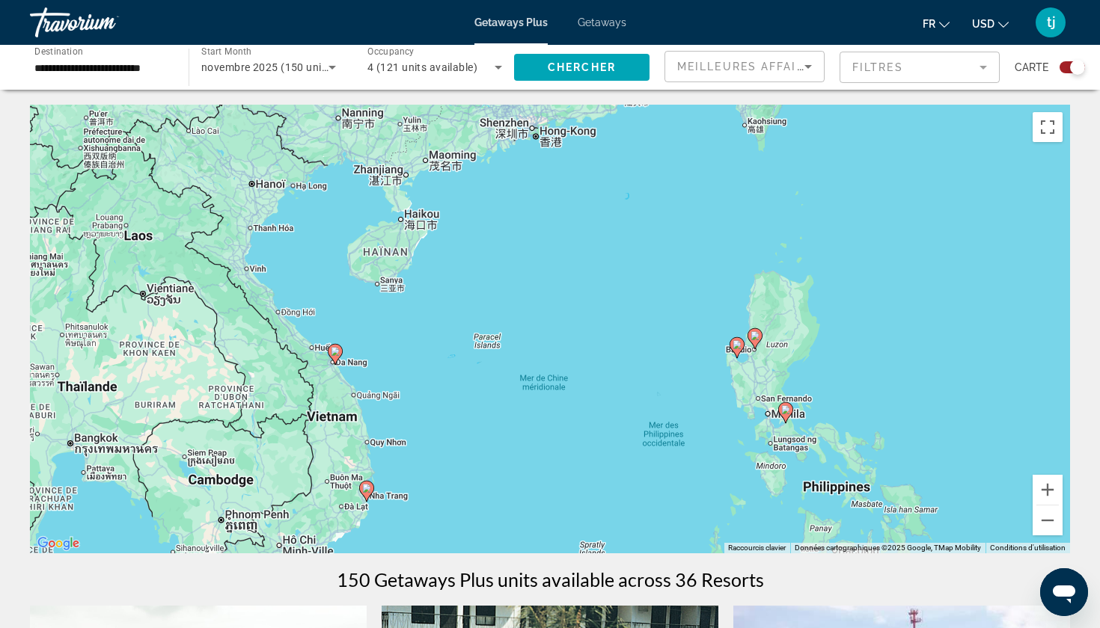
drag, startPoint x: 800, startPoint y: 275, endPoint x: 706, endPoint y: 268, distance: 94.6
click at [706, 268] on div "Pour activer le glissement avec le clavier, appuyez sur Alt+Entrée. Une fois ce…" at bounding box center [550, 329] width 1040 height 449
click at [788, 414] on icon "Main content" at bounding box center [786, 412] width 13 height 19
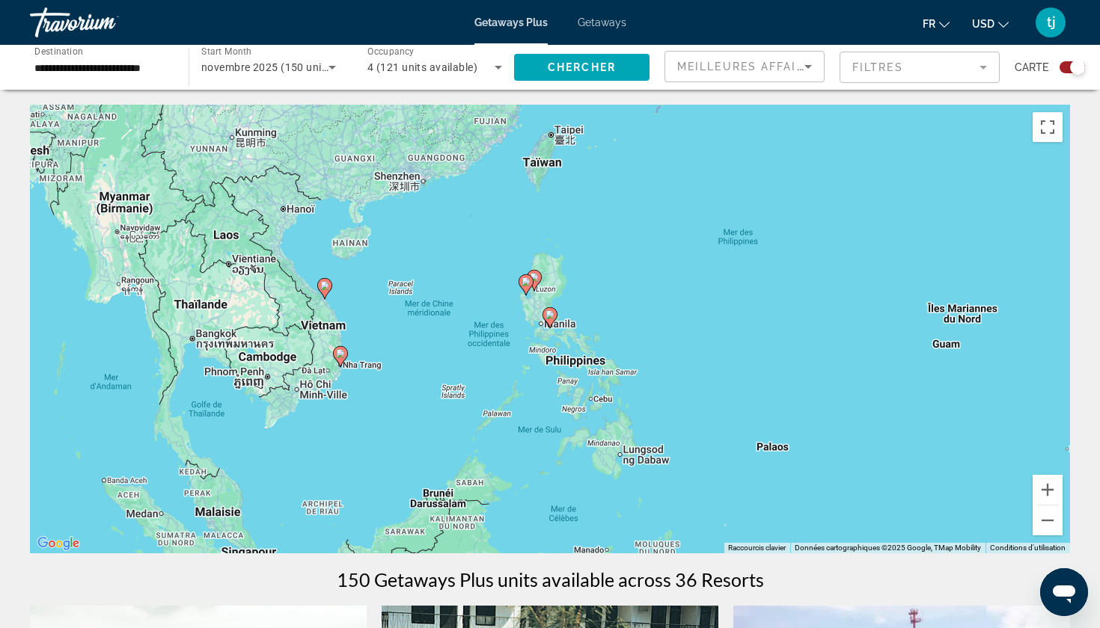
click at [551, 319] on g "Main content" at bounding box center [549, 317] width 15 height 21
type input "**********"
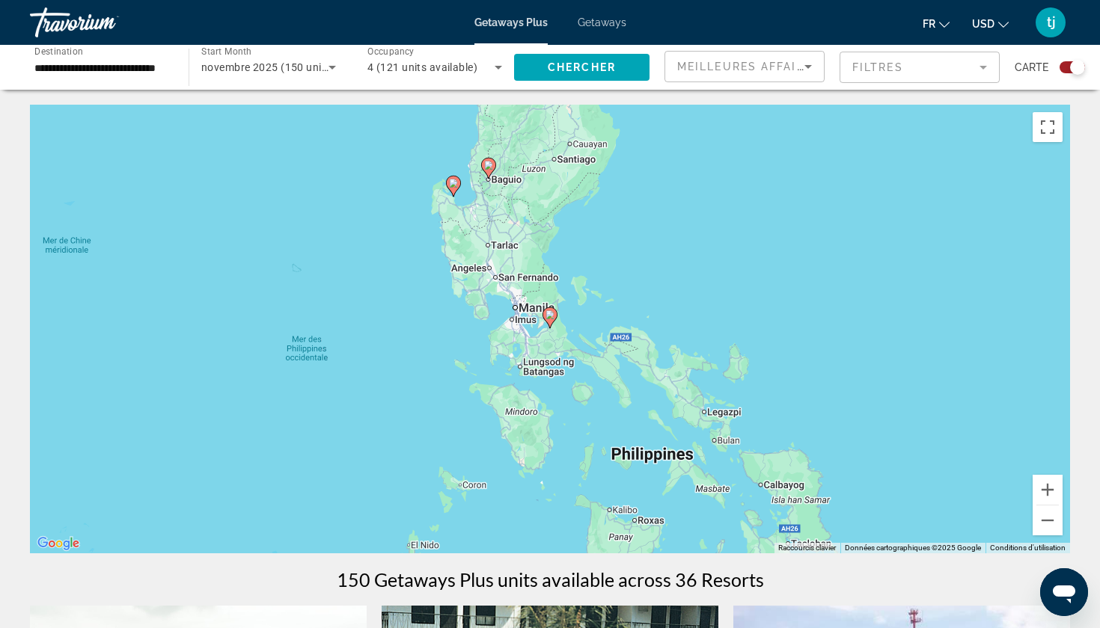
click at [551, 319] on image "Main content" at bounding box center [549, 314] width 9 height 9
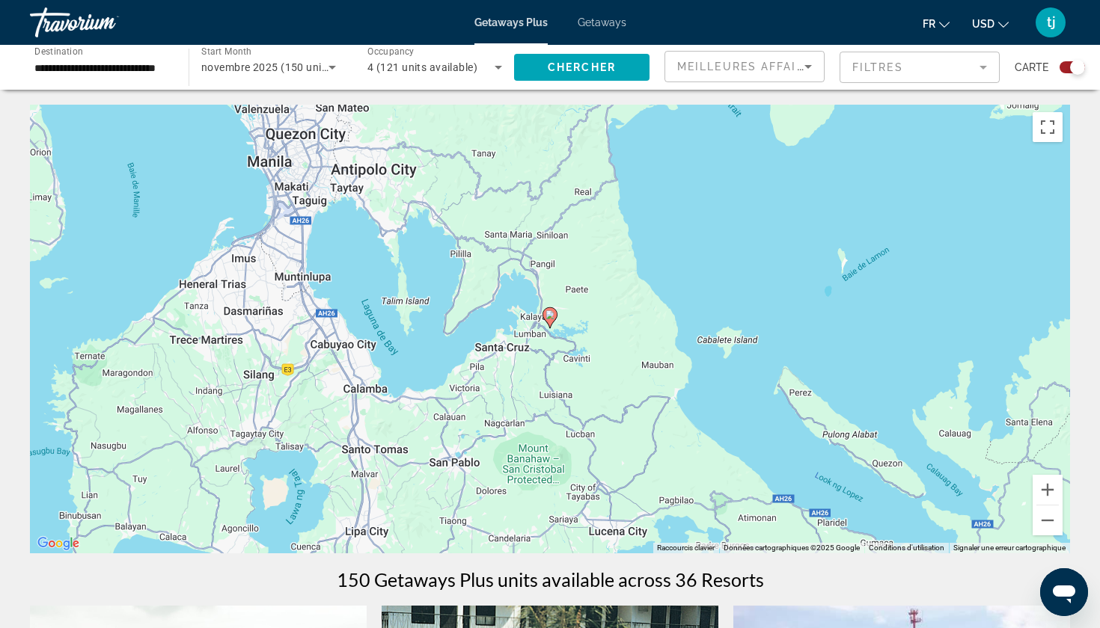
click at [551, 319] on image "Main content" at bounding box center [549, 314] width 9 height 9
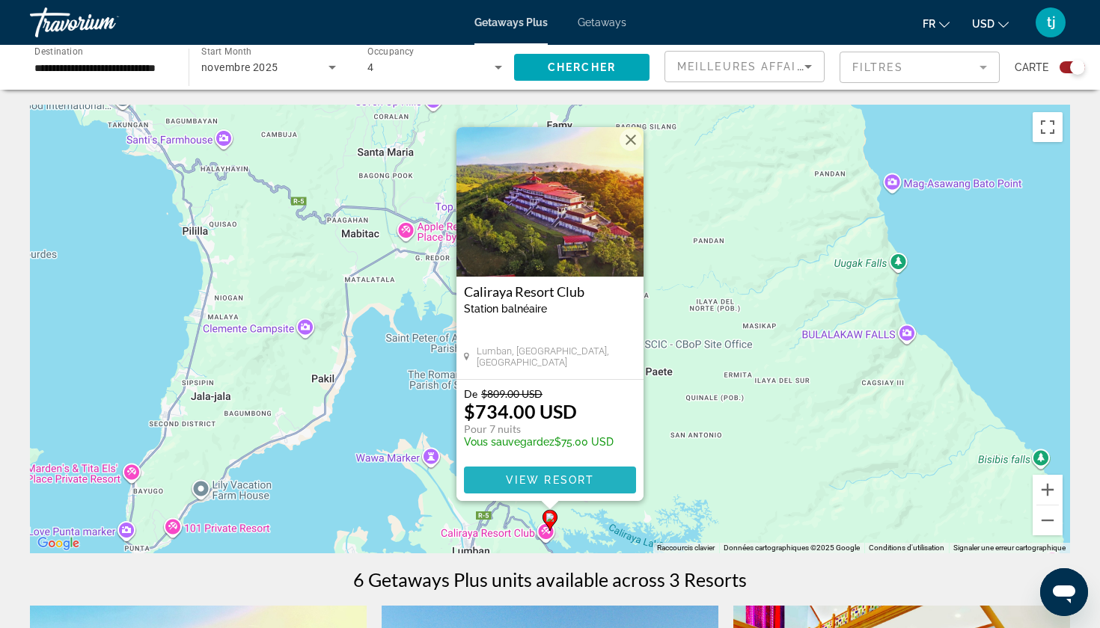
click at [514, 482] on span "View Resort" at bounding box center [550, 480] width 88 height 12
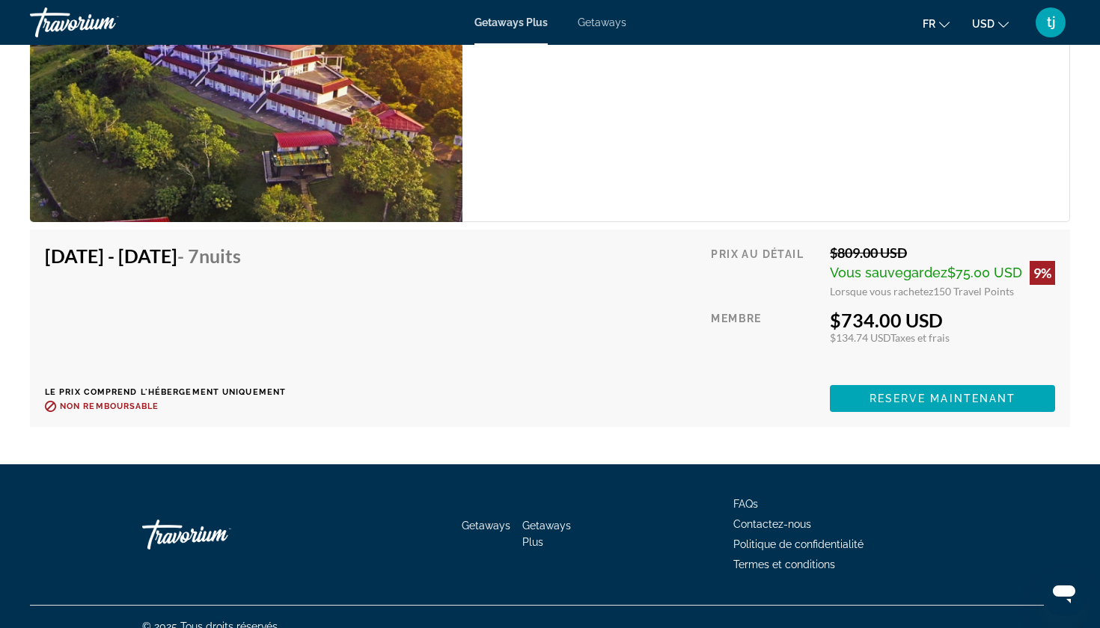
scroll to position [2318, 0]
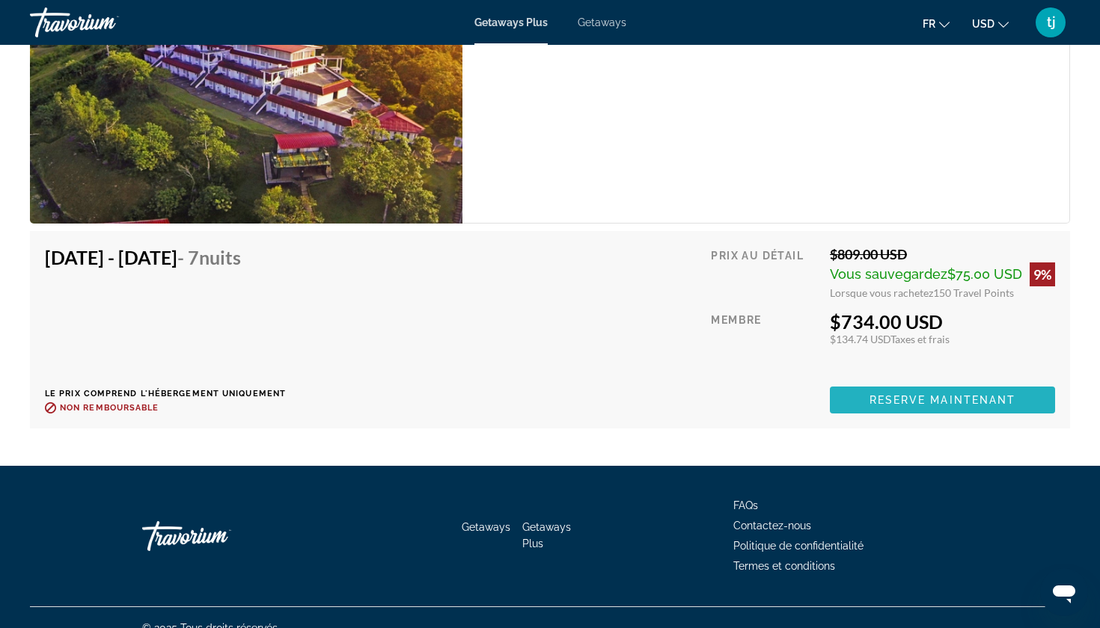
click at [863, 382] on span "Main content" at bounding box center [942, 400] width 225 height 36
